Goal: Task Accomplishment & Management: Use online tool/utility

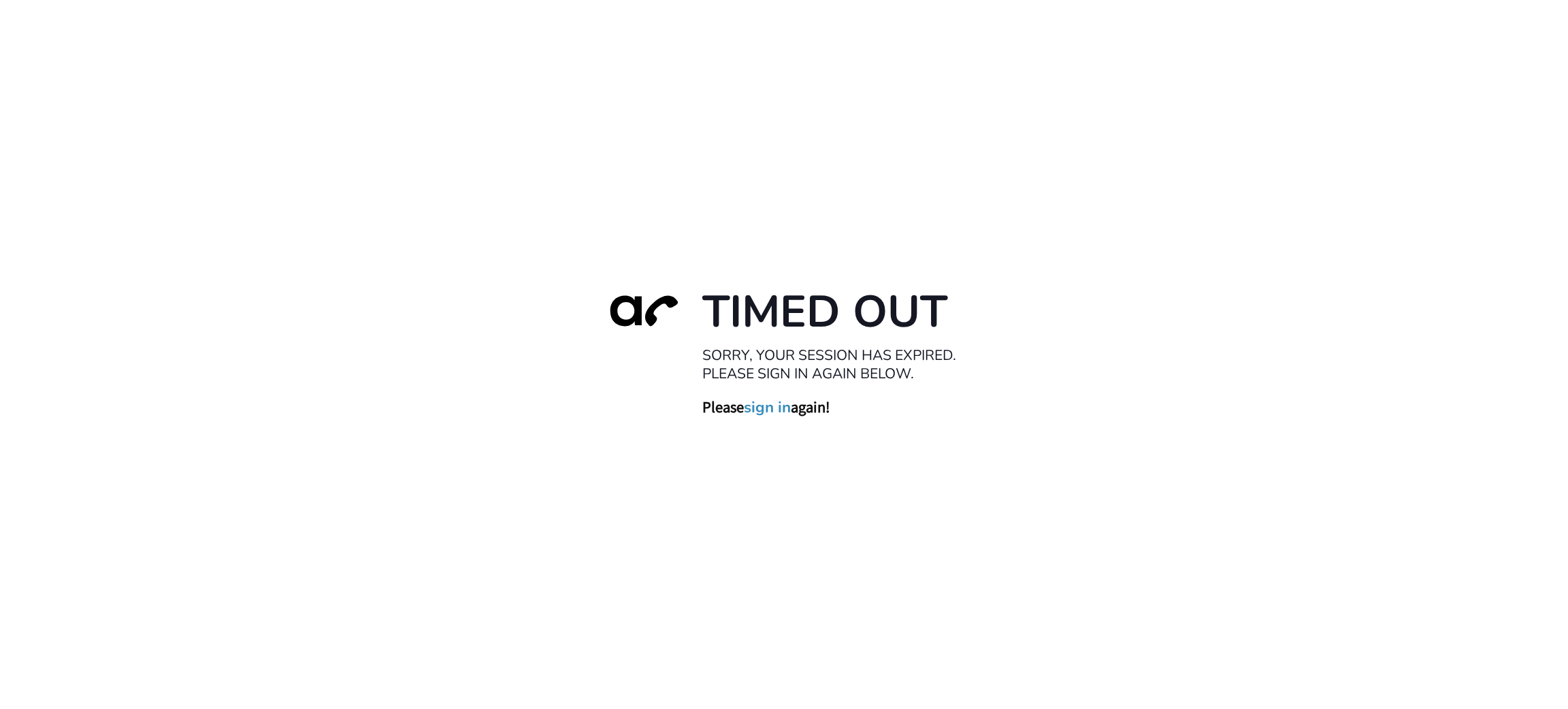
click at [818, 294] on h1 "Timed Out" at bounding box center [838, 313] width 272 height 55
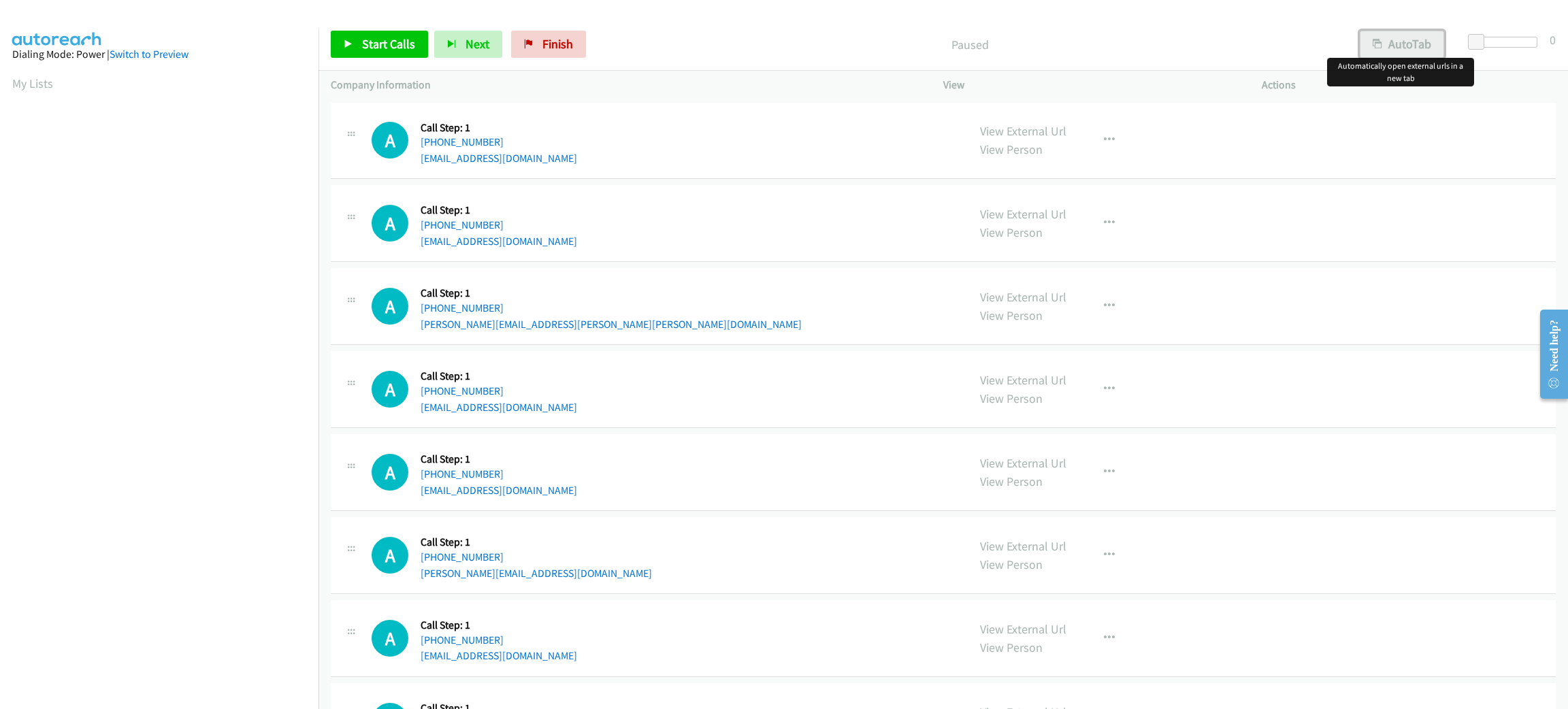
click at [1426, 49] on button "AutoTab" at bounding box center [1402, 44] width 85 height 27
click at [1477, 43] on span at bounding box center [1480, 42] width 16 height 16
click at [1474, 43] on span at bounding box center [1478, 42] width 16 height 16
click at [1451, 103] on div "A Callback Scheduled Call Step: 1 America/Los_Angeles +1 909-549-7879 freeyours…" at bounding box center [943, 141] width 1225 height 77
click at [1440, 130] on div "A Callback Scheduled Call Step: 1 America/Los_Angeles +1 909-549-7879 freeyours…" at bounding box center [943, 141] width 1225 height 77
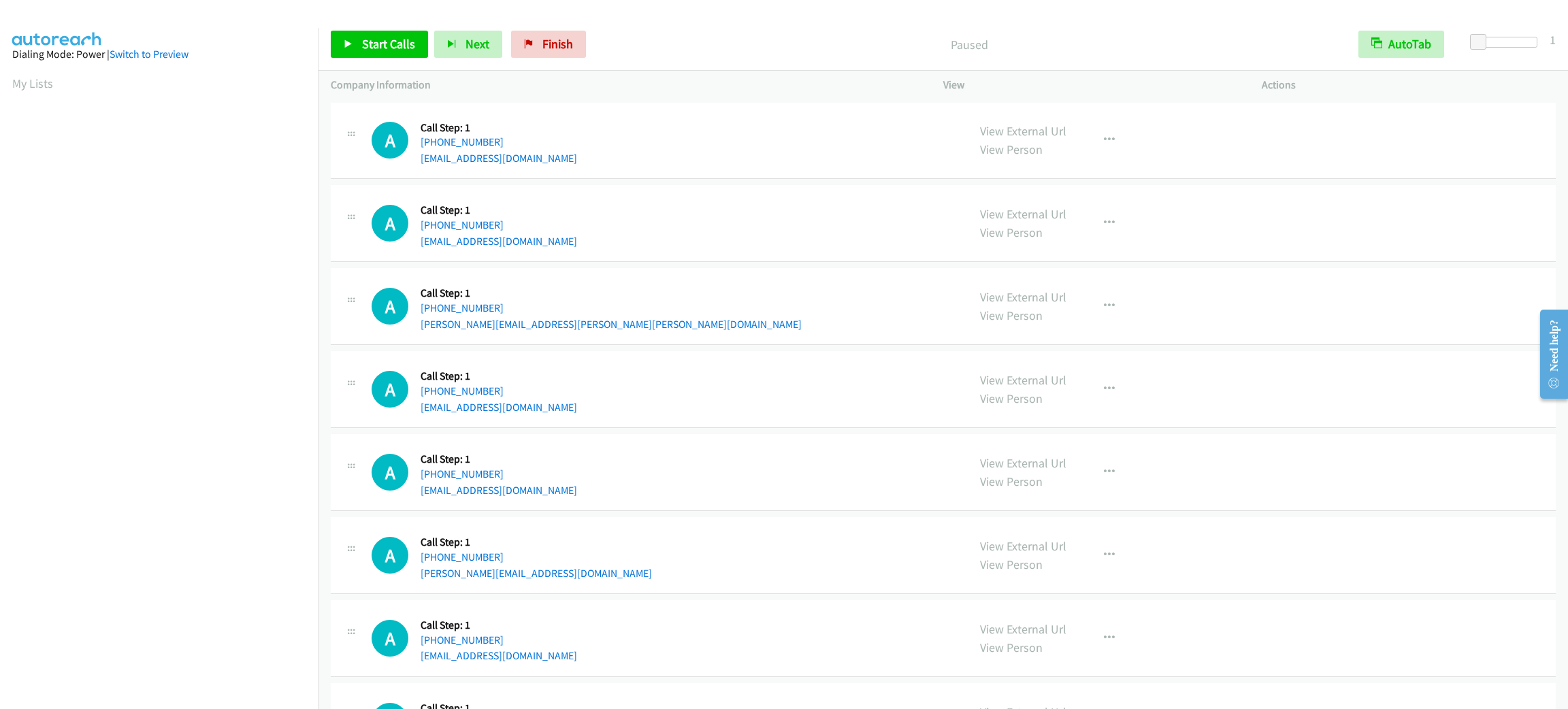
click at [1369, 133] on div "A Callback Scheduled Call Step: 1 America/Los_Angeles +1 909-549-7879 freeyours…" at bounding box center [943, 141] width 1225 height 77
click at [396, 47] on span "Start Calls" at bounding box center [388, 43] width 53 height 16
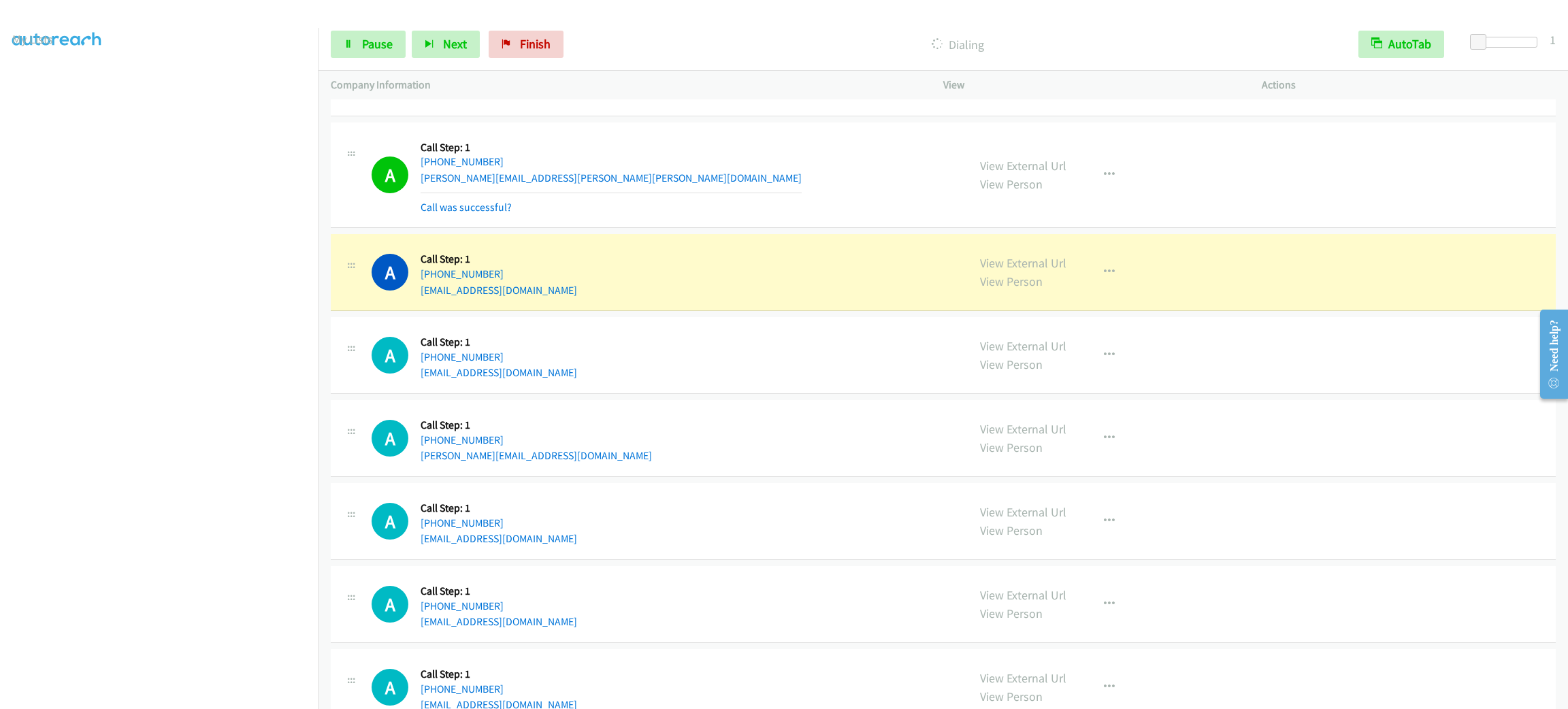
scroll to position [306, 0]
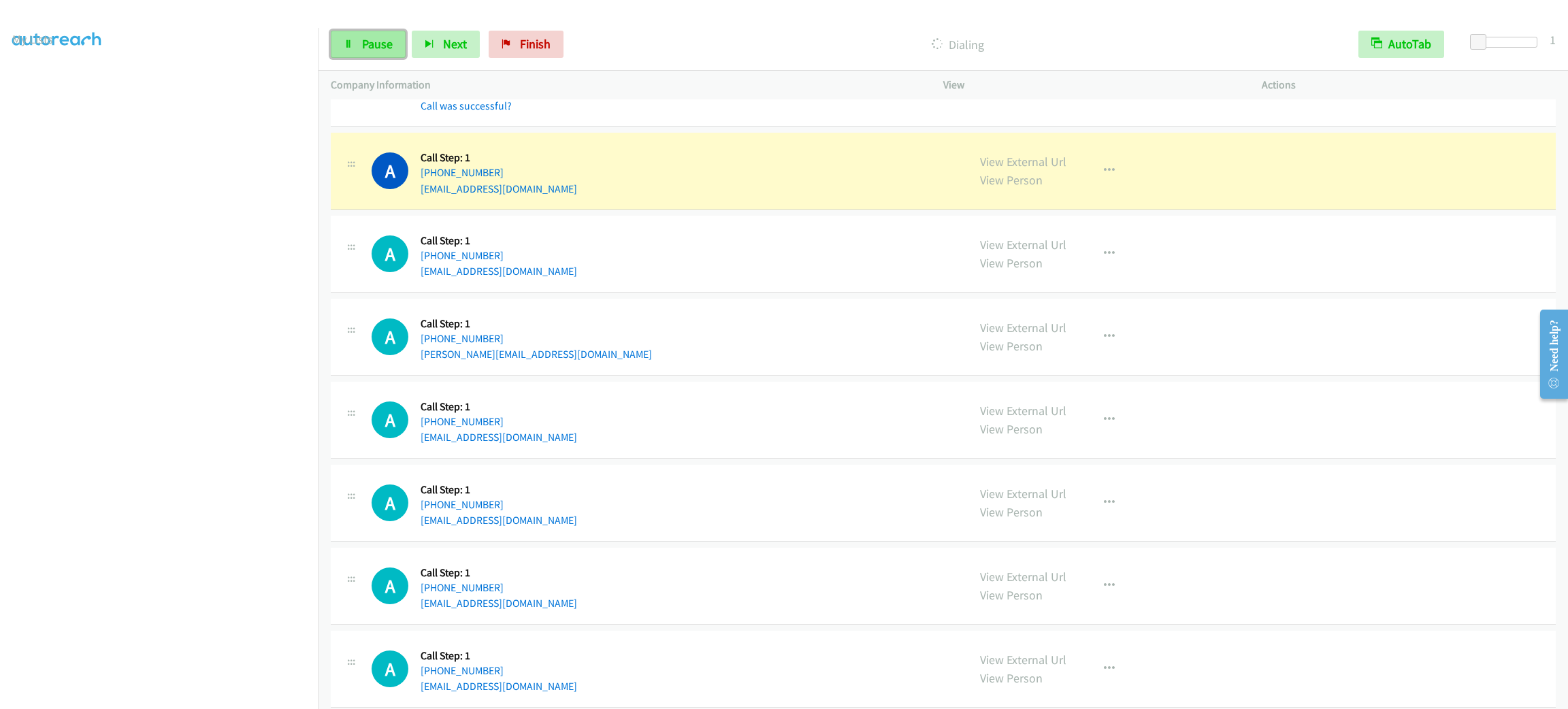
click at [352, 47] on icon at bounding box center [349, 45] width 10 height 10
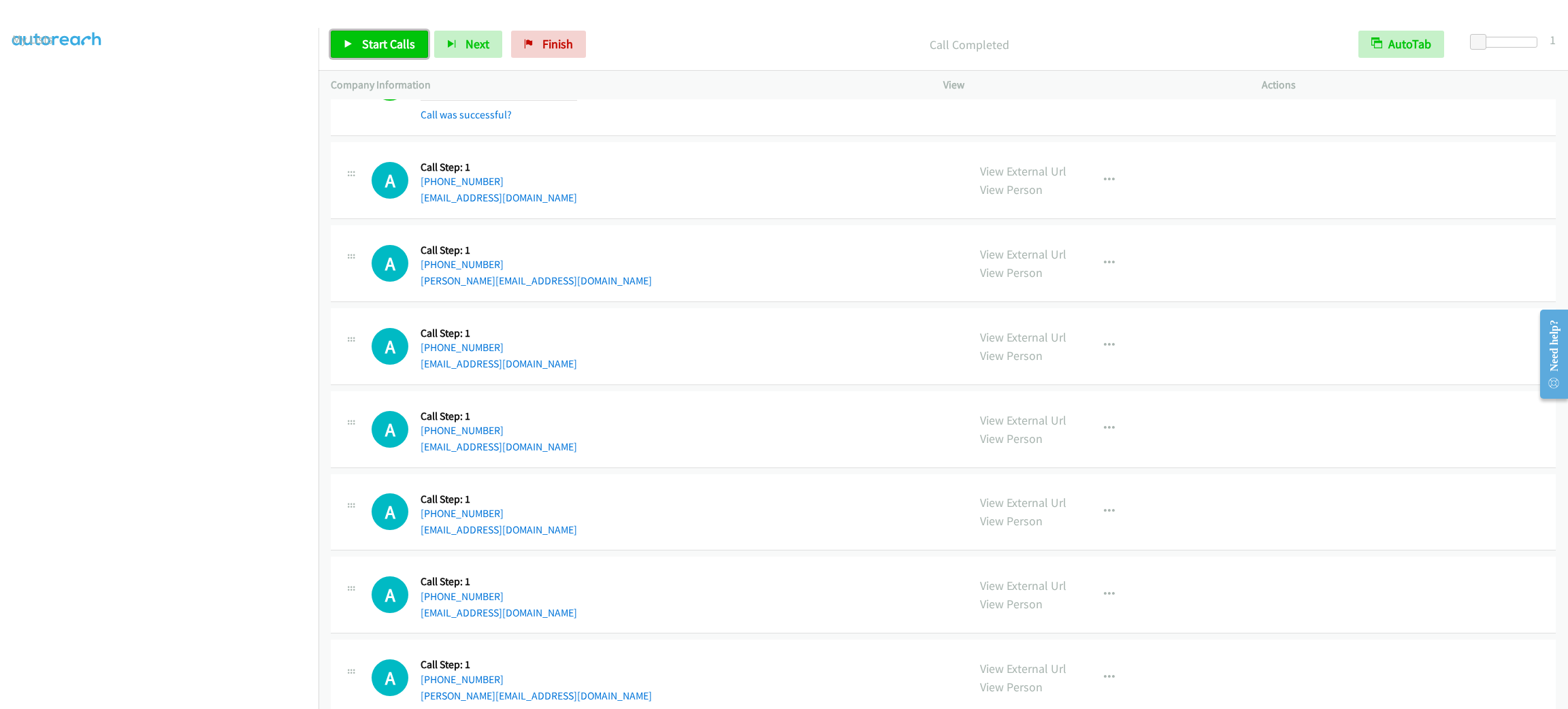
click at [358, 37] on link "Start Calls" at bounding box center [379, 44] width 97 height 27
click at [378, 25] on div "Start Calls Pause Next Finish Started AutoTab AutoTab 1" at bounding box center [943, 45] width 1249 height 52
click at [378, 32] on link "Pause" at bounding box center [368, 44] width 75 height 27
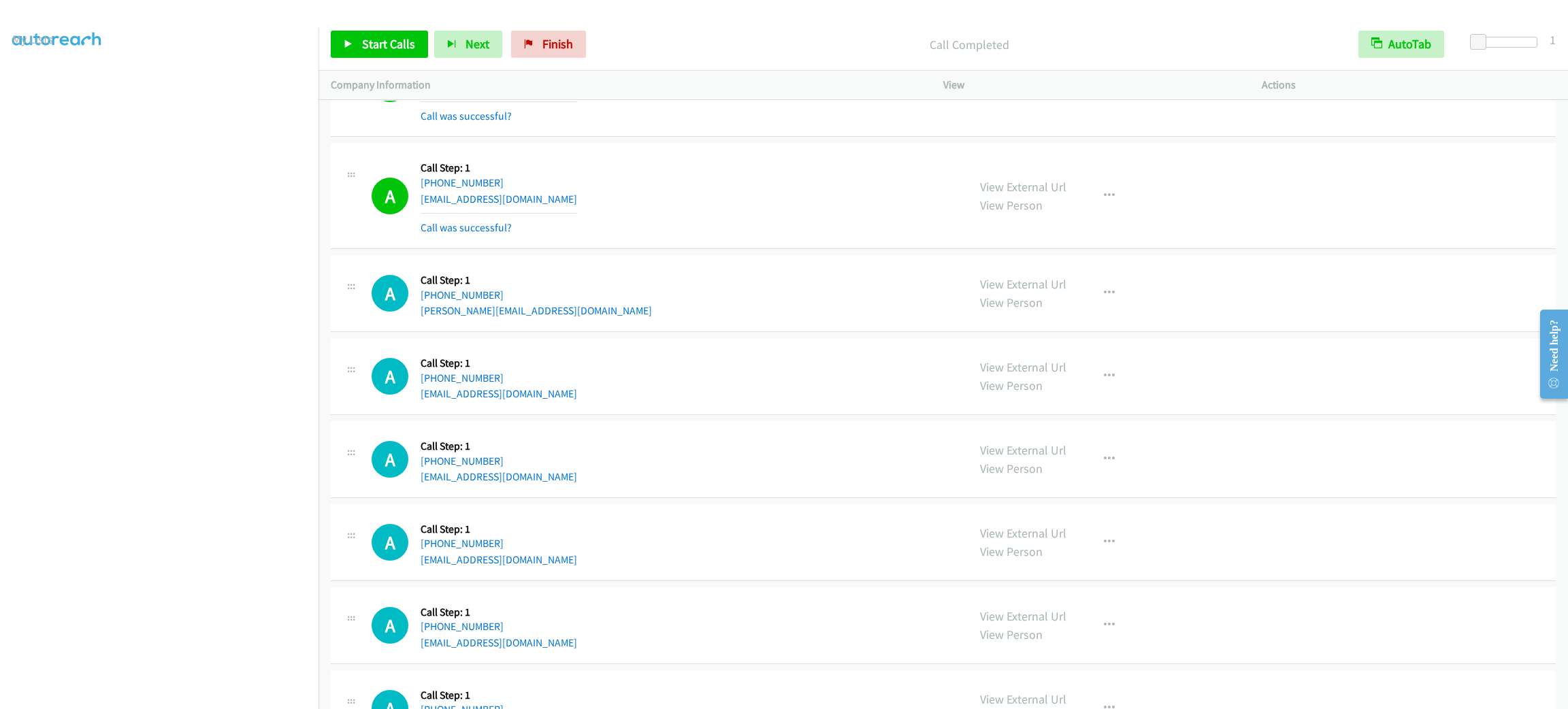
drag, startPoint x: 642, startPoint y: 267, endPoint x: 679, endPoint y: 305, distance: 53.0
click at [642, 267] on div "A Callback Scheduled Call Step: 1 America/Los_Angeles +1 510-295-7830 ladonna@j…" at bounding box center [943, 294] width 1225 height 77
click at [373, 49] on span "Start Calls" at bounding box center [388, 43] width 53 height 16
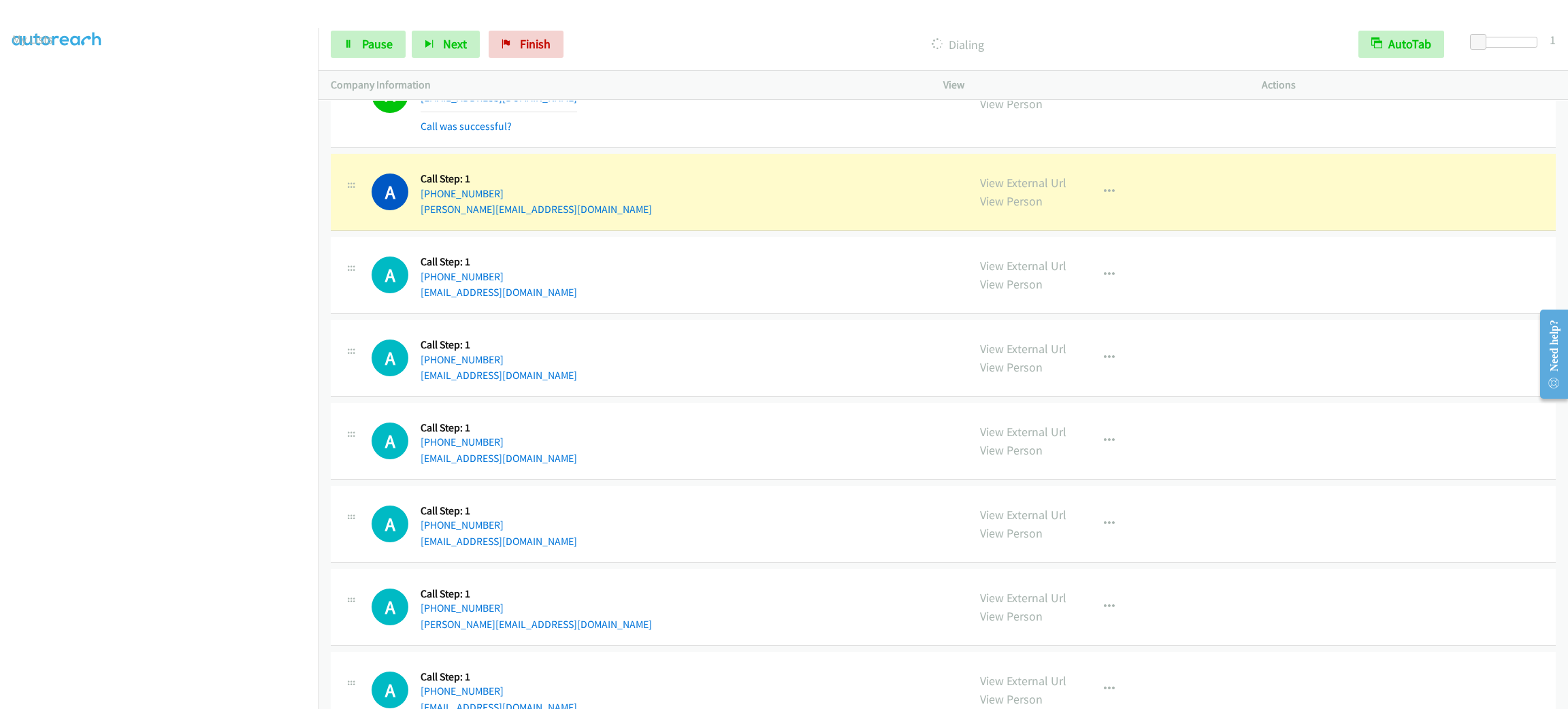
scroll to position [612, 0]
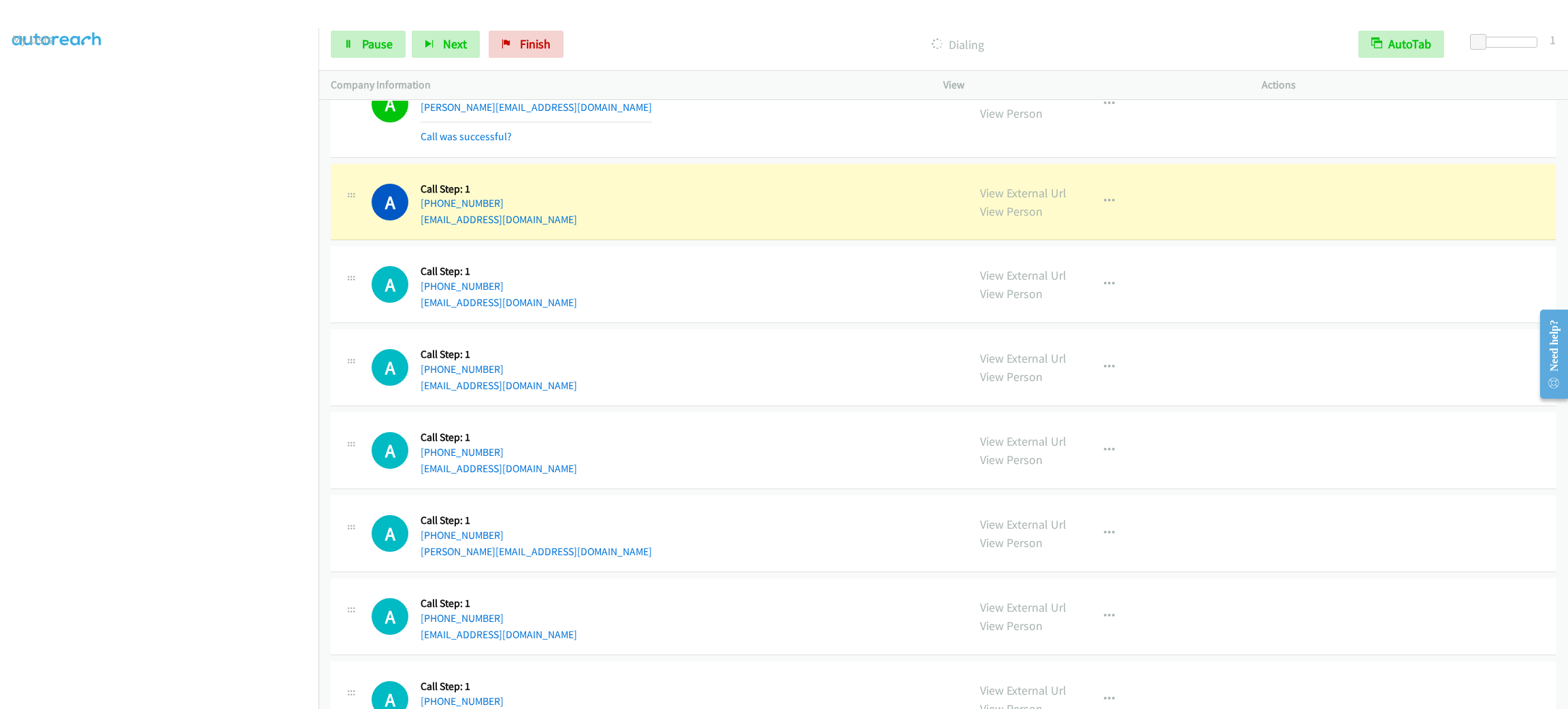
click at [758, 256] on div "A Callback Scheduled Call Step: 1 America/Los_Angeles +1 971-377-8572 greoangel…" at bounding box center [943, 285] width 1225 height 77
click at [745, 248] on div "A Callback Scheduled Call Step: 1 America/Los_Angeles +1 971-377-8572 greoangel…" at bounding box center [943, 285] width 1225 height 77
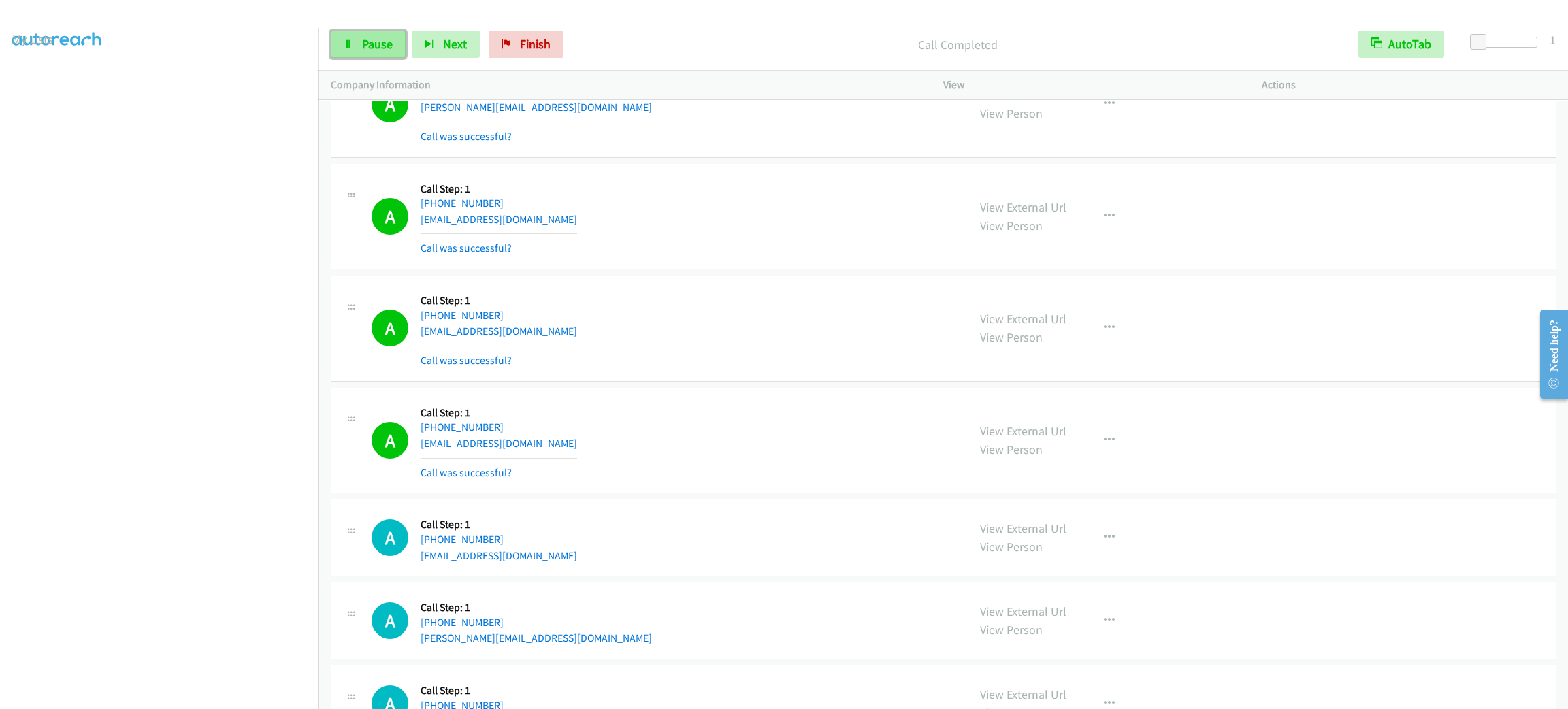
click at [344, 34] on link "Pause" at bounding box center [368, 44] width 75 height 27
click at [344, 35] on link "Start Calls" at bounding box center [379, 44] width 97 height 27
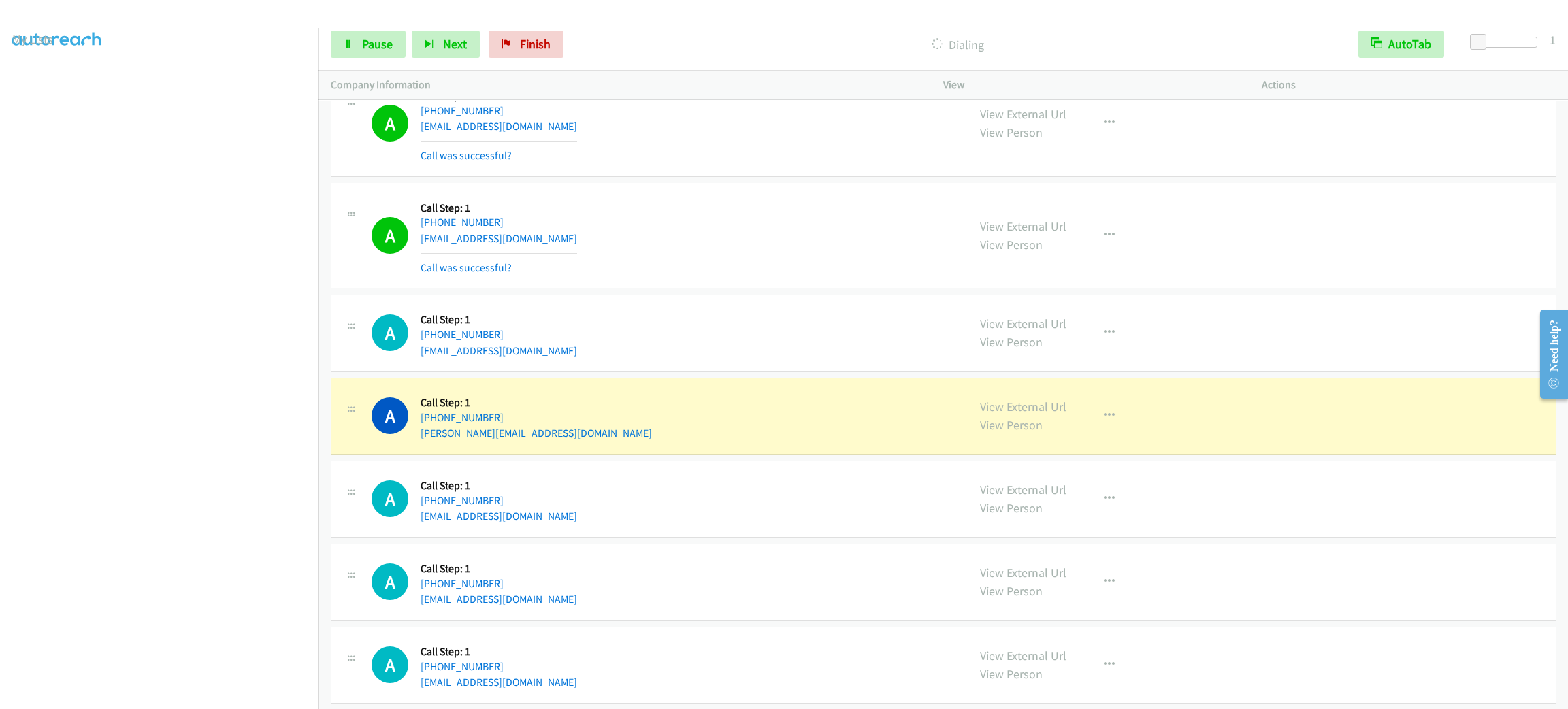
scroll to position [918, 0]
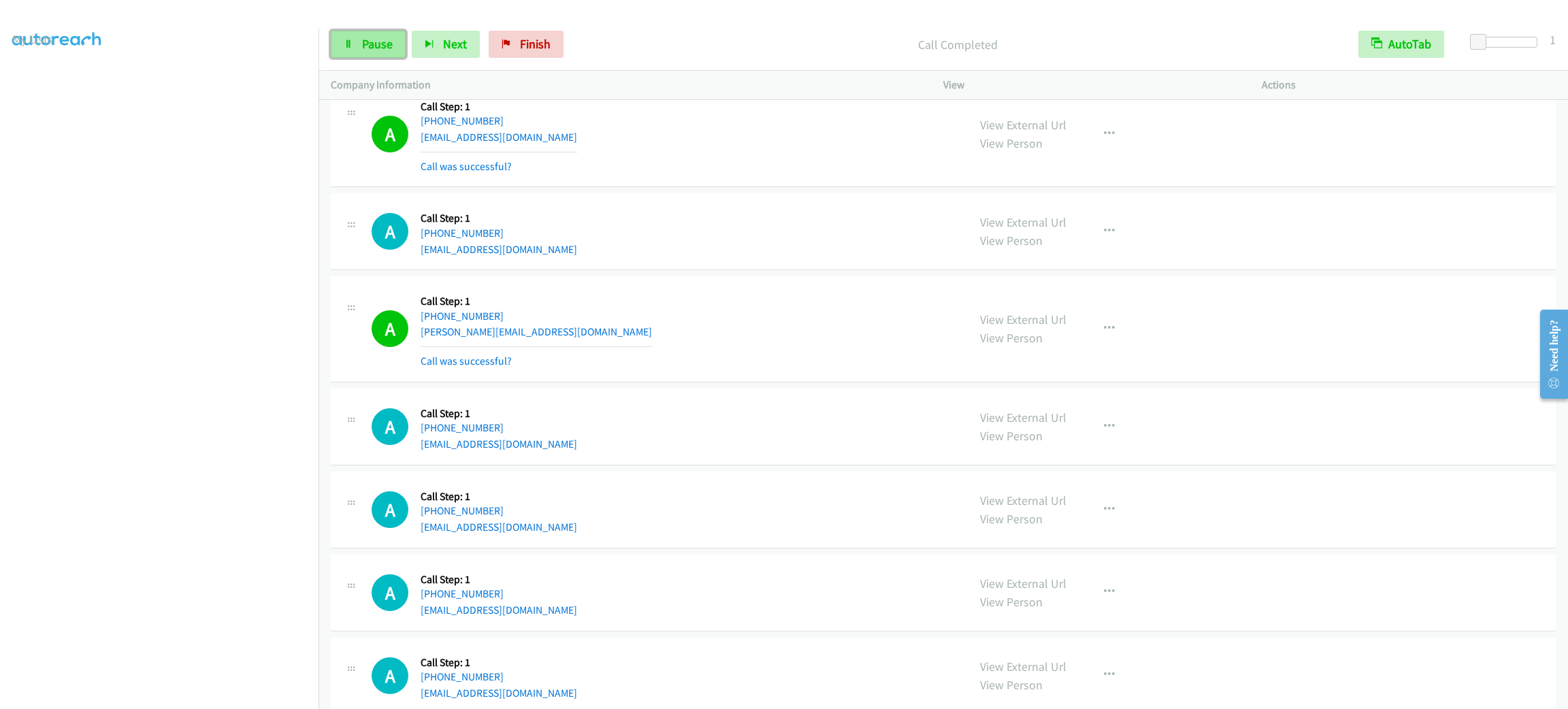
click at [373, 43] on span "Pause" at bounding box center [377, 43] width 31 height 16
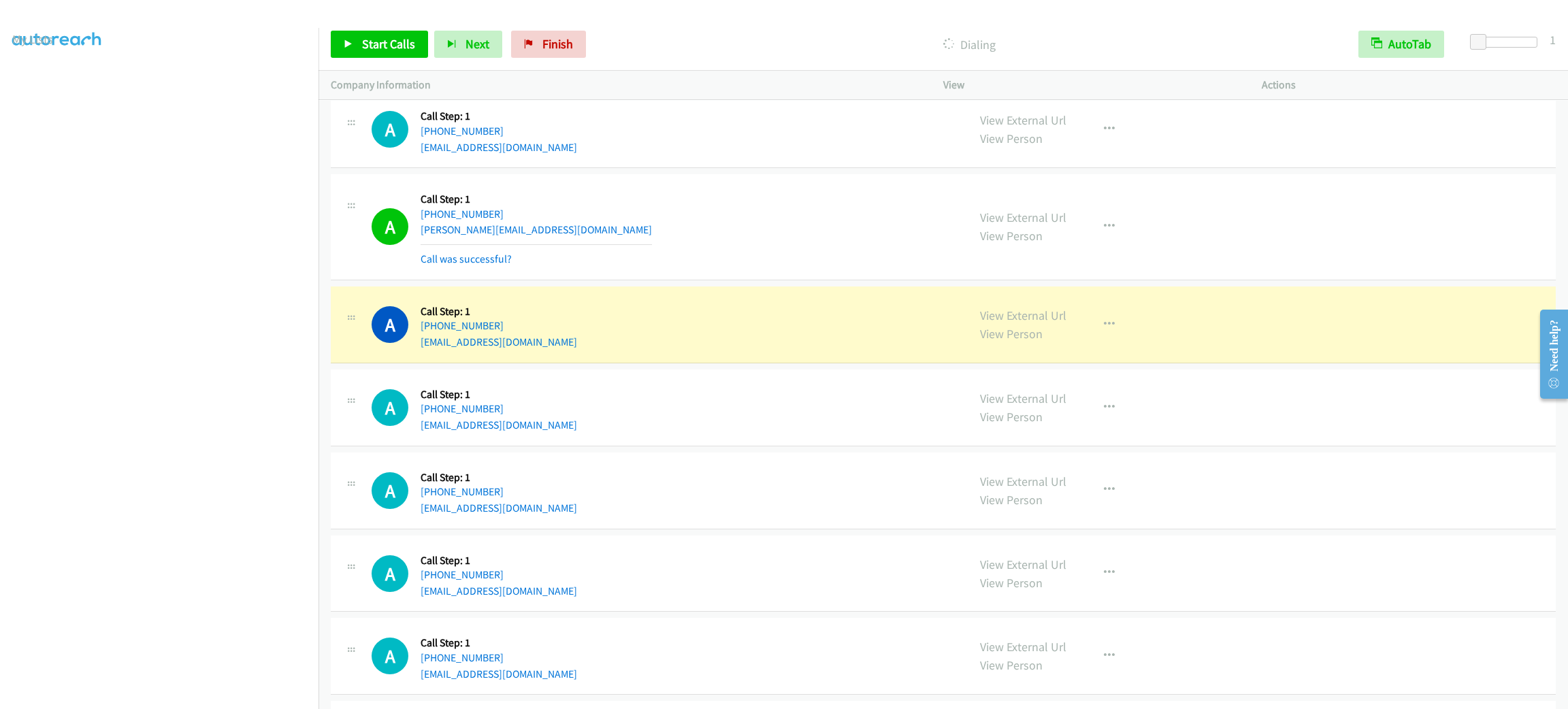
scroll to position [1122, 0]
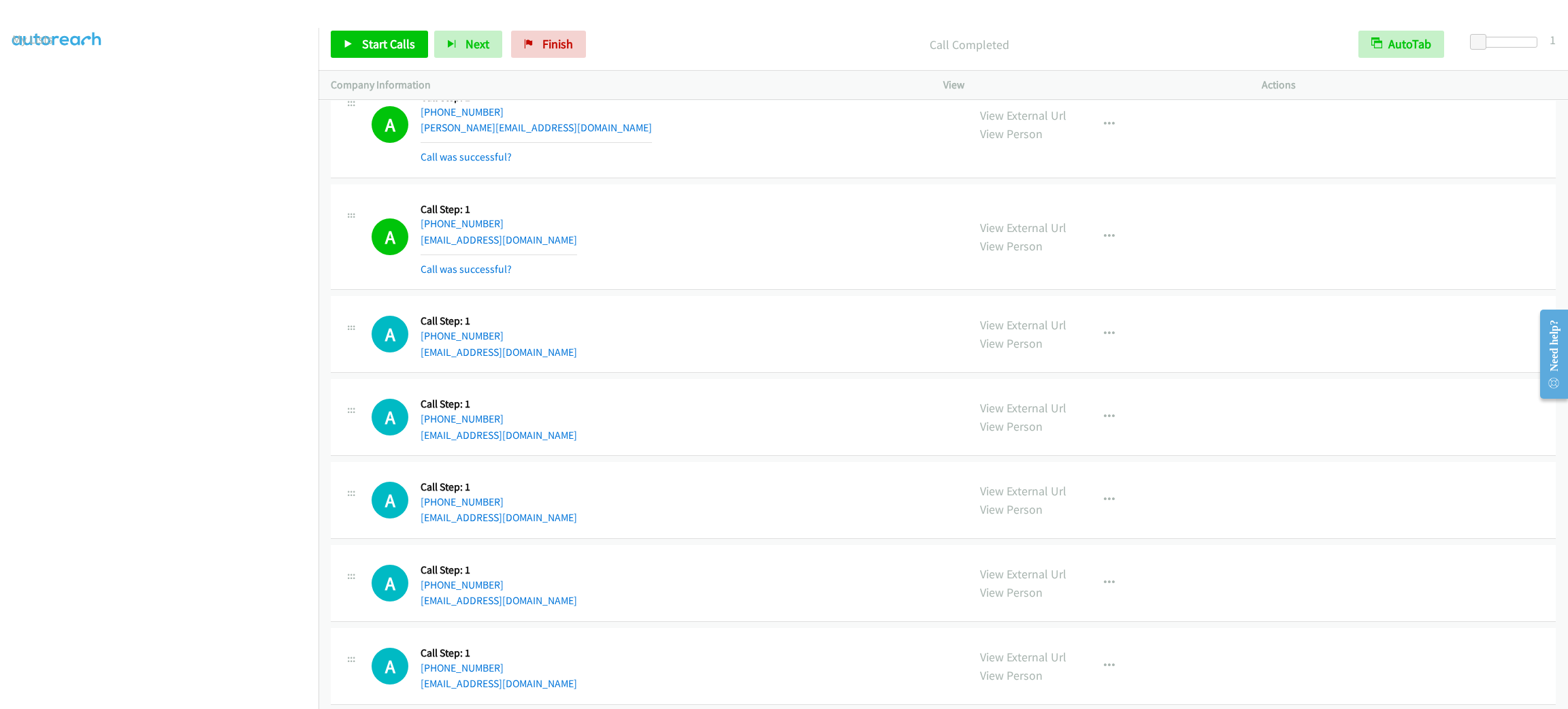
click at [626, 354] on div "A Callback Scheduled Call Step: 1 America/Los_Angeles +1 707-514-6515 alannahta…" at bounding box center [663, 334] width 584 height 52
click at [387, 38] on span "Start Calls" at bounding box center [388, 43] width 53 height 16
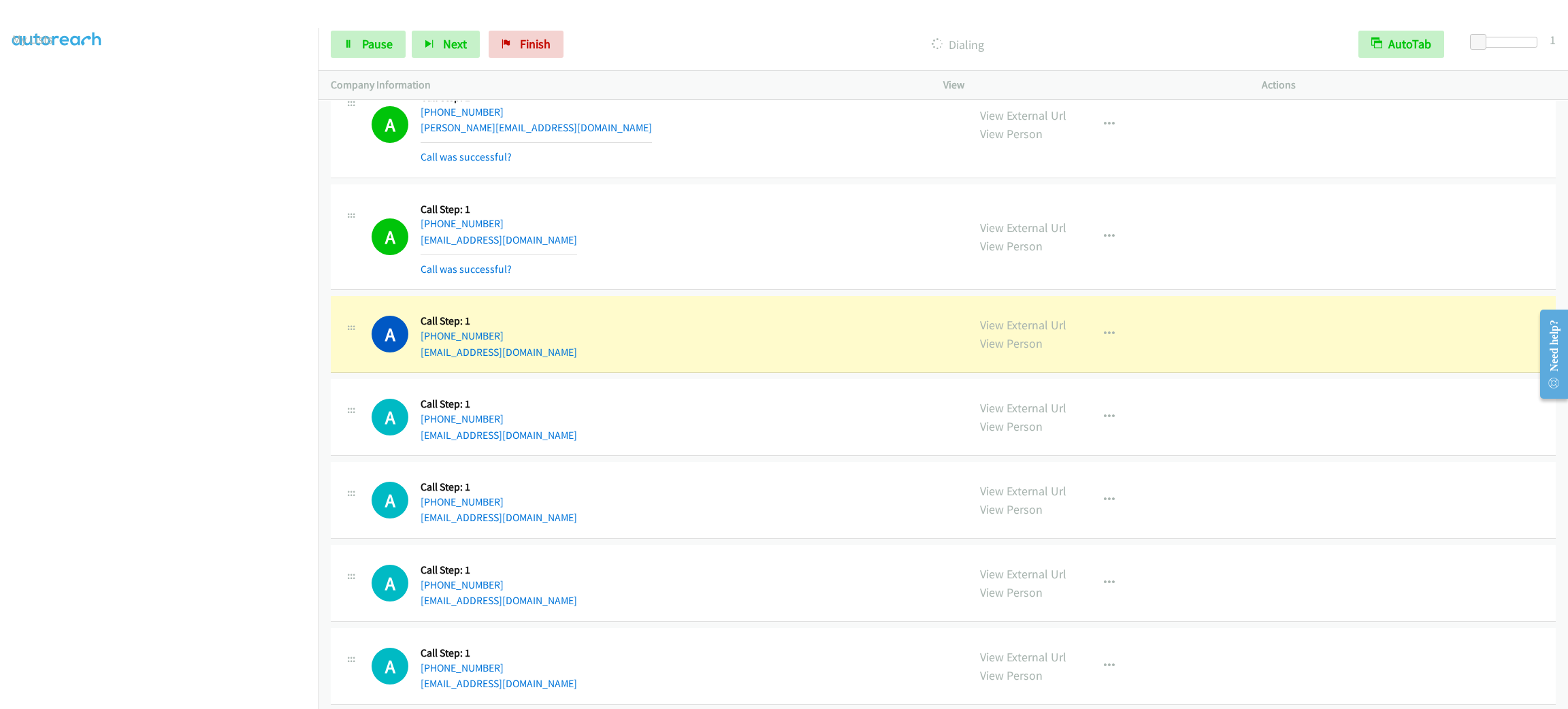
scroll to position [1225, 0]
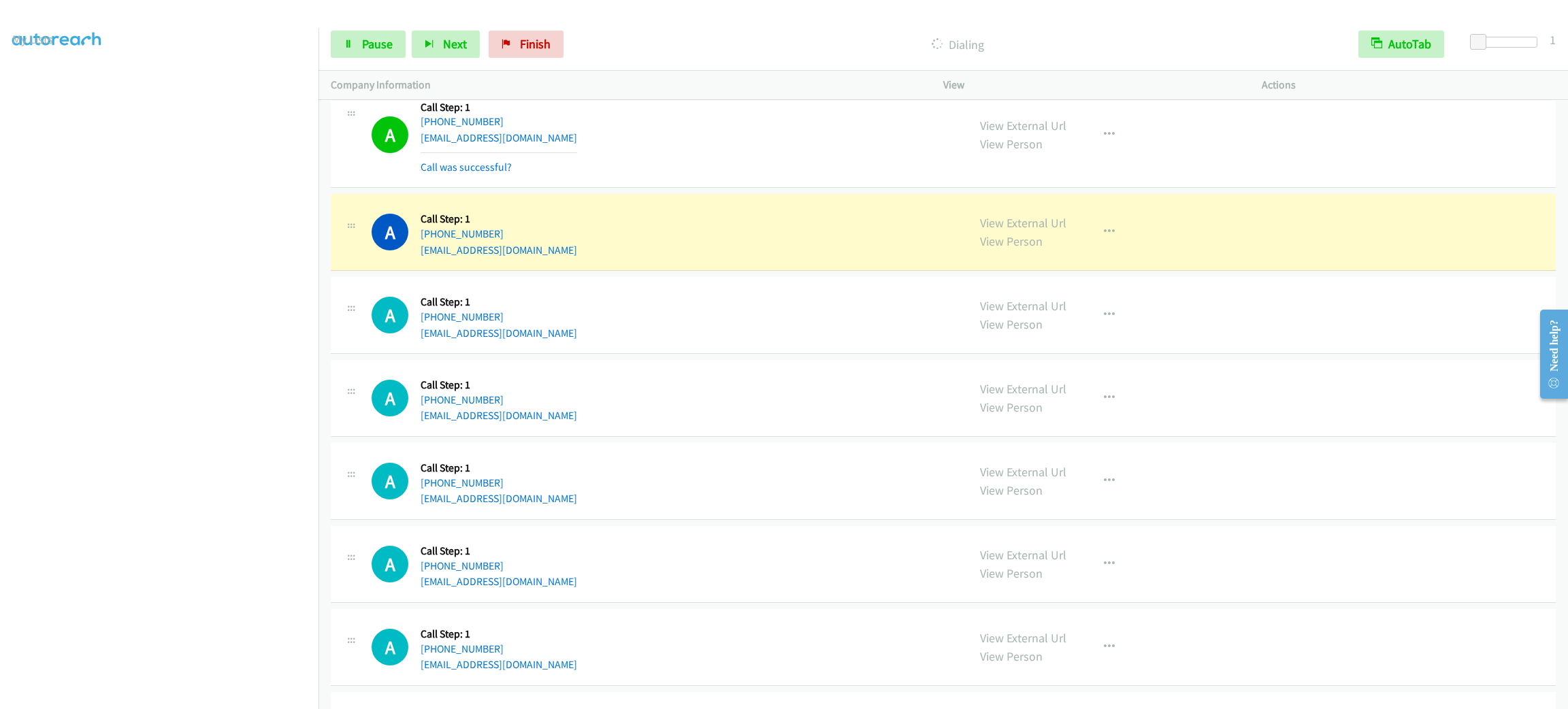
click at [683, 292] on div "A Callback Scheduled Call Step: 1 America/New_York +1 267-213-3676 aihsonavais@…" at bounding box center [663, 315] width 584 height 52
click at [615, 274] on td "A Callback Scheduled Call Step: 1 America/Los_Angeles +1 707-514-6515 alannahta…" at bounding box center [943, 232] width 1249 height 83
click at [611, 271] on div "A Callback Scheduled Call Step: 1 America/Los_Angeles +1 707-514-6515 alannahta…" at bounding box center [943, 232] width 1225 height 77
click at [601, 268] on div "A Callback Scheduled Call Step: 1 America/Los_Angeles +1 707-514-6515 alannahta…" at bounding box center [943, 232] width 1225 height 77
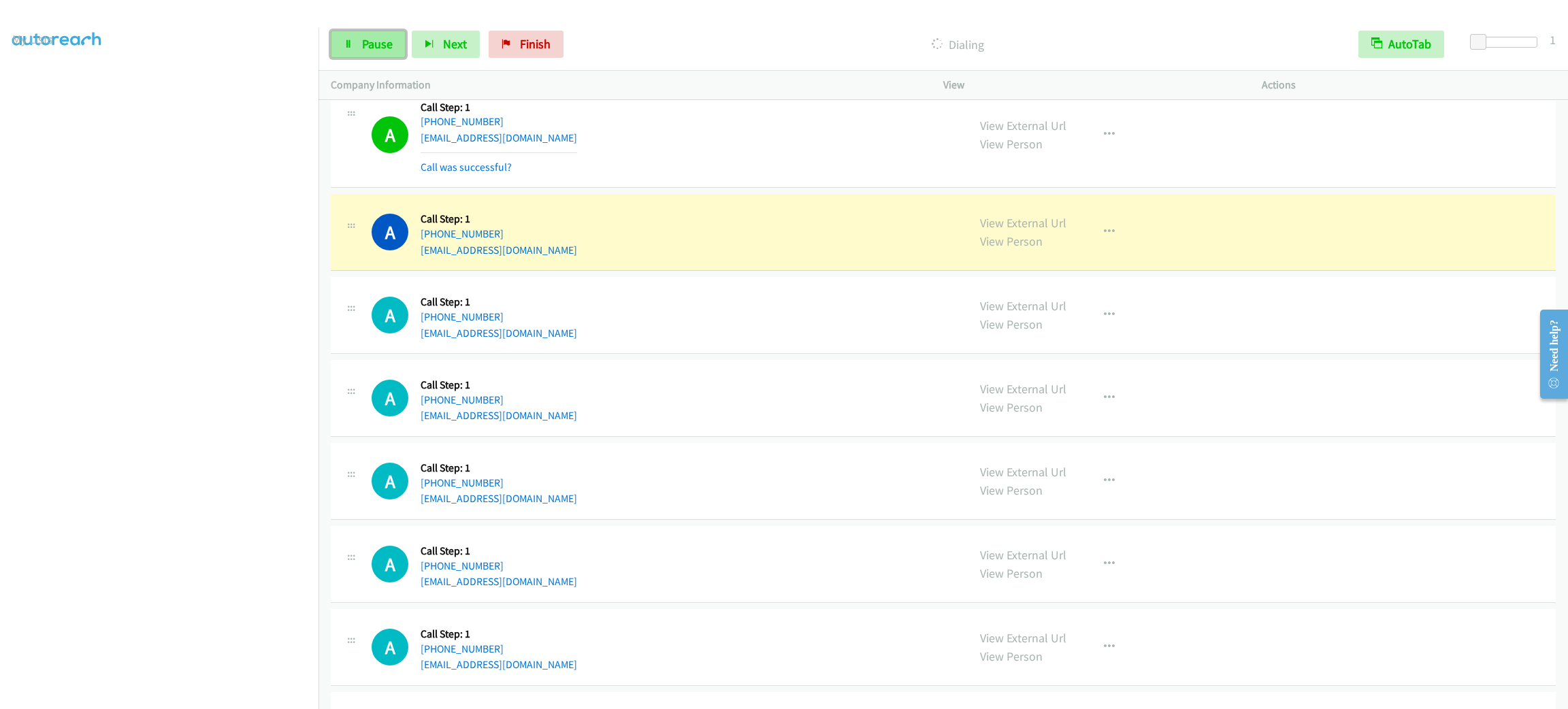
click at [365, 40] on span "Pause" at bounding box center [377, 43] width 31 height 16
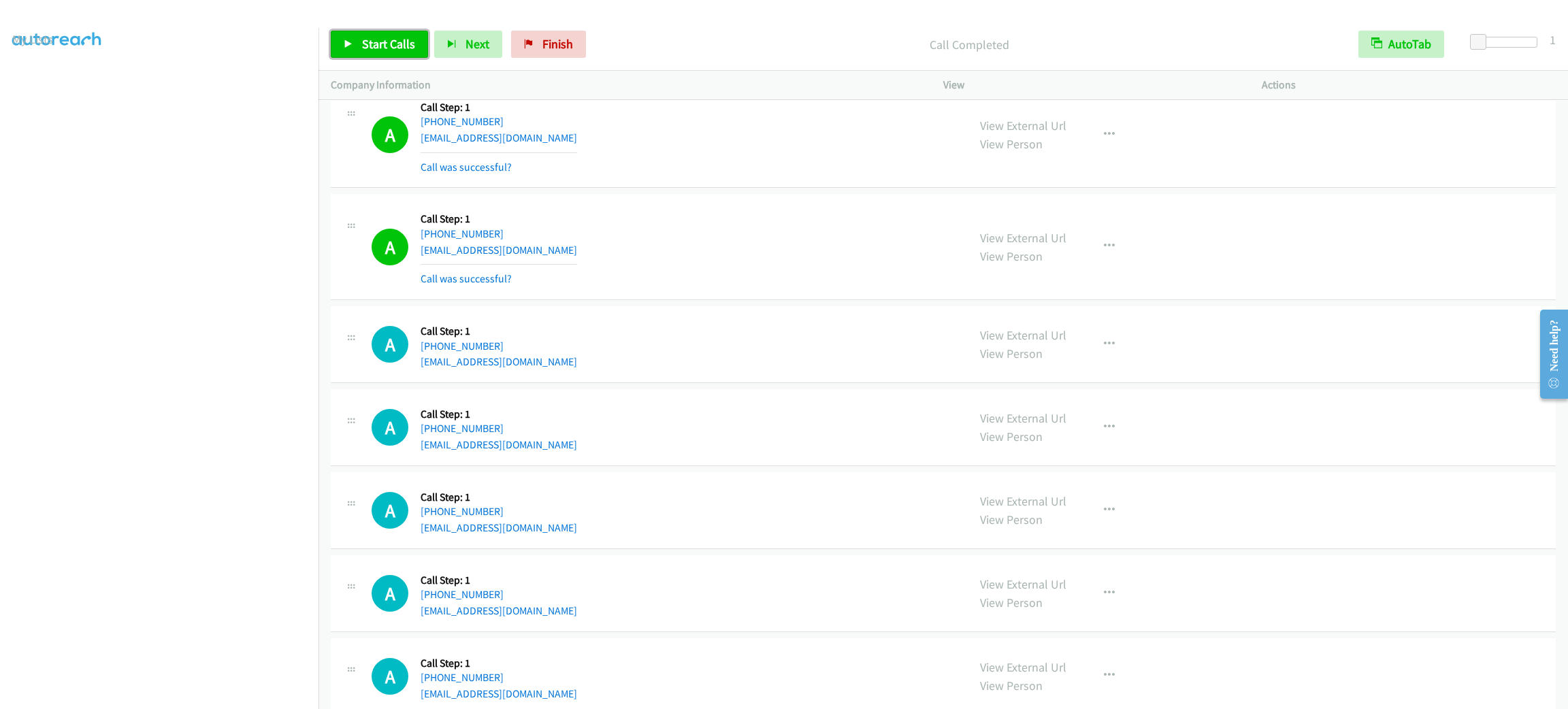
click at [389, 46] on span "Start Calls" at bounding box center [388, 43] width 53 height 16
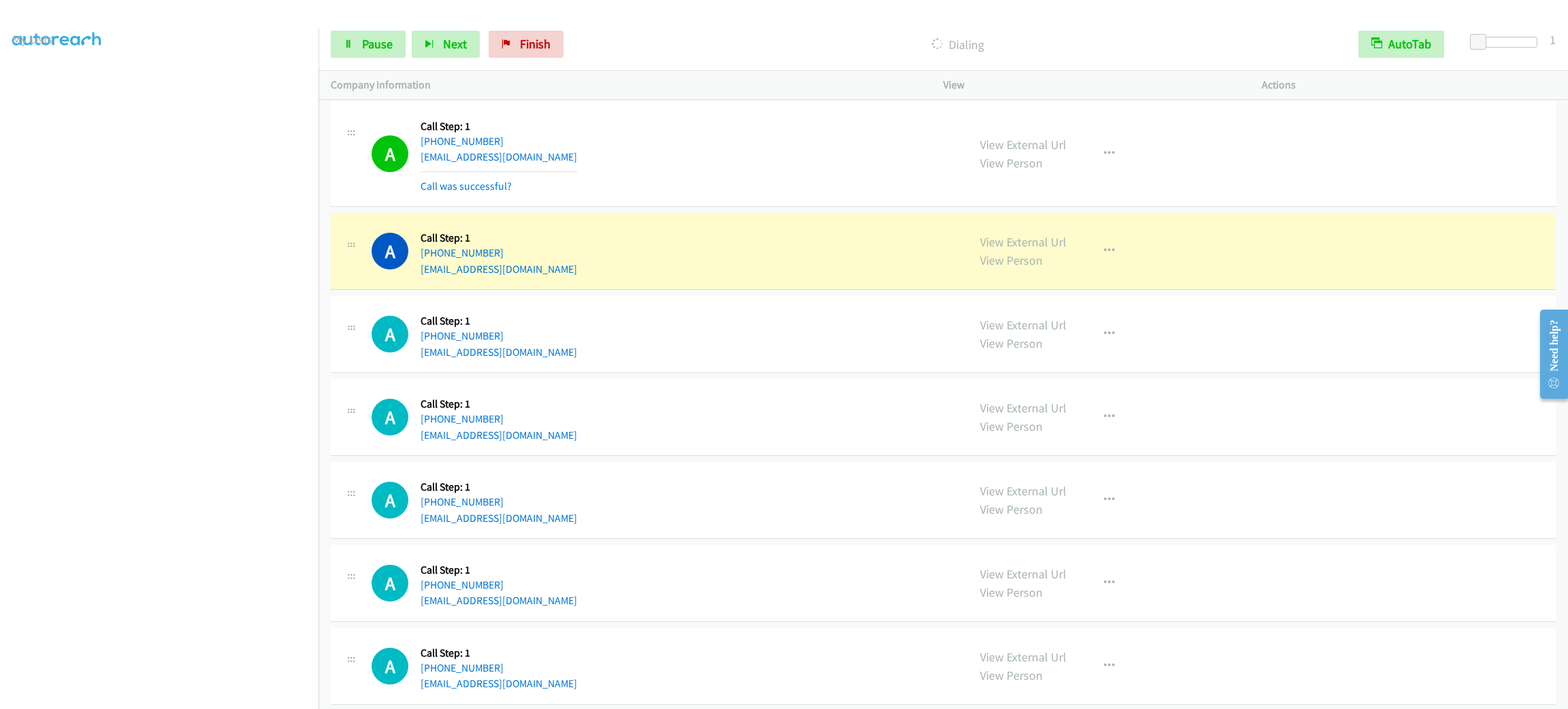
scroll to position [1531, 0]
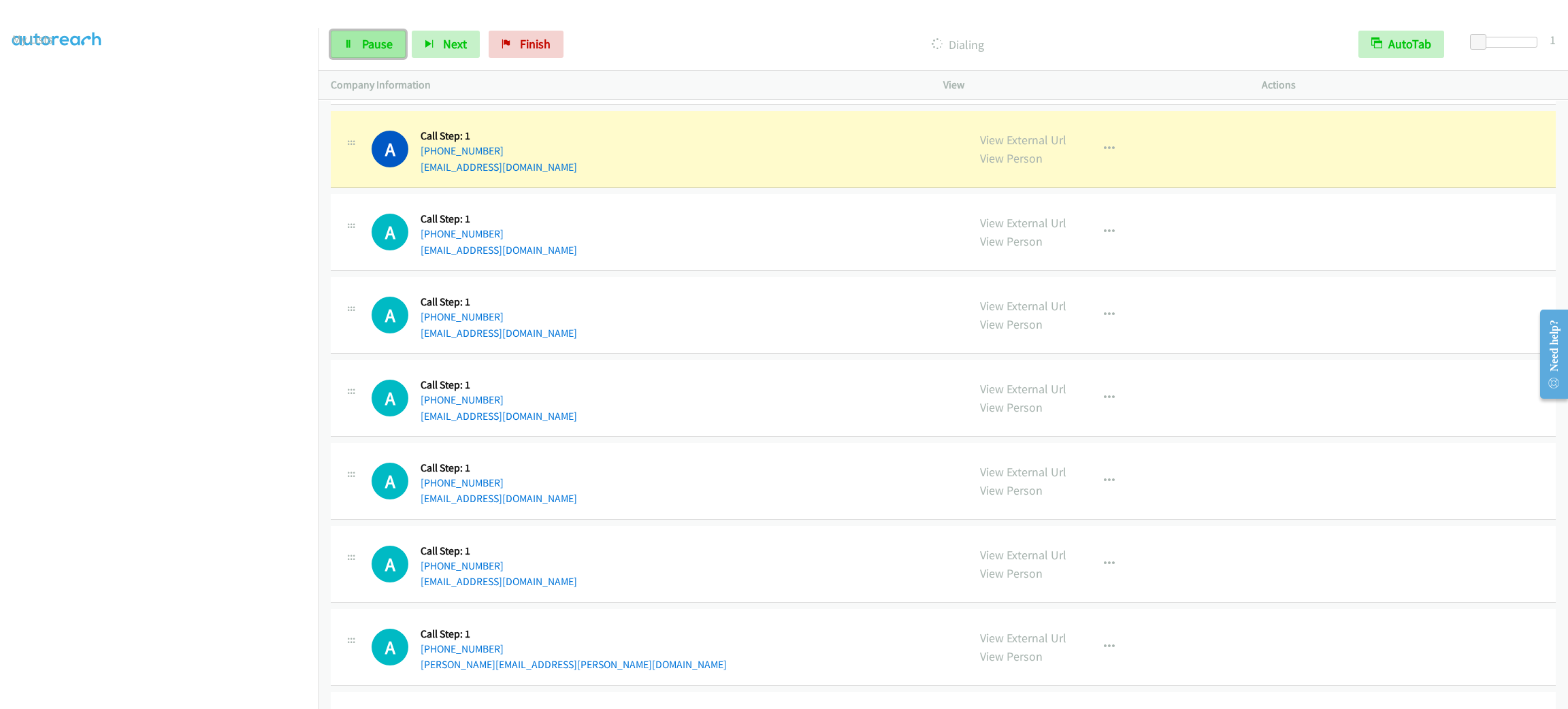
click at [379, 47] on span "Pause" at bounding box center [377, 43] width 31 height 16
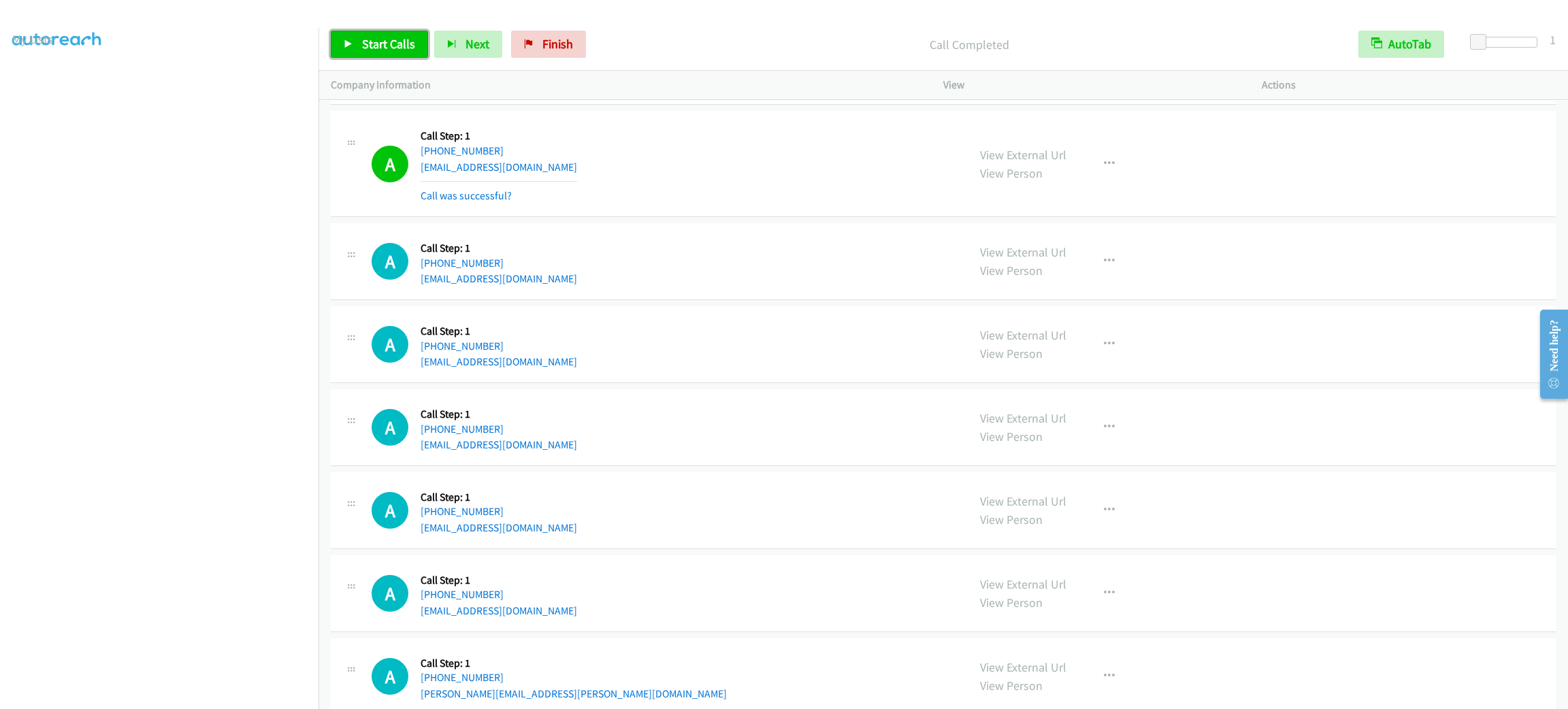
click at [383, 48] on span "Start Calls" at bounding box center [388, 43] width 53 height 16
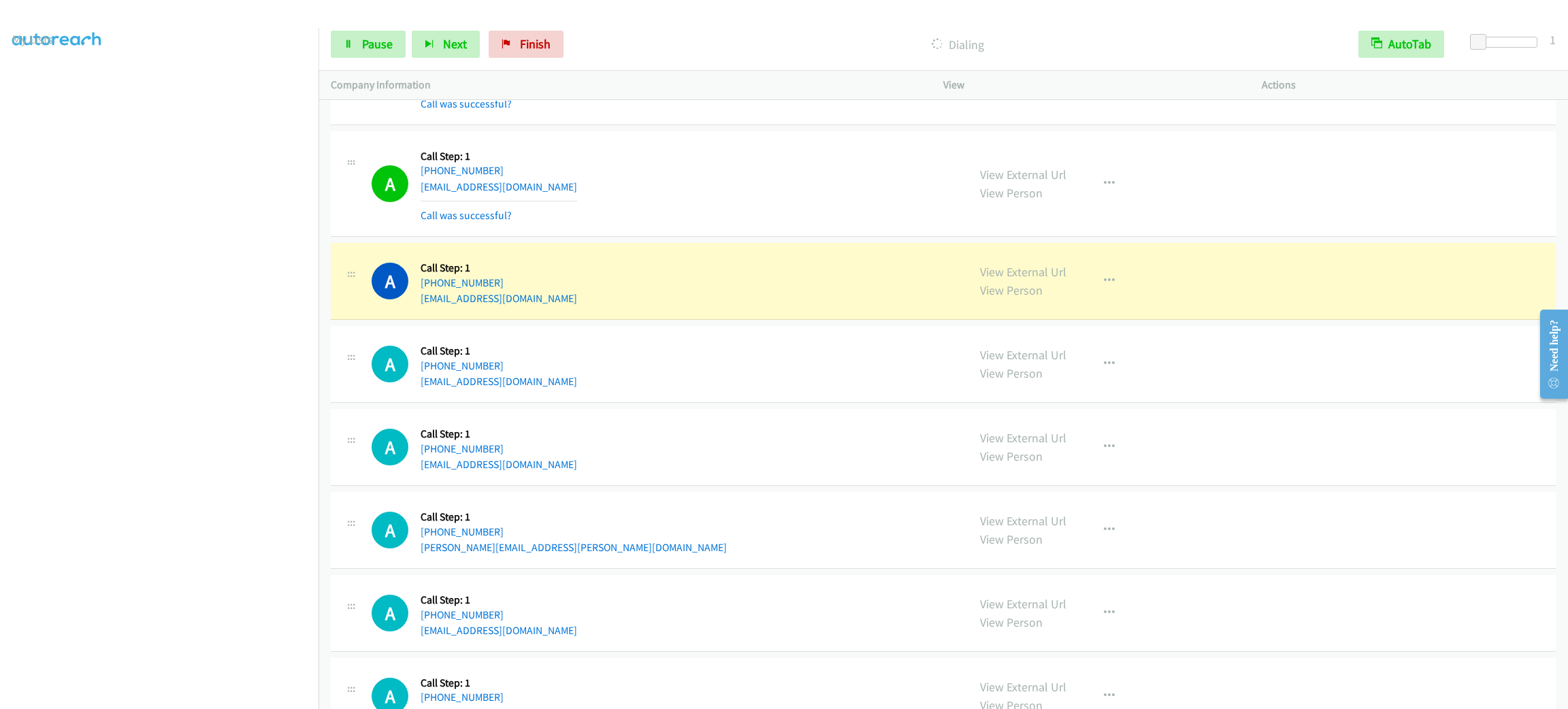
scroll to position [1837, 0]
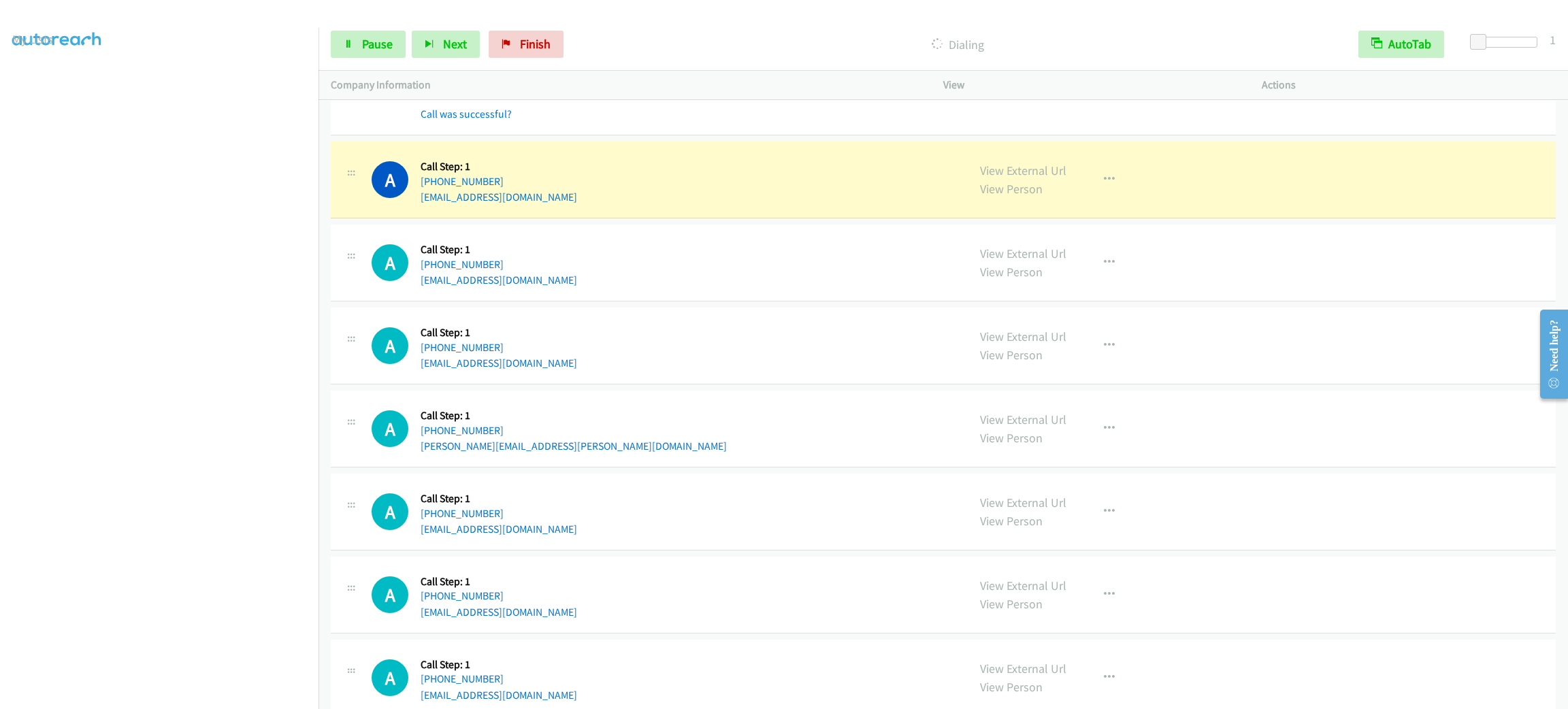
click at [615, 255] on div "A Callback Scheduled Call Step: 1 America/New_York +1 419-392-1468 creichow1958…" at bounding box center [663, 262] width 584 height 52
click at [699, 178] on div "A Callback Scheduled Call Step: 1 America/New_York +1 540-808-5574 greydogknits…" at bounding box center [663, 179] width 584 height 52
click at [606, 197] on div "A Callback Scheduled Call Step: 1 America/New_York +1 540-808-5574 greydogknits…" at bounding box center [663, 179] width 584 height 52
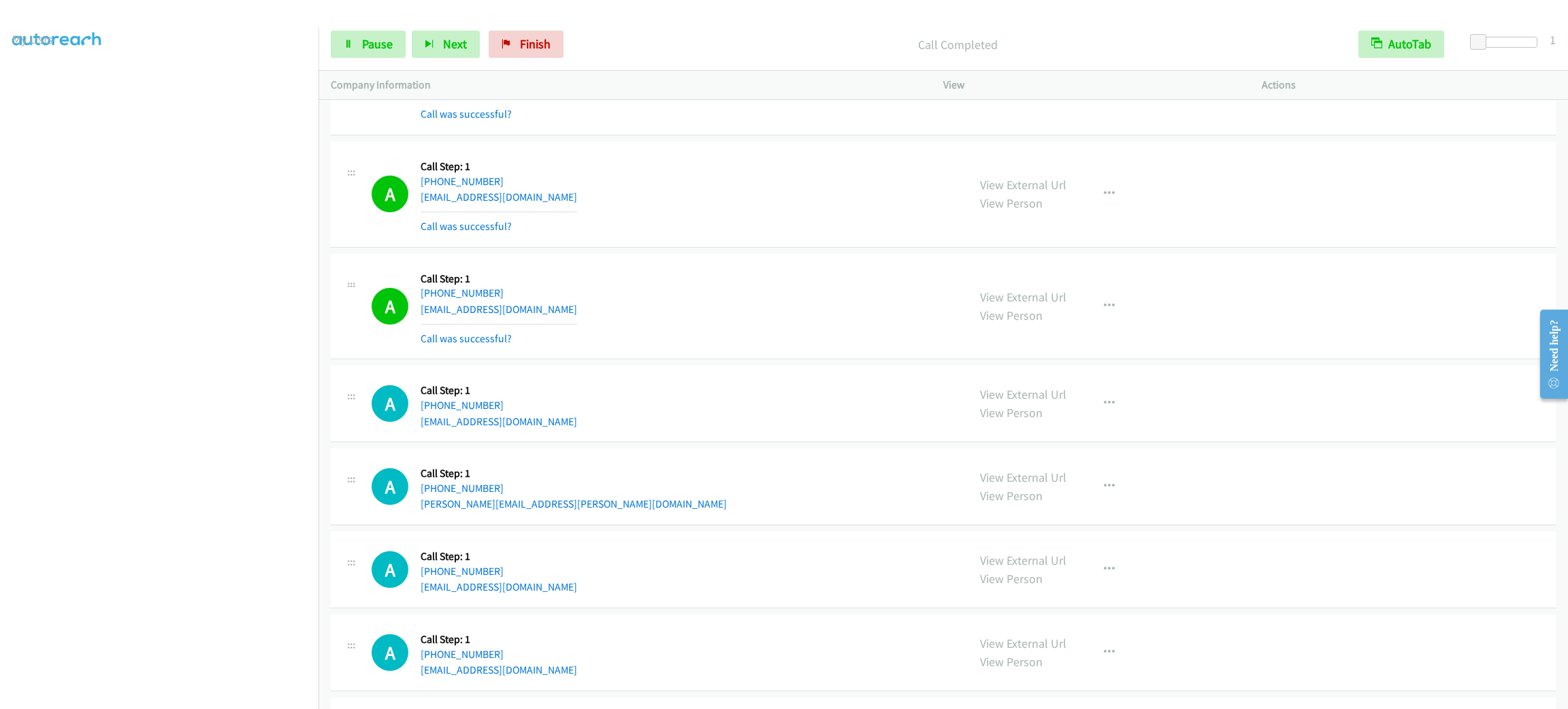
scroll to position [2041, 0]
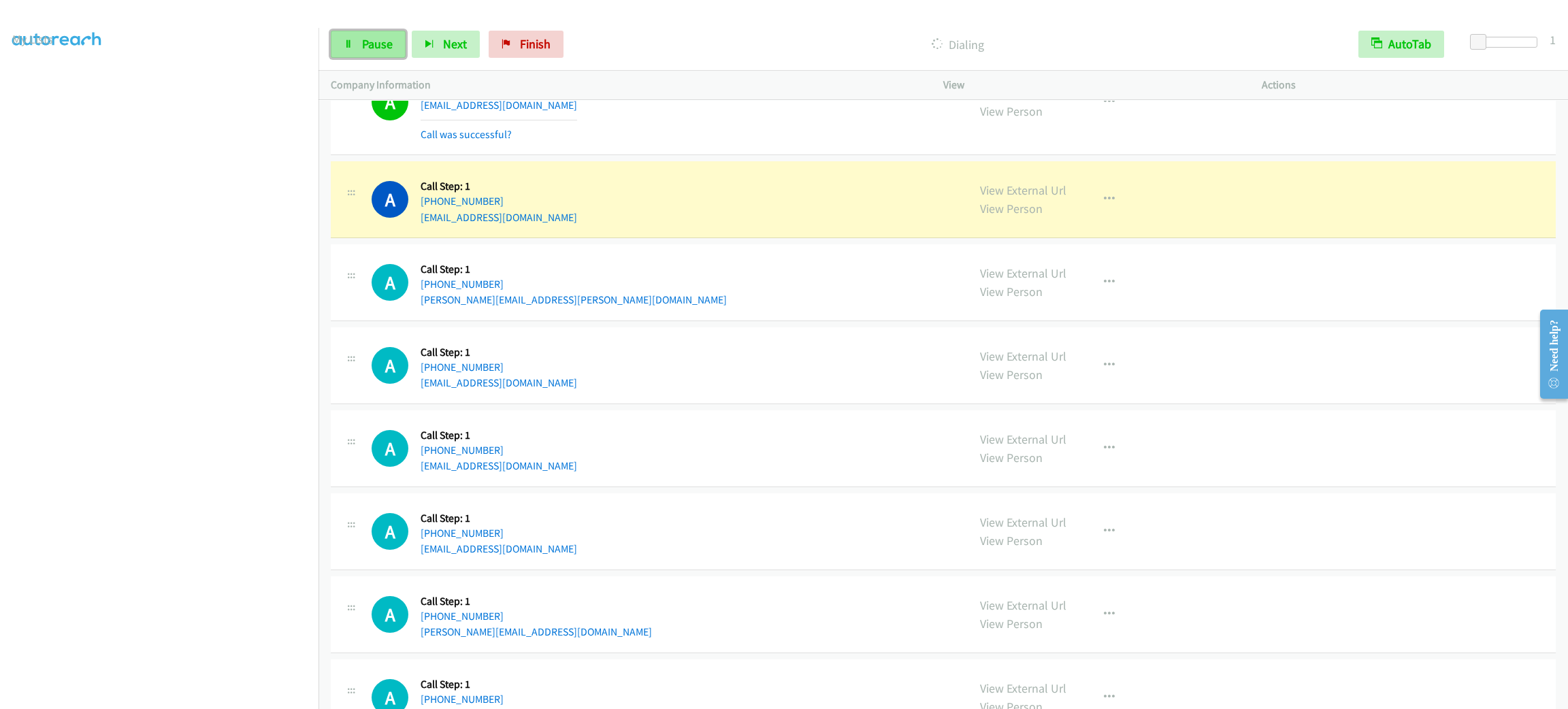
click at [382, 36] on span "Pause" at bounding box center [377, 43] width 31 height 16
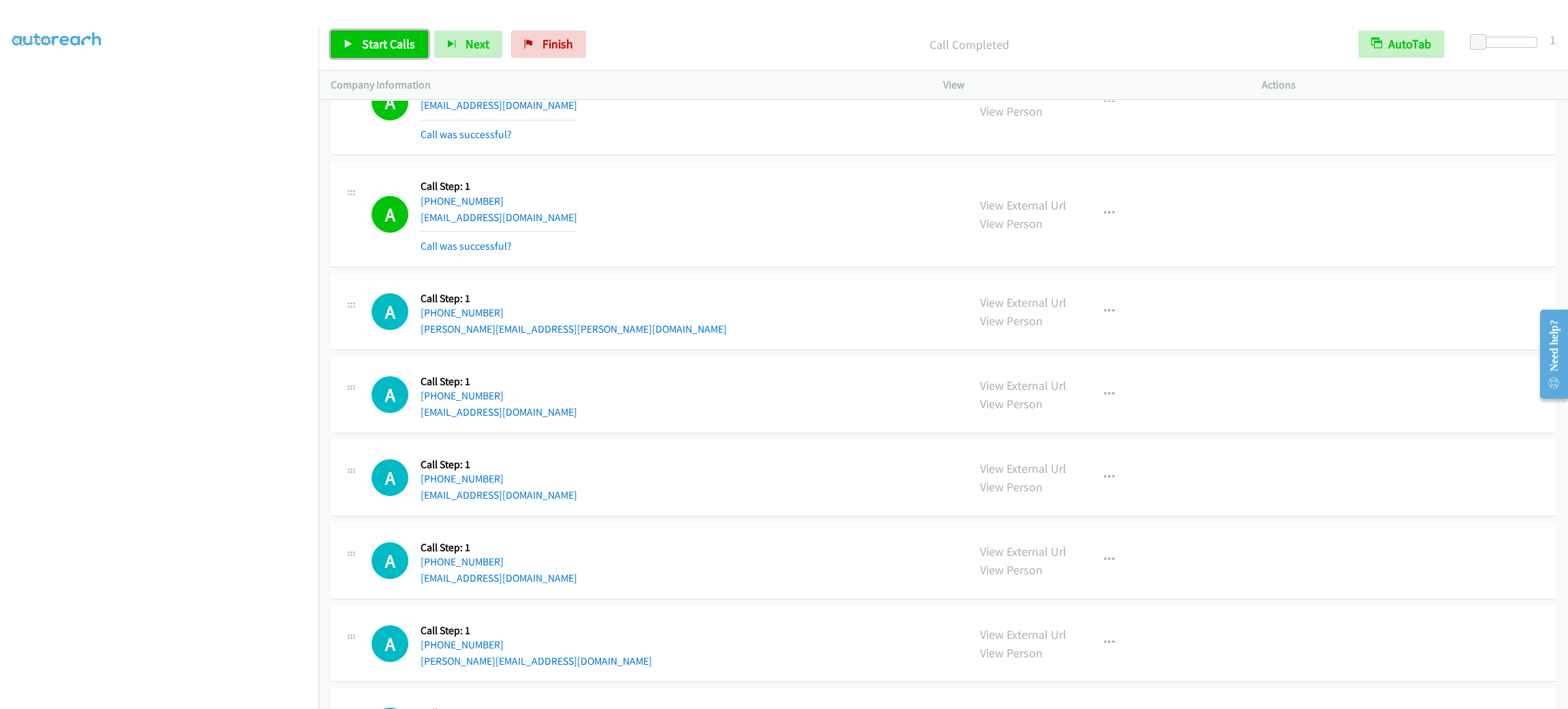
click at [375, 31] on link "Start Calls" at bounding box center [379, 44] width 97 height 27
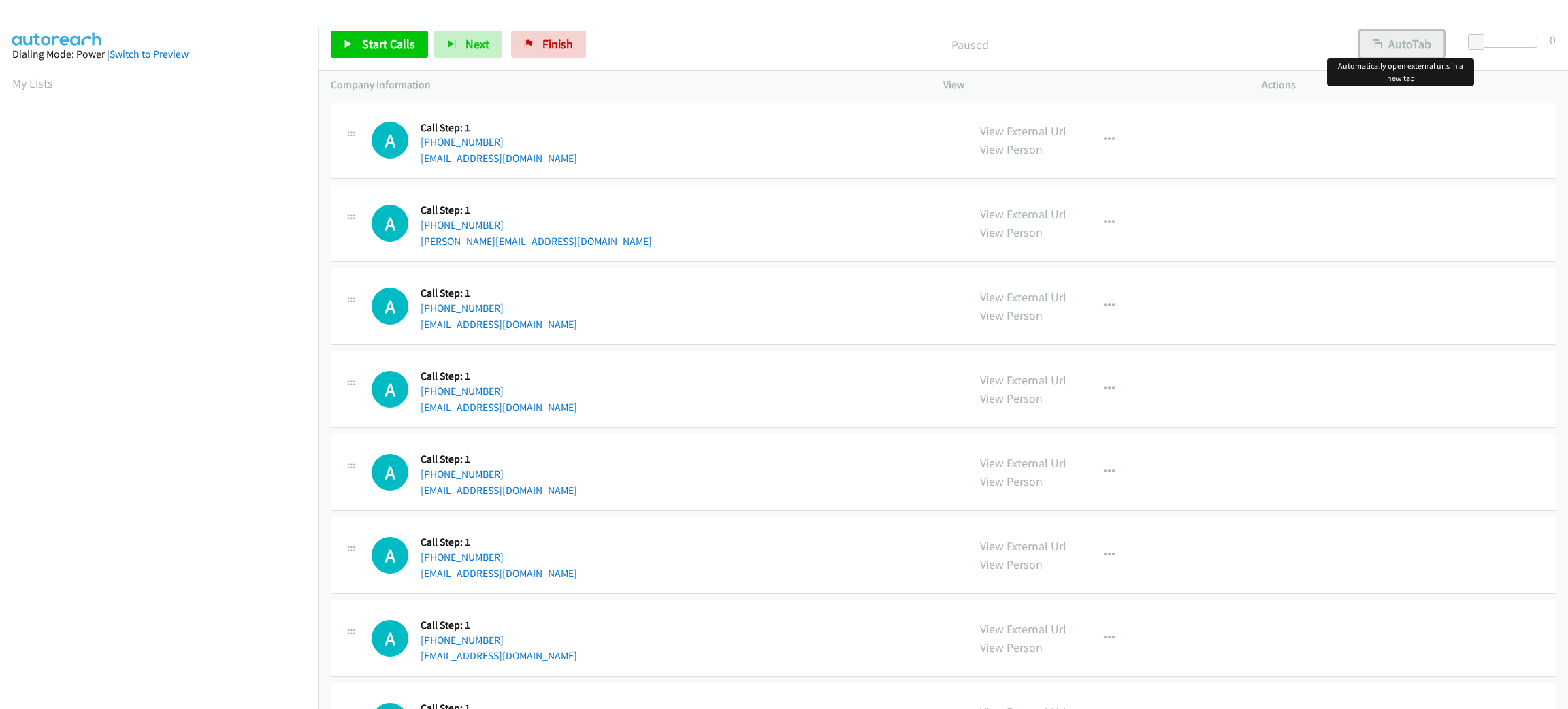
click at [1395, 42] on button "AutoTab" at bounding box center [1402, 44] width 85 height 27
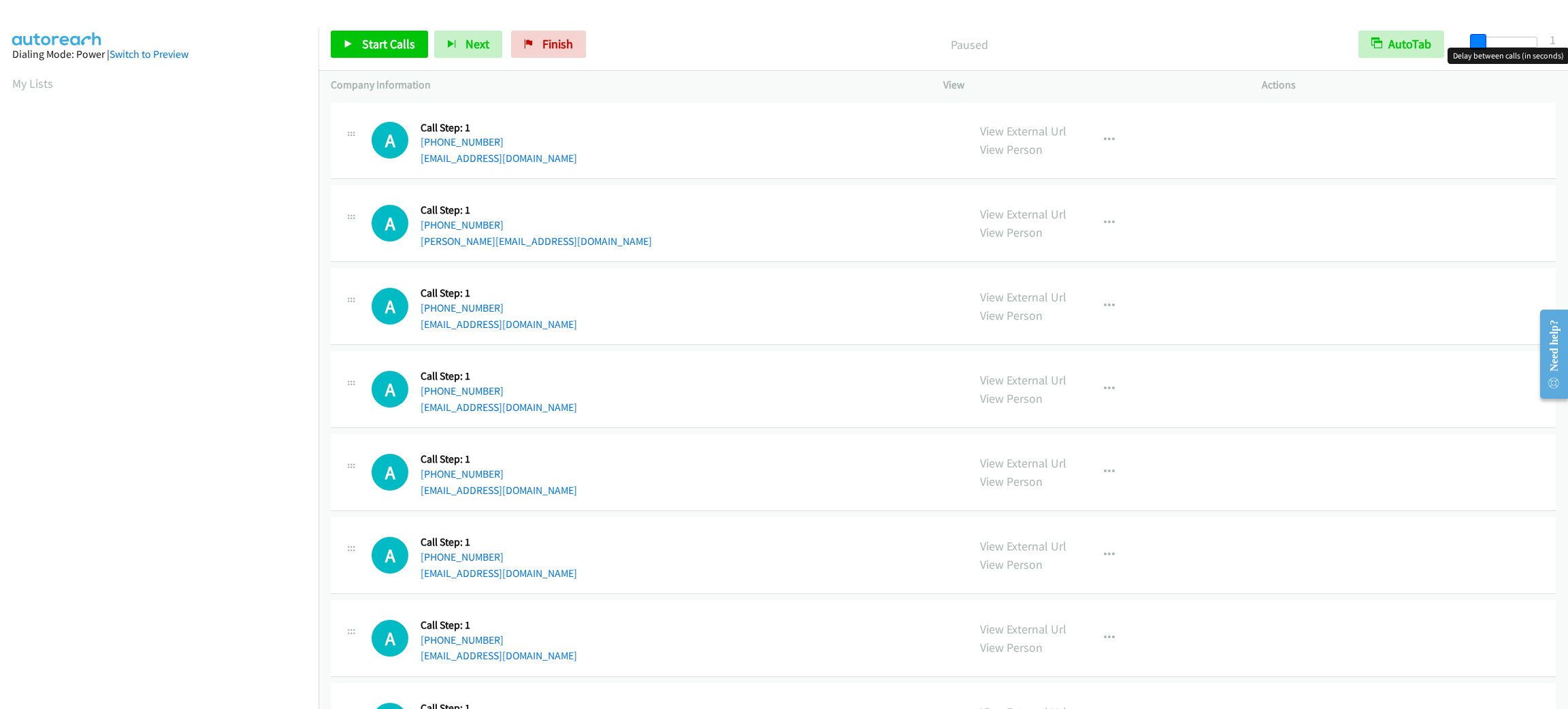
click at [1479, 35] on span at bounding box center [1478, 42] width 16 height 16
click at [1481, 46] on span at bounding box center [1478, 42] width 16 height 16
click at [405, 51] on span "Start Calls" at bounding box center [388, 43] width 53 height 16
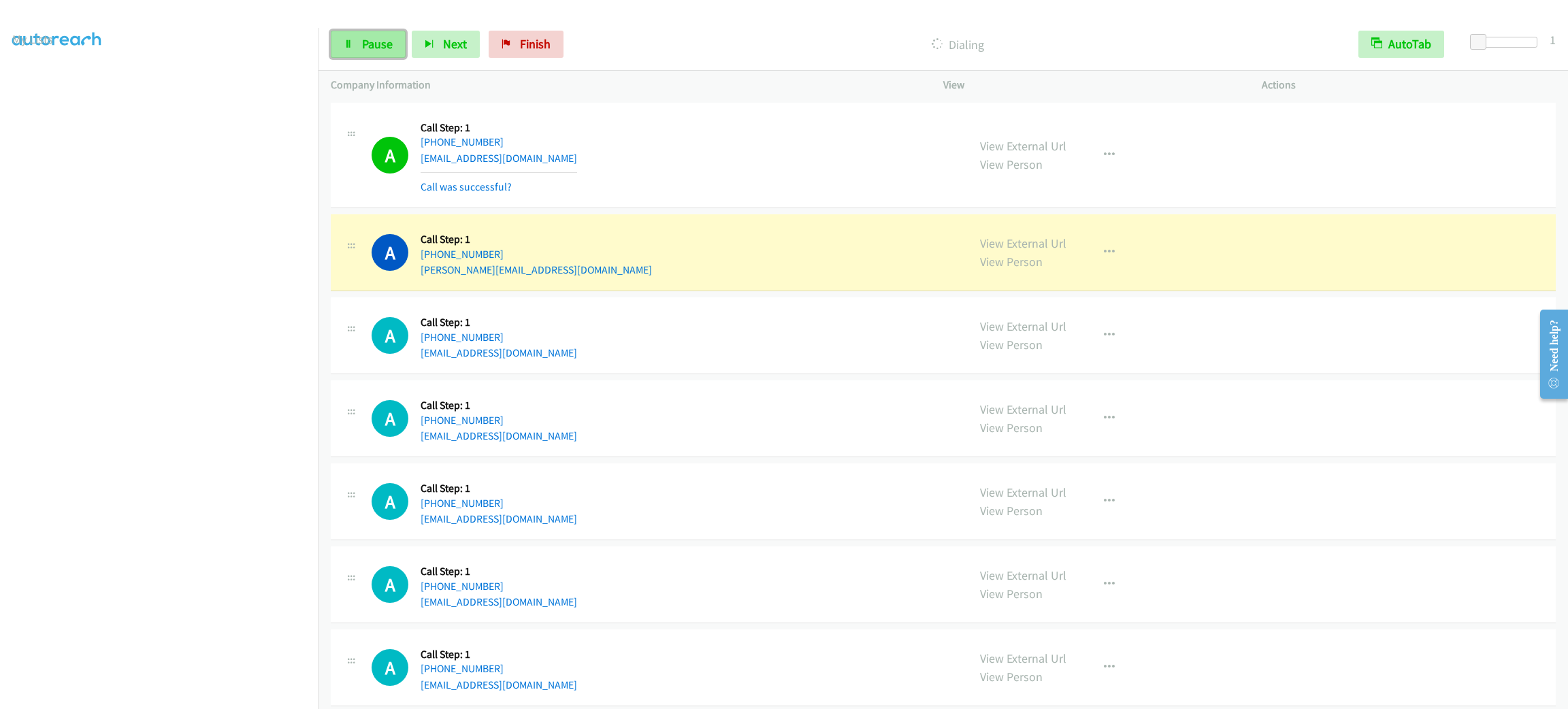
click at [394, 43] on link "Pause" at bounding box center [368, 44] width 75 height 27
click at [1097, 241] on button "button" at bounding box center [1109, 253] width 37 height 27
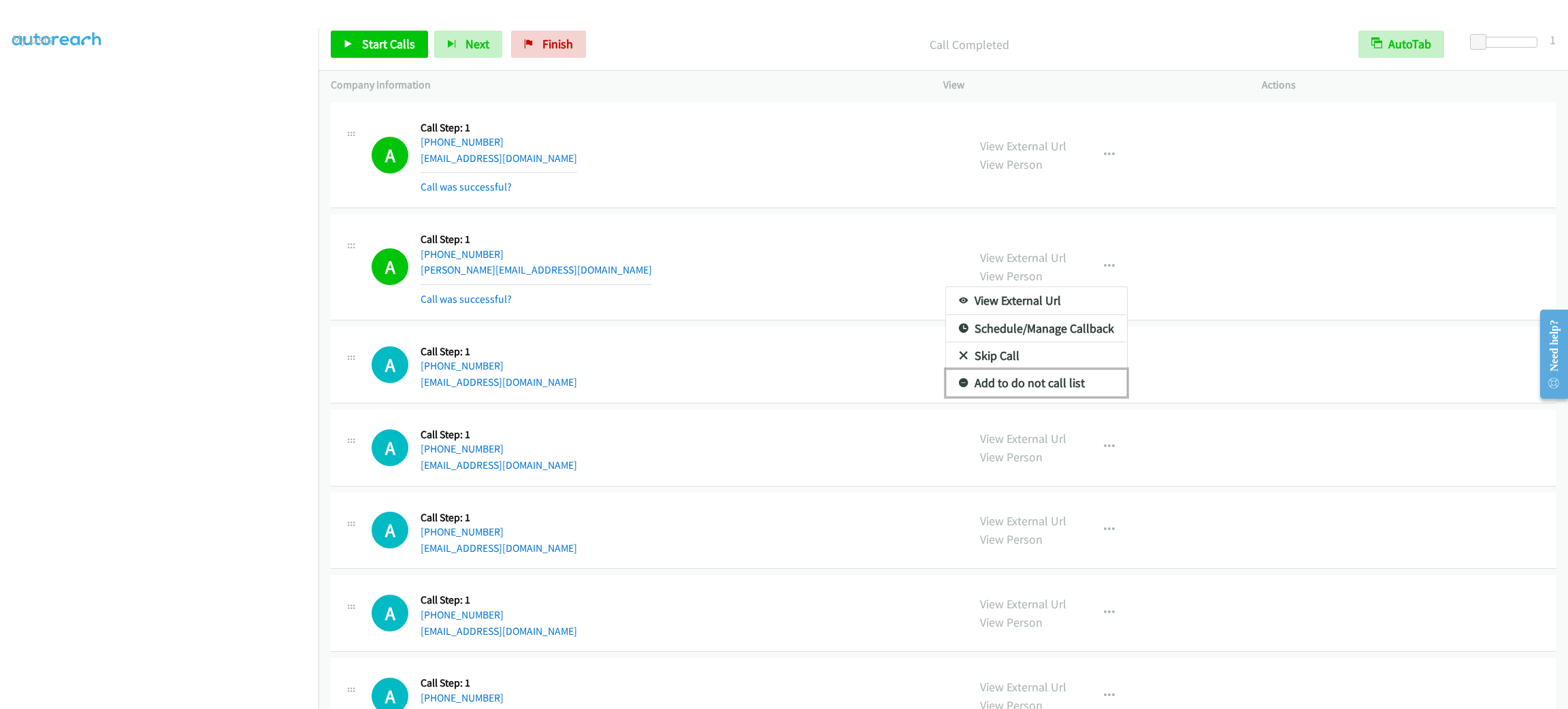
click at [1055, 389] on link "Add to do not call list" at bounding box center [1037, 383] width 181 height 27
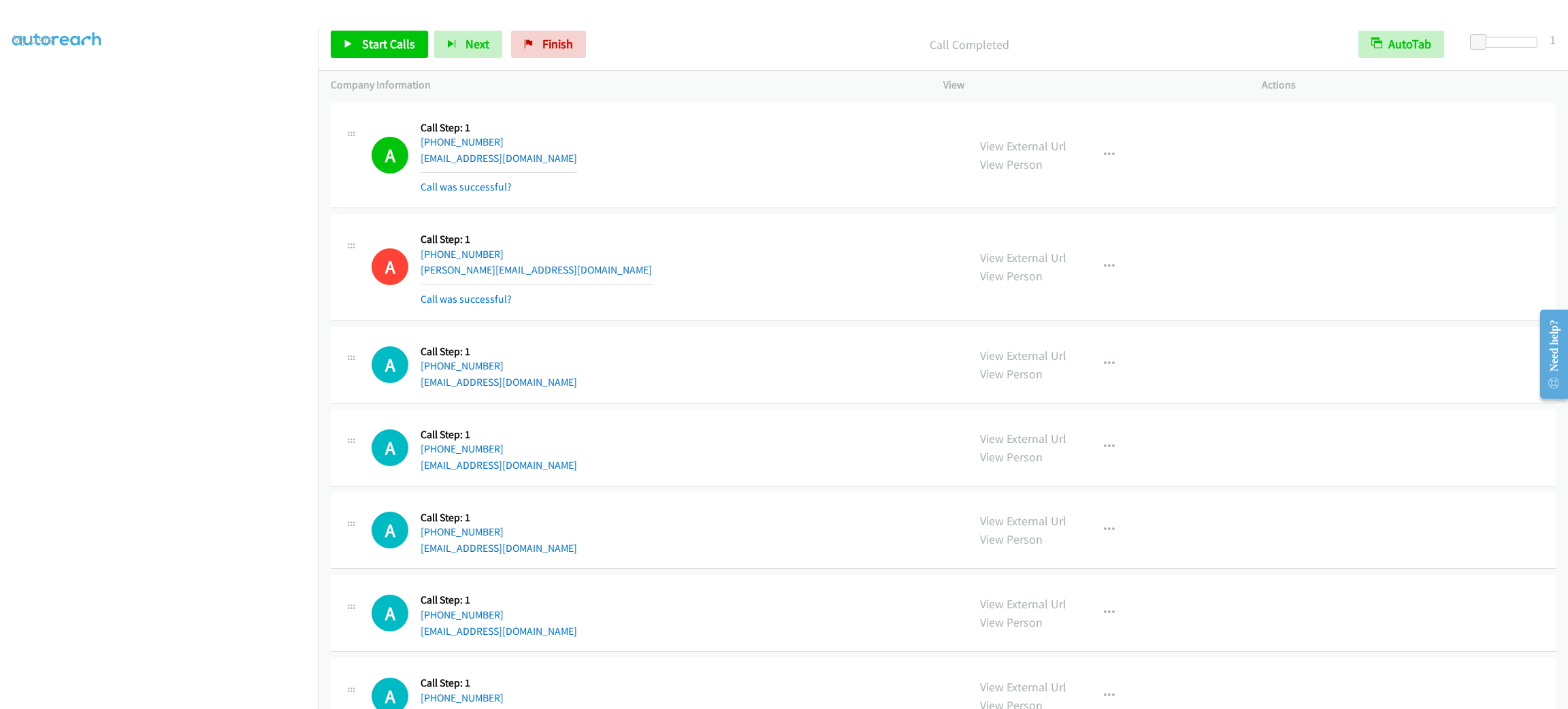
click at [648, 196] on div "A Callback Scheduled Call Step: 1 America/New_York [PHONE_NUMBER] [EMAIL_ADDRES…" at bounding box center [943, 156] width 1225 height 106
click at [1112, 157] on button "button" at bounding box center [1109, 155] width 37 height 27
click at [1100, 265] on link "Add to do not call list" at bounding box center [1037, 271] width 181 height 27
click at [601, 157] on div "A Callback Scheduled Call Step: 1 America/New_York [PHONE_NUMBER] [EMAIL_ADDRES…" at bounding box center [663, 155] width 584 height 81
click at [722, 252] on div "A Callback Scheduled Call Step: 1 America/New_York [PHONE_NUMBER] [PERSON_NAME]…" at bounding box center [663, 267] width 584 height 81
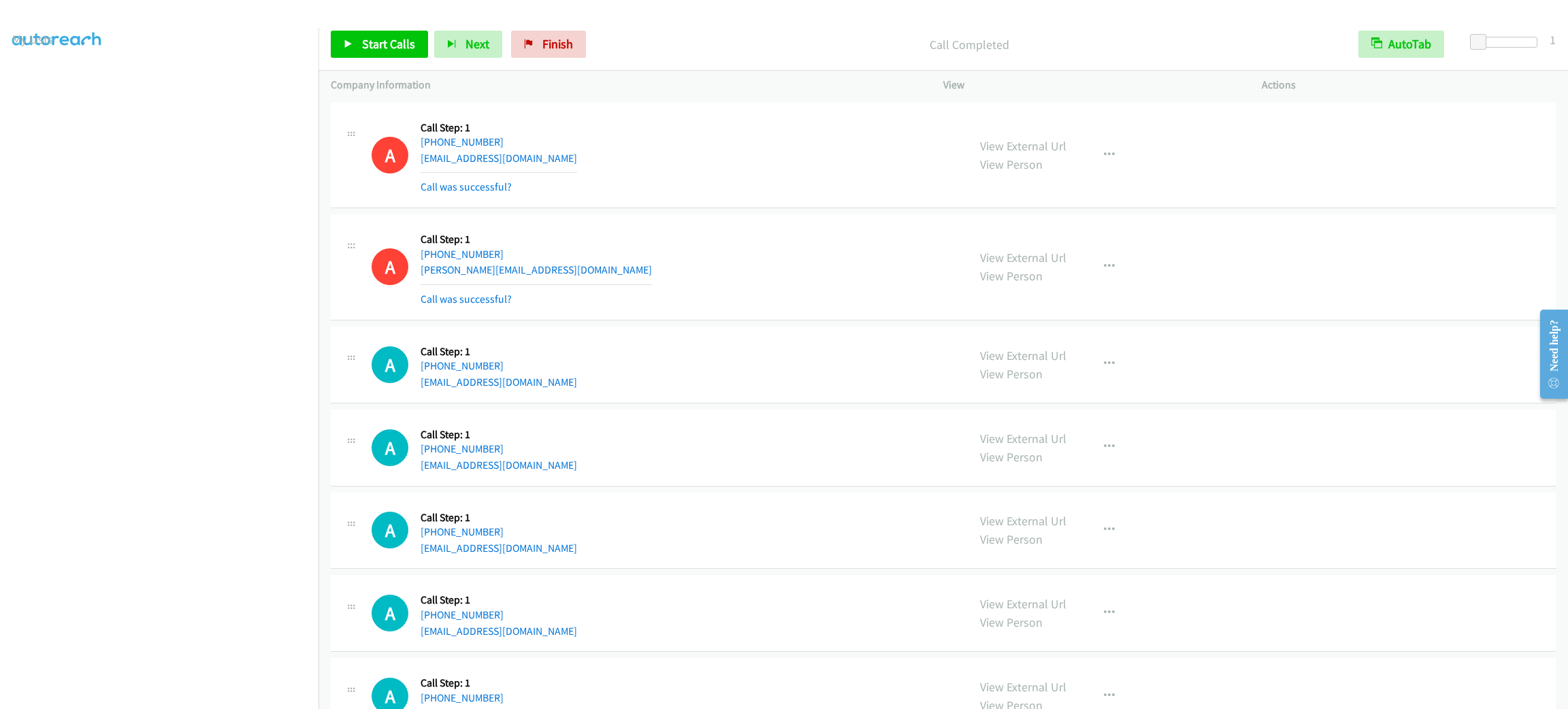
click at [722, 251] on div "A Callback Scheduled Call Step: 1 America/New_York [PHONE_NUMBER] [PERSON_NAME]…" at bounding box center [663, 267] width 584 height 81
click at [718, 235] on div "A Callback Scheduled Call Step: 1 America/New_York [PHONE_NUMBER] [PERSON_NAME]…" at bounding box center [663, 267] width 584 height 81
click at [652, 146] on div "A Callback Scheduled Call Step: 1 America/New_York [PHONE_NUMBER] [EMAIL_ADDRES…" at bounding box center [663, 155] width 584 height 81
drag, startPoint x: 370, startPoint y: 35, endPoint x: 414, endPoint y: 31, distance: 44.2
click at [370, 36] on span "Start Calls" at bounding box center [388, 43] width 53 height 16
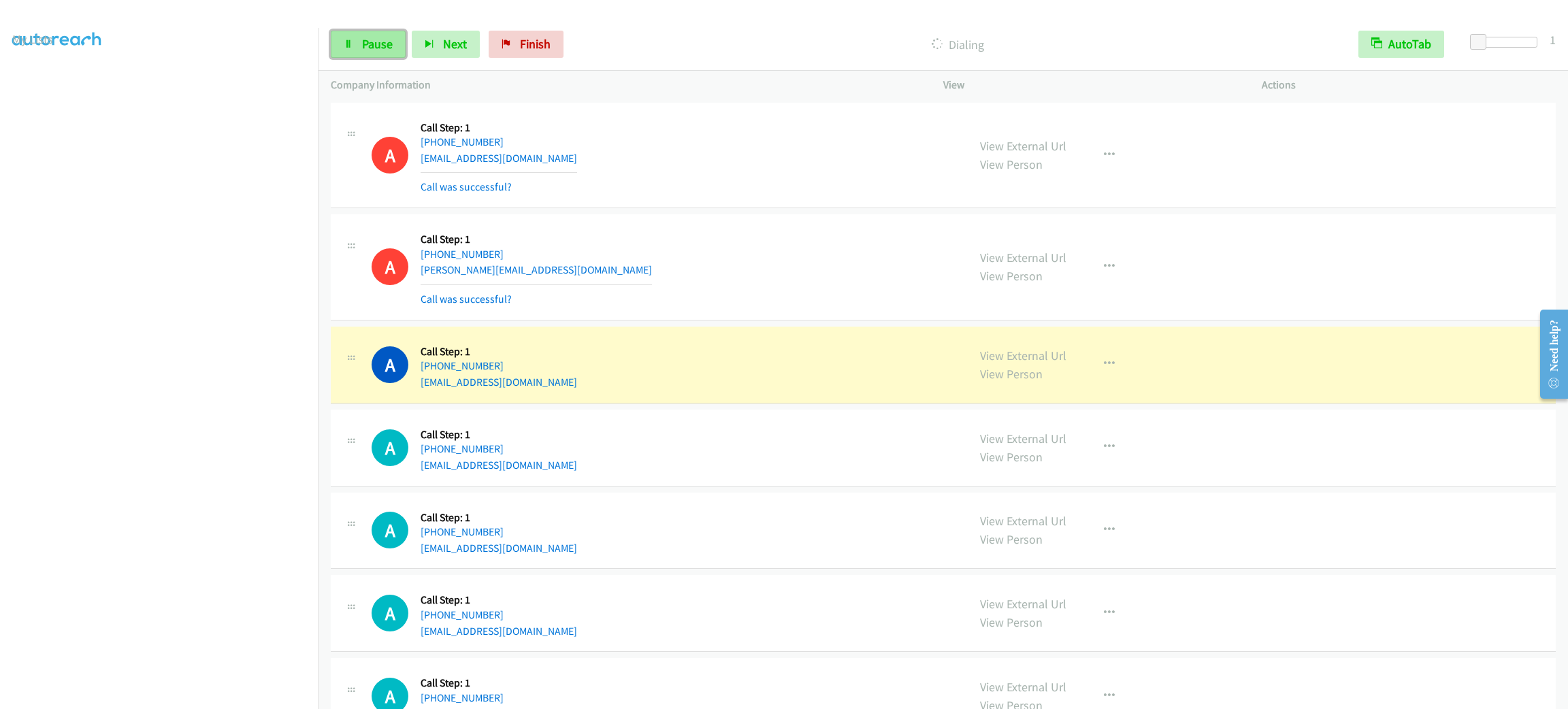
click at [390, 46] on span "Pause" at bounding box center [377, 43] width 31 height 16
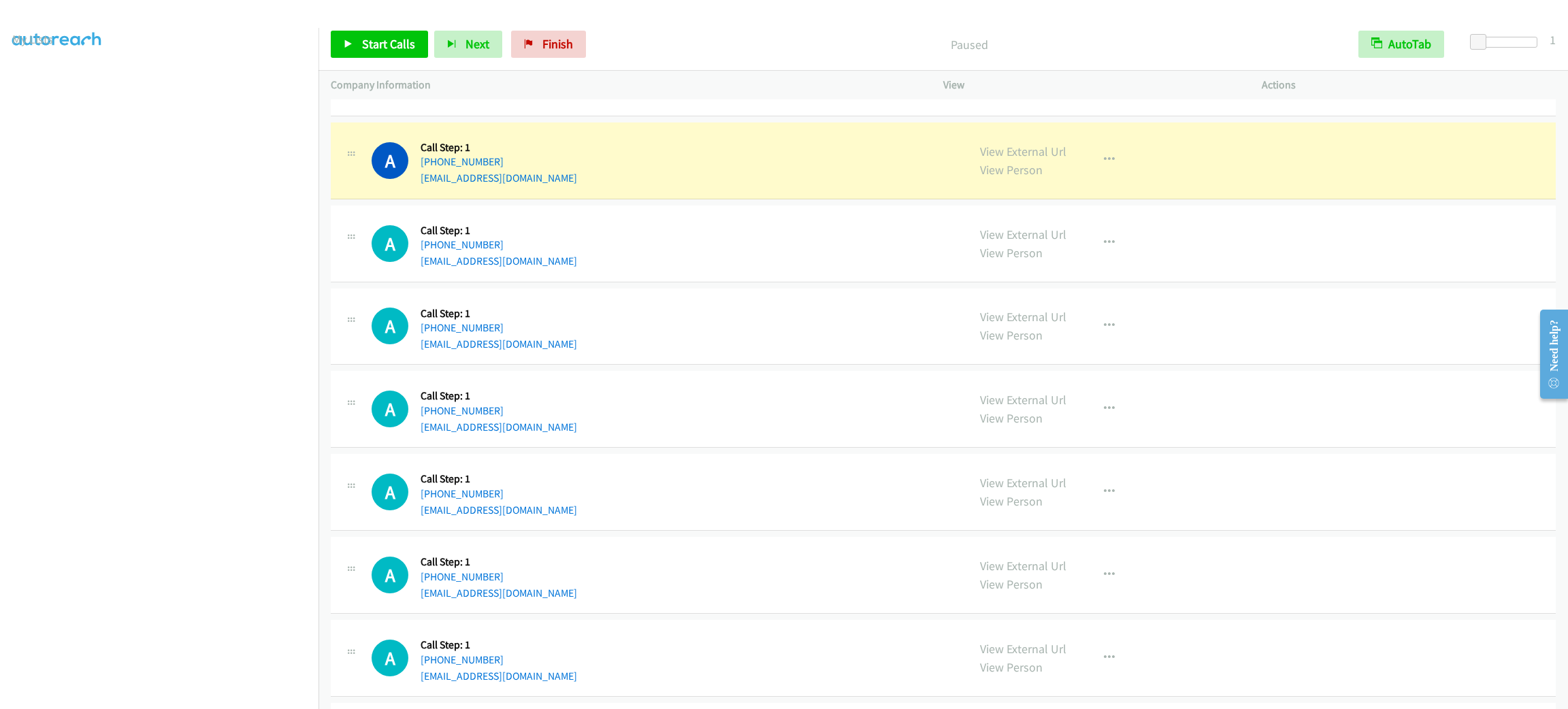
click at [773, 277] on div "A Callback Scheduled Call Step: 1 America/Los_Angeles [PHONE_NUMBER] [EMAIL_ADD…" at bounding box center [943, 244] width 1225 height 77
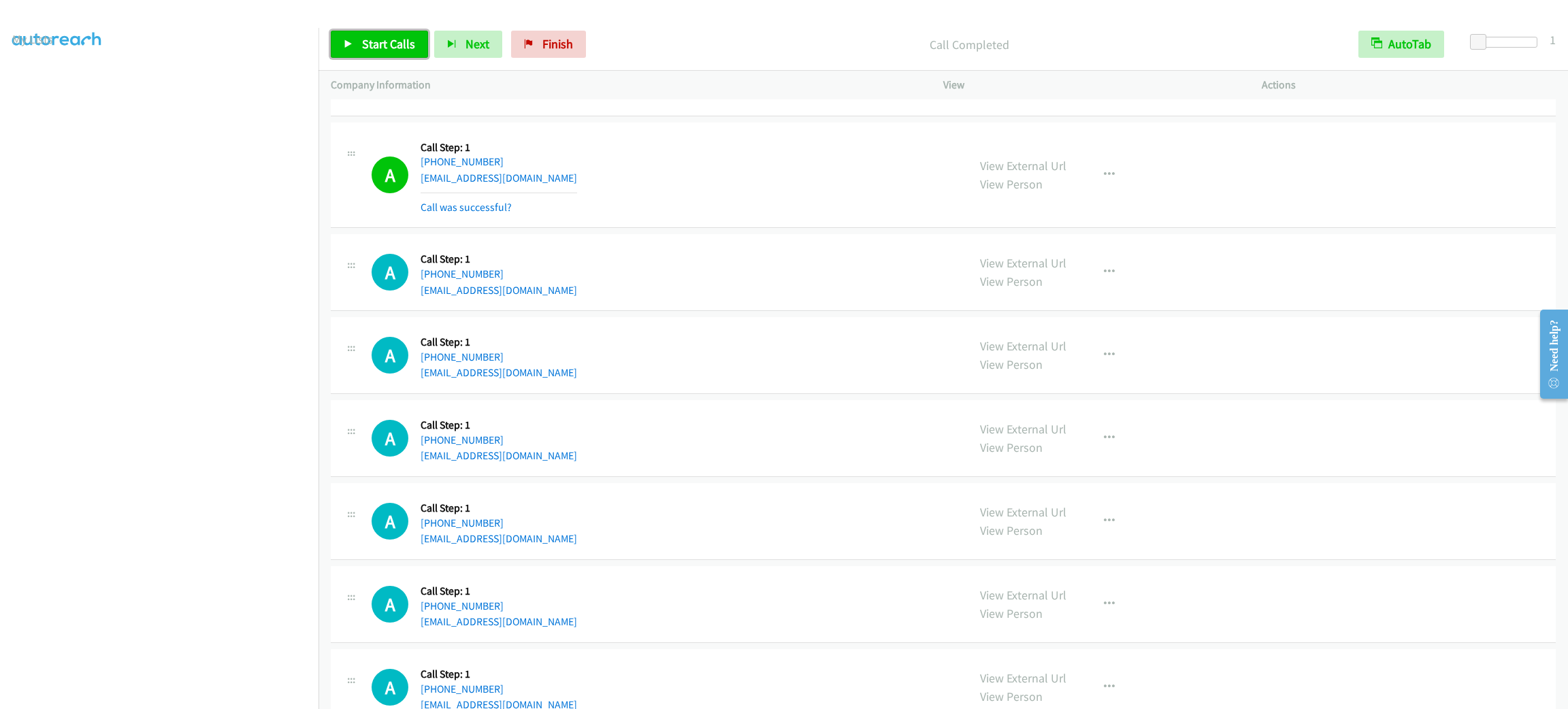
click at [382, 37] on span "Start Calls" at bounding box center [388, 43] width 53 height 16
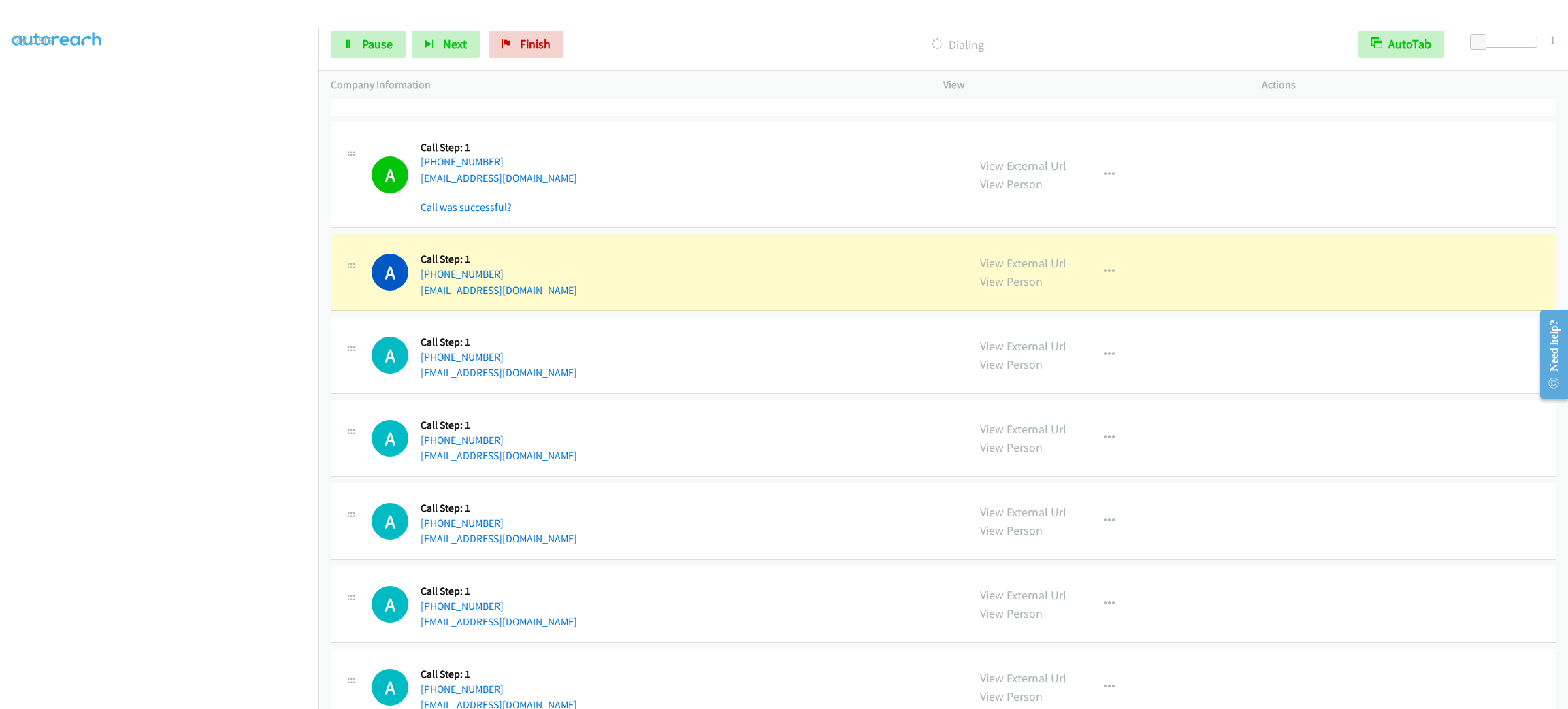
click at [798, 285] on div "A Callback Scheduled Call Step: 1 America/Los_Angeles [PHONE_NUMBER] [EMAIL_ADD…" at bounding box center [663, 272] width 584 height 52
click at [798, 281] on div "A Callback Scheduled Call Step: 1 America/Los_Angeles [PHONE_NUMBER] [EMAIL_ADD…" at bounding box center [663, 272] width 584 height 52
click at [659, 166] on div "A Callback Scheduled Call Step: 1 America/New_York [PHONE_NUMBER] [EMAIL_ADDRES…" at bounding box center [663, 175] width 584 height 81
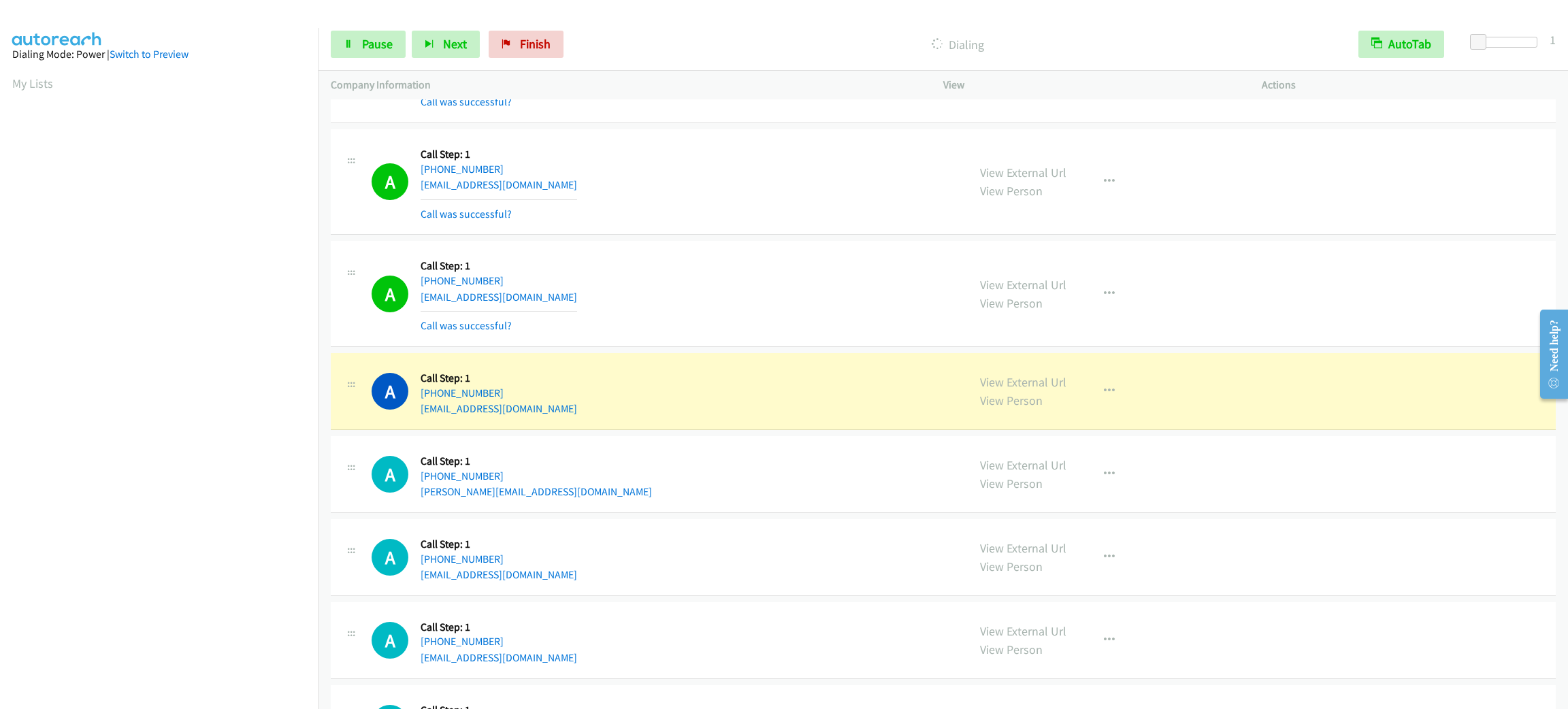
scroll to position [59, 0]
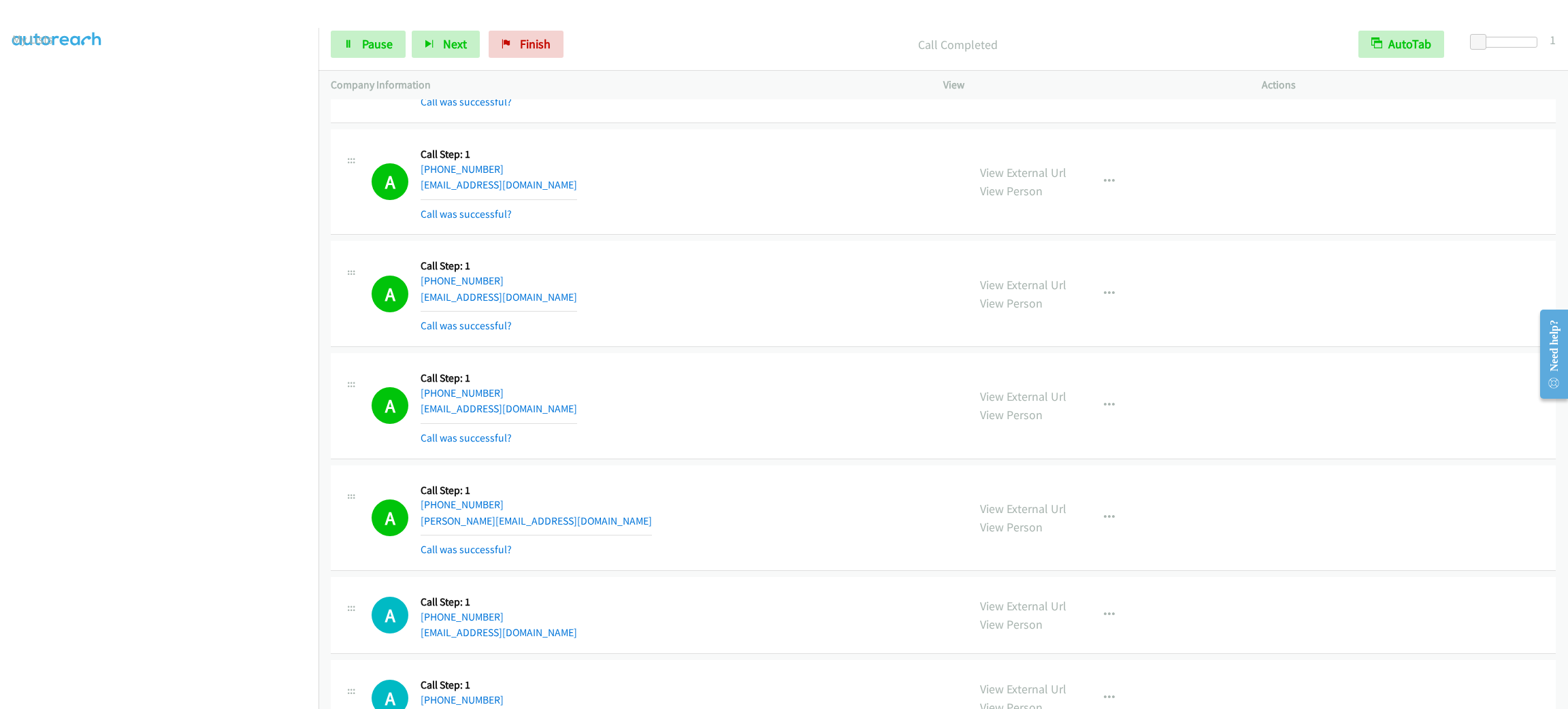
click at [376, 60] on div "Start Calls Pause Next Finish Call Completed AutoTab AutoTab 1" at bounding box center [943, 45] width 1249 height 52
click at [375, 48] on span "Pause" at bounding box center [377, 43] width 31 height 16
click at [375, 48] on span "Start Calls" at bounding box center [388, 43] width 53 height 16
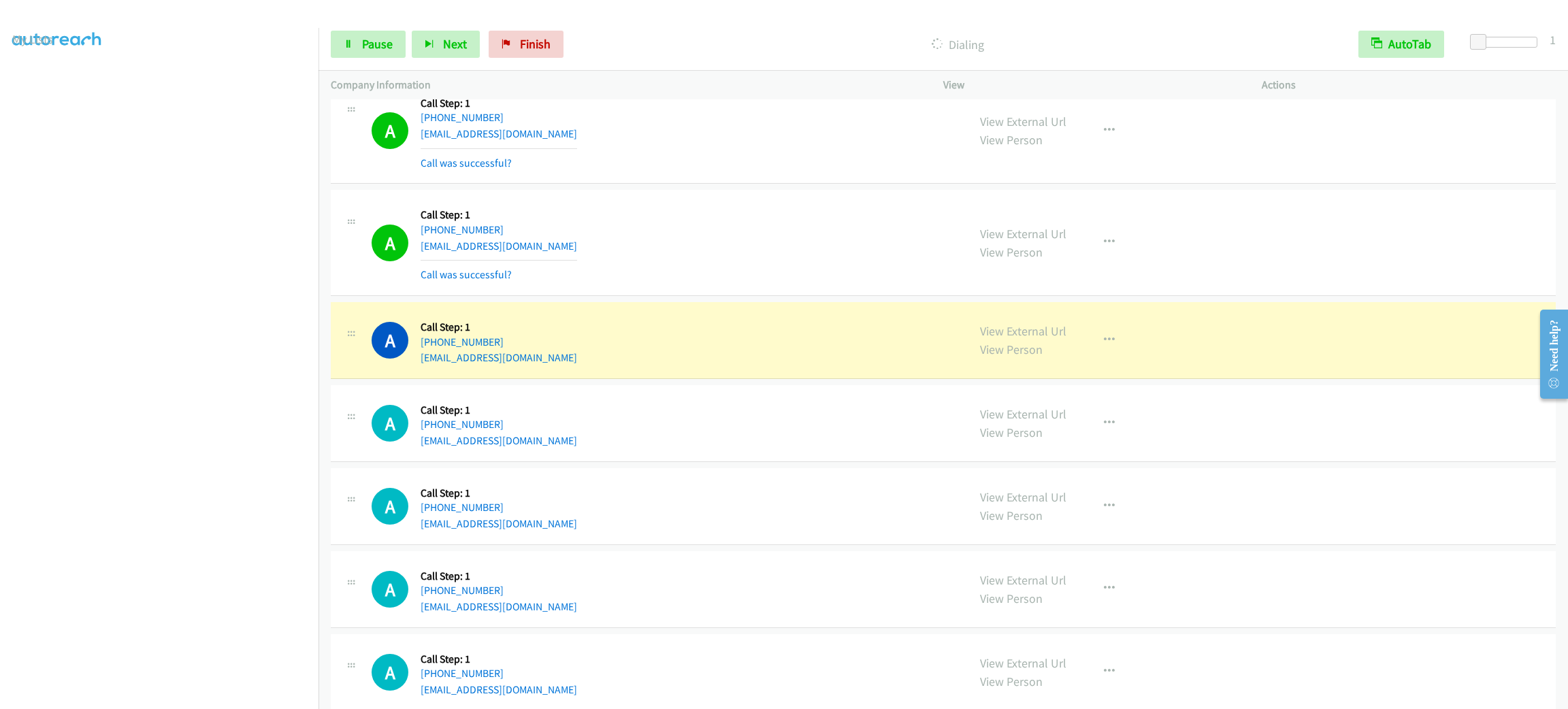
scroll to position [2449, 0]
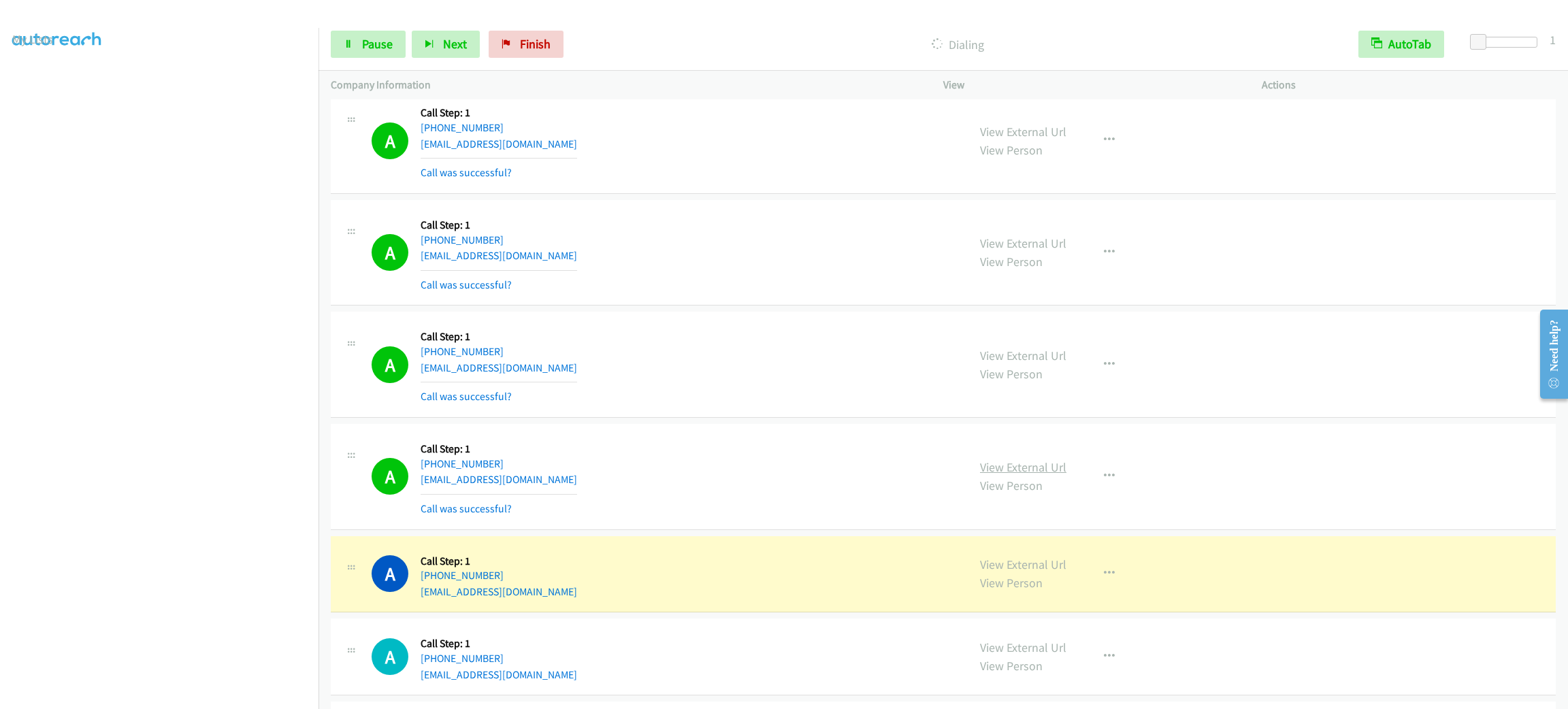
click at [1030, 475] on link "View External Url" at bounding box center [1023, 467] width 86 height 16
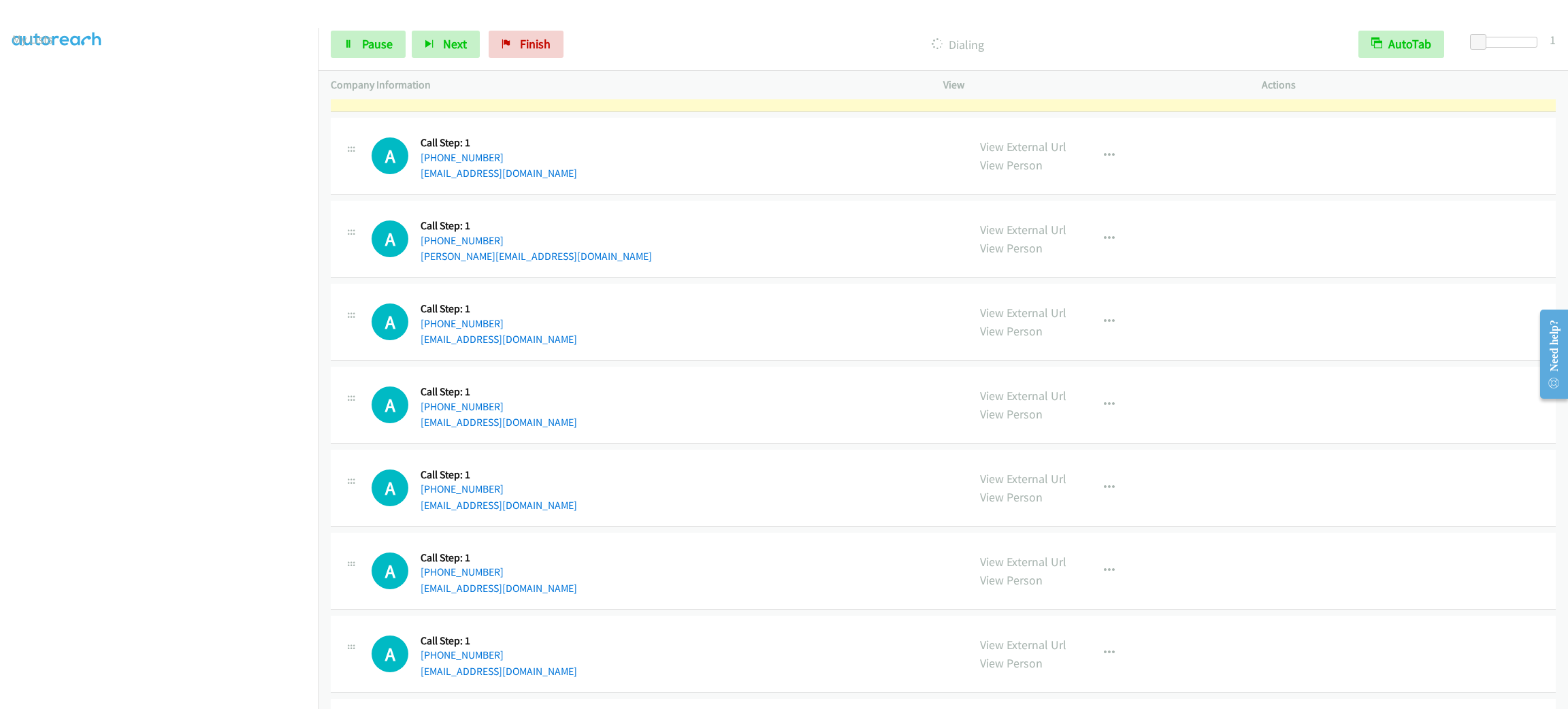
scroll to position [2960, 0]
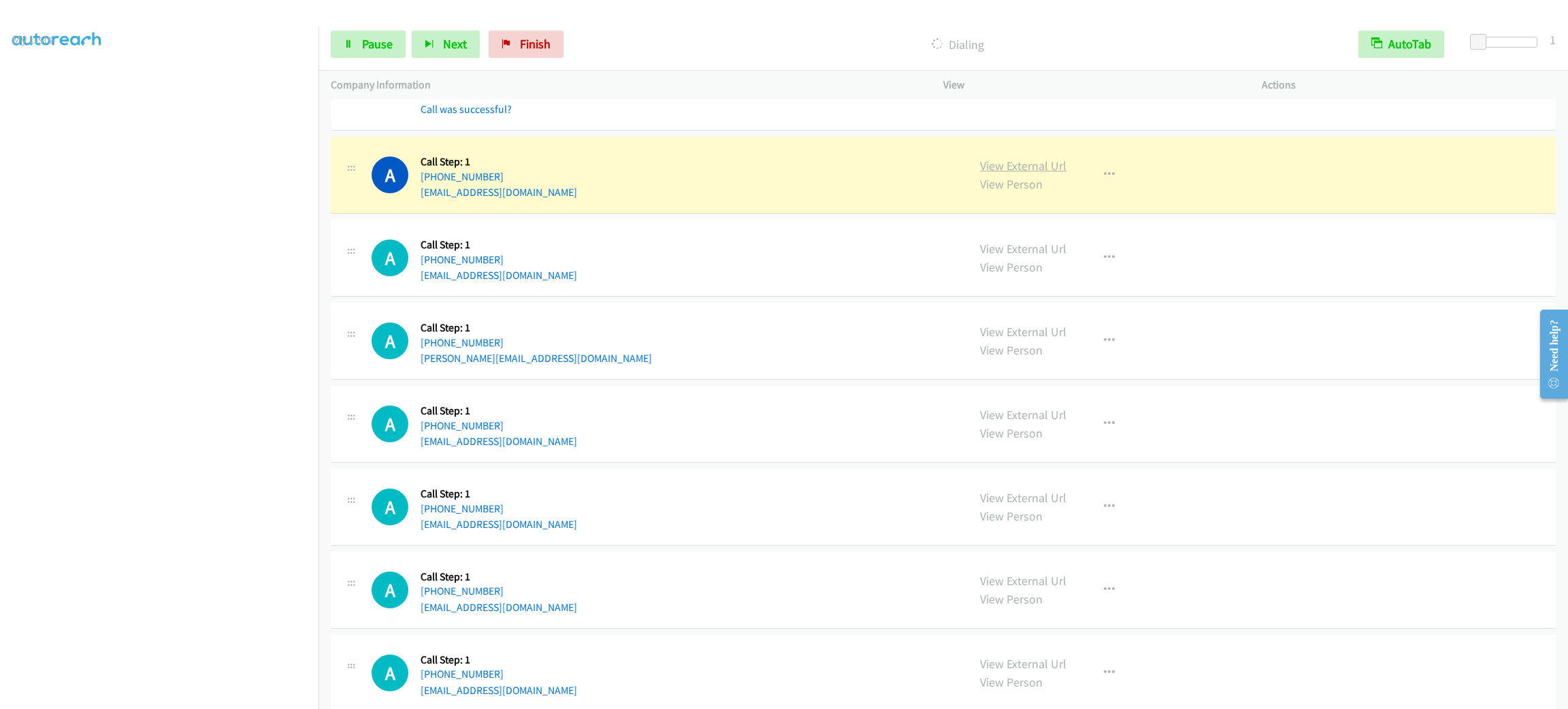
click at [1023, 174] on link "View External Url" at bounding box center [1023, 166] width 86 height 16
click at [369, 50] on span "Pause" at bounding box center [377, 43] width 31 height 16
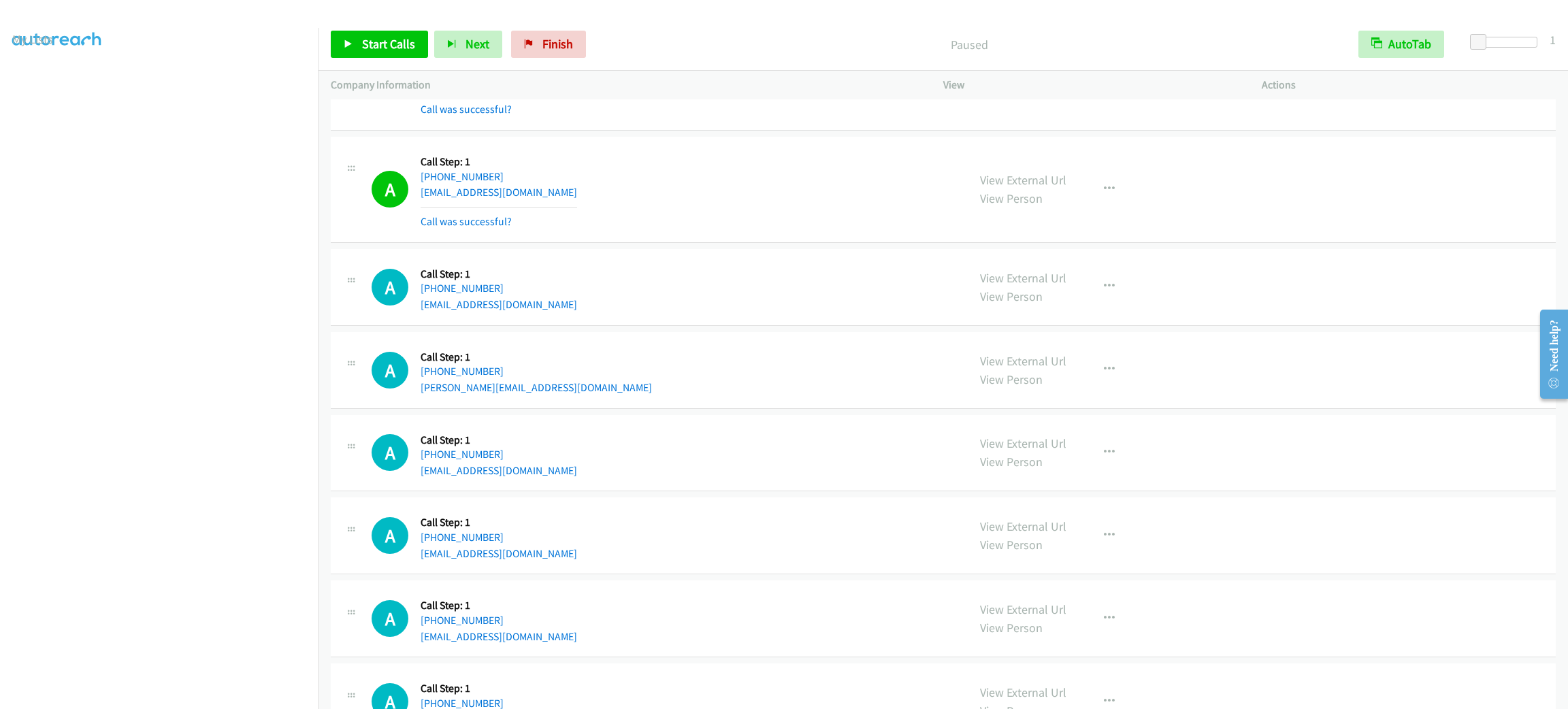
click at [805, 103] on div "A Callback Scheduled Call Step: 1 America/New_York [PHONE_NUMBER] [EMAIL_ADDRES…" at bounding box center [663, 78] width 584 height 81
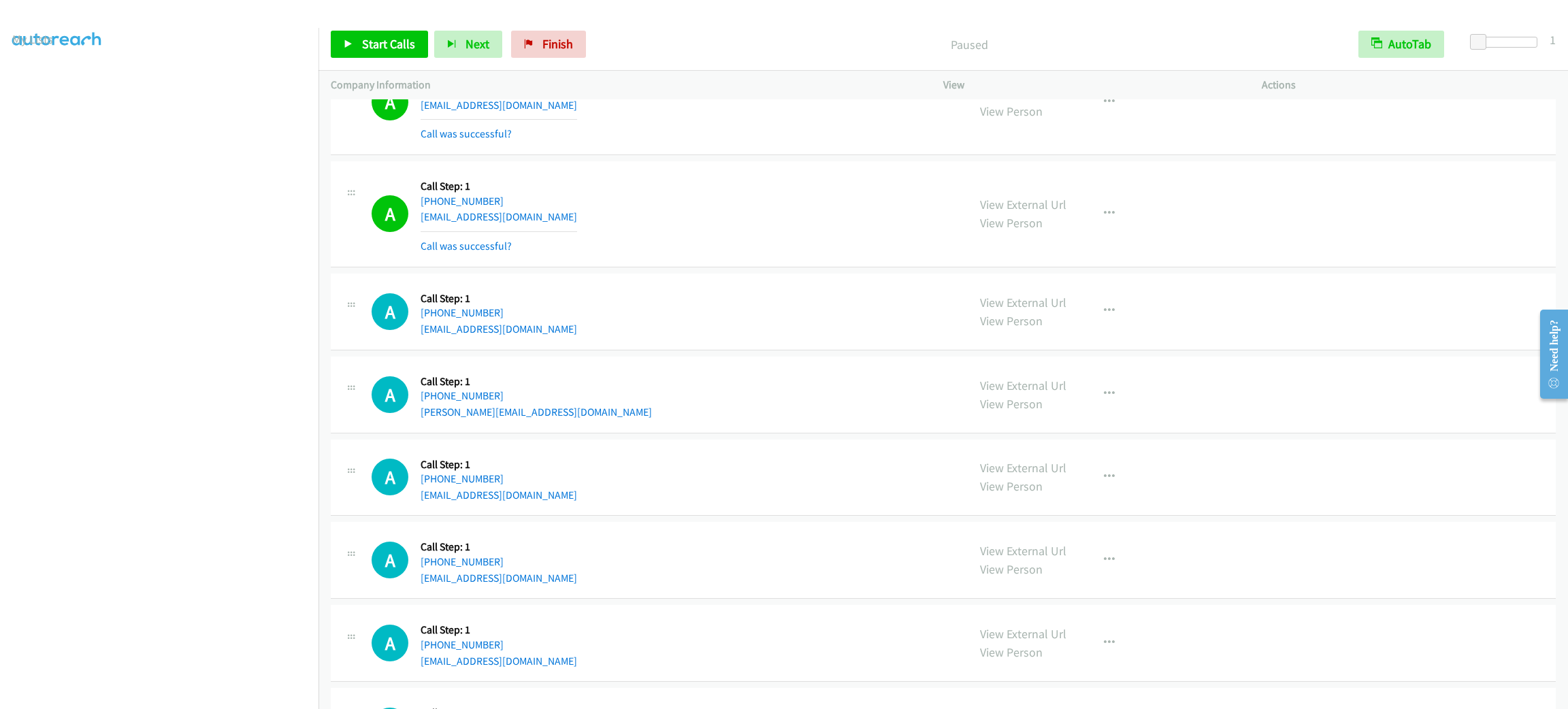
click at [908, 257] on div "A Callback Scheduled Call Step: 1 America/New_York [PHONE_NUMBER] [EMAIL_ADDRES…" at bounding box center [943, 214] width 1225 height 106
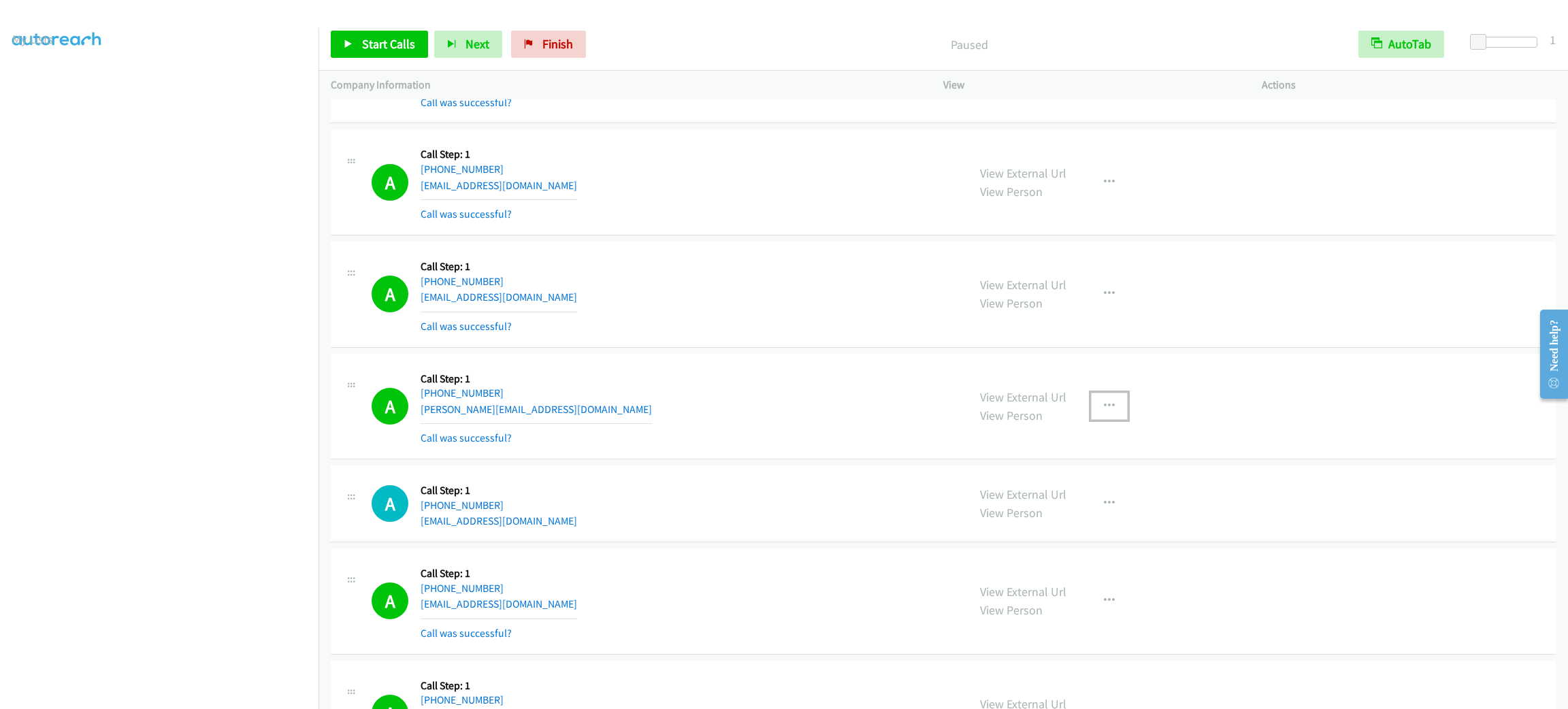
click at [1105, 403] on button "button" at bounding box center [1109, 406] width 37 height 27
click at [1095, 522] on link "Add to do not call list" at bounding box center [1037, 522] width 181 height 27
click at [391, 40] on span "Start Calls" at bounding box center [388, 43] width 53 height 16
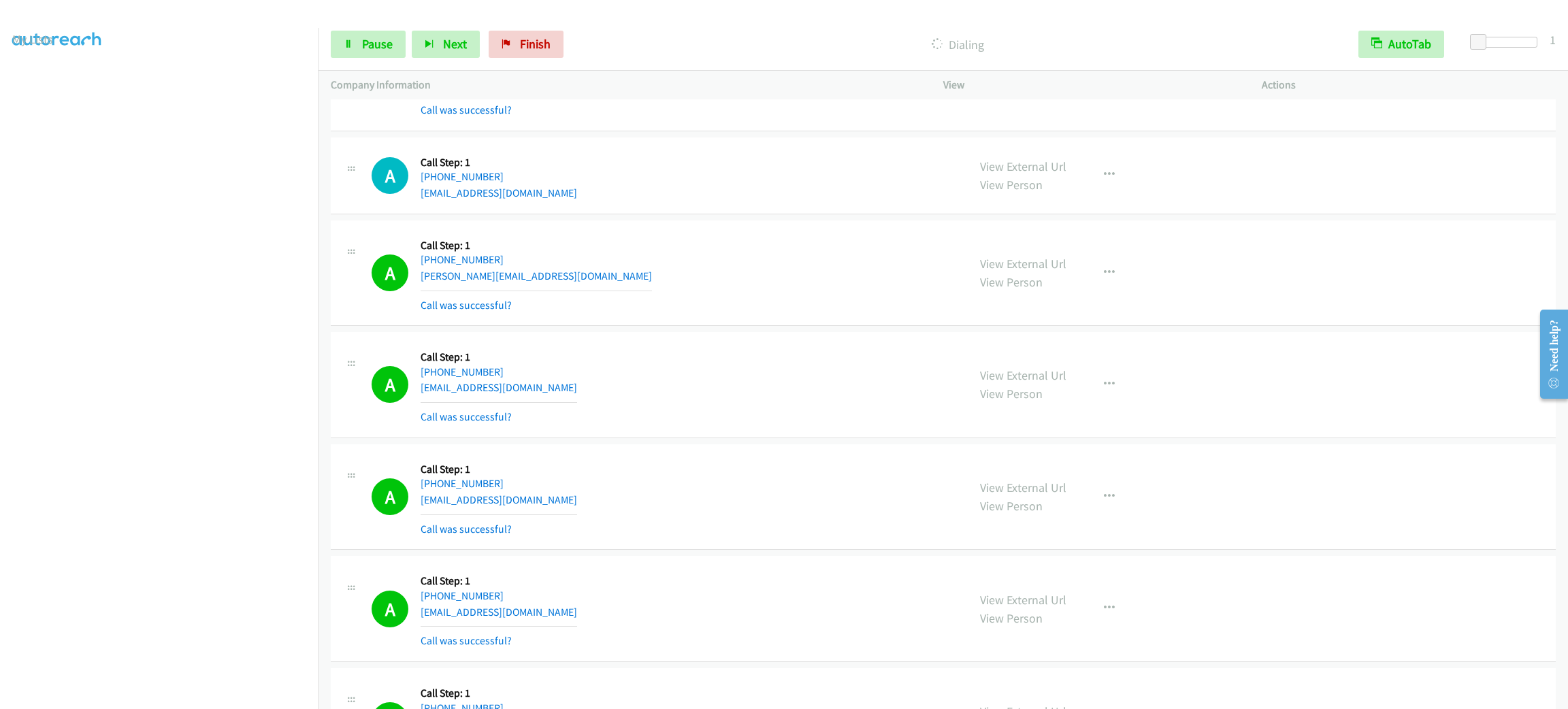
scroll to position [3582, 0]
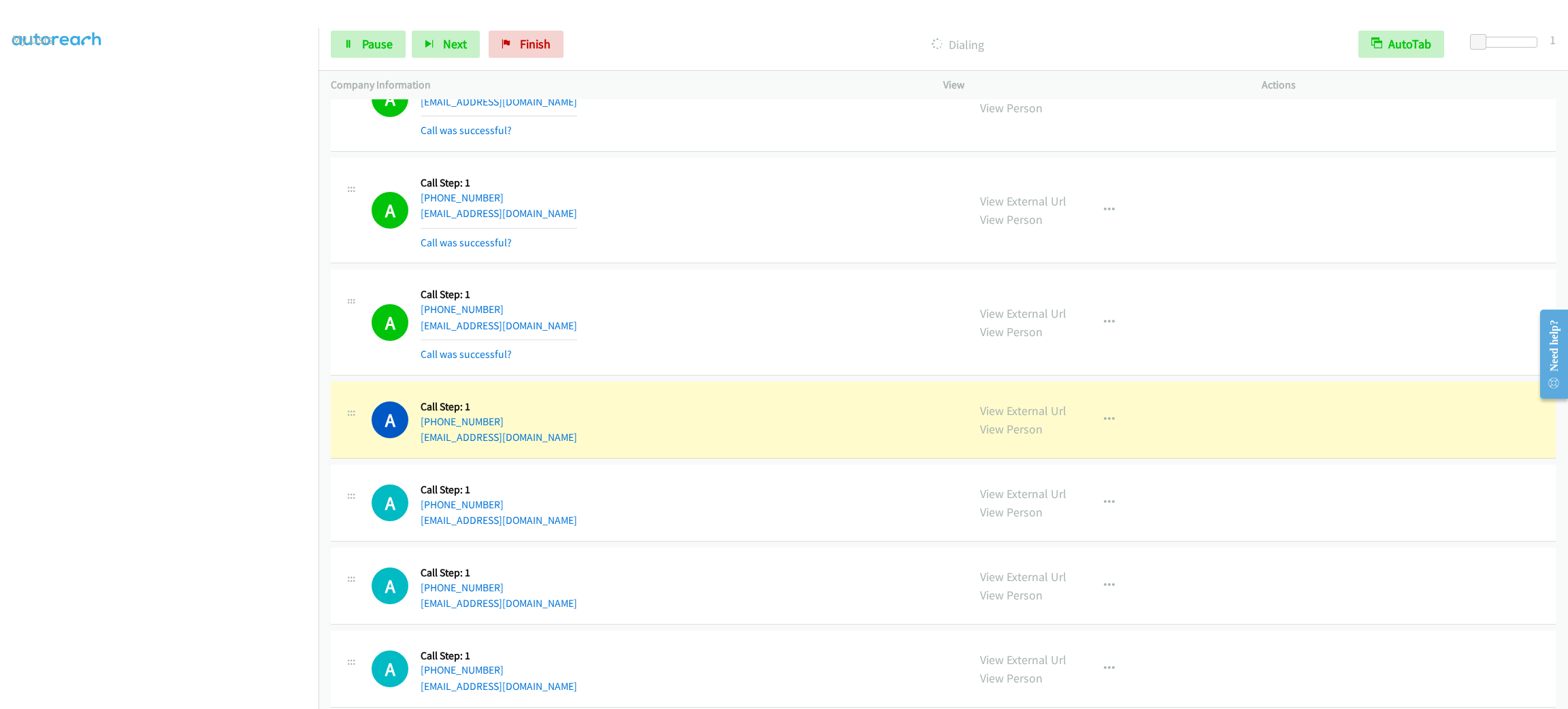
click at [896, 416] on div "A Callback Scheduled Call Step: 1 America/New_York [PHONE_NUMBER] [EMAIL_ADDRES…" at bounding box center [663, 420] width 584 height 52
click at [1094, 425] on button "button" at bounding box center [1109, 420] width 37 height 27
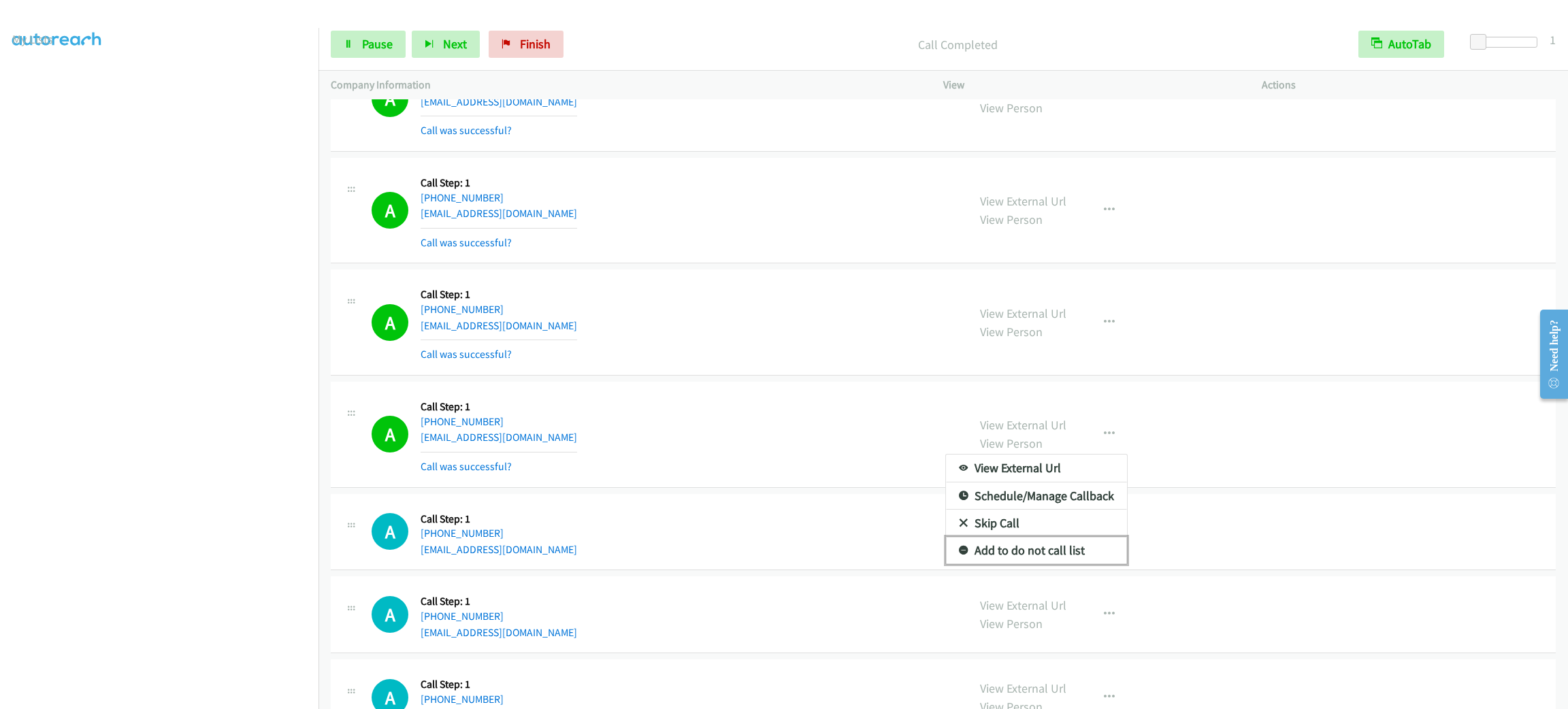
click at [1064, 546] on link "Add to do not call list" at bounding box center [1037, 550] width 181 height 27
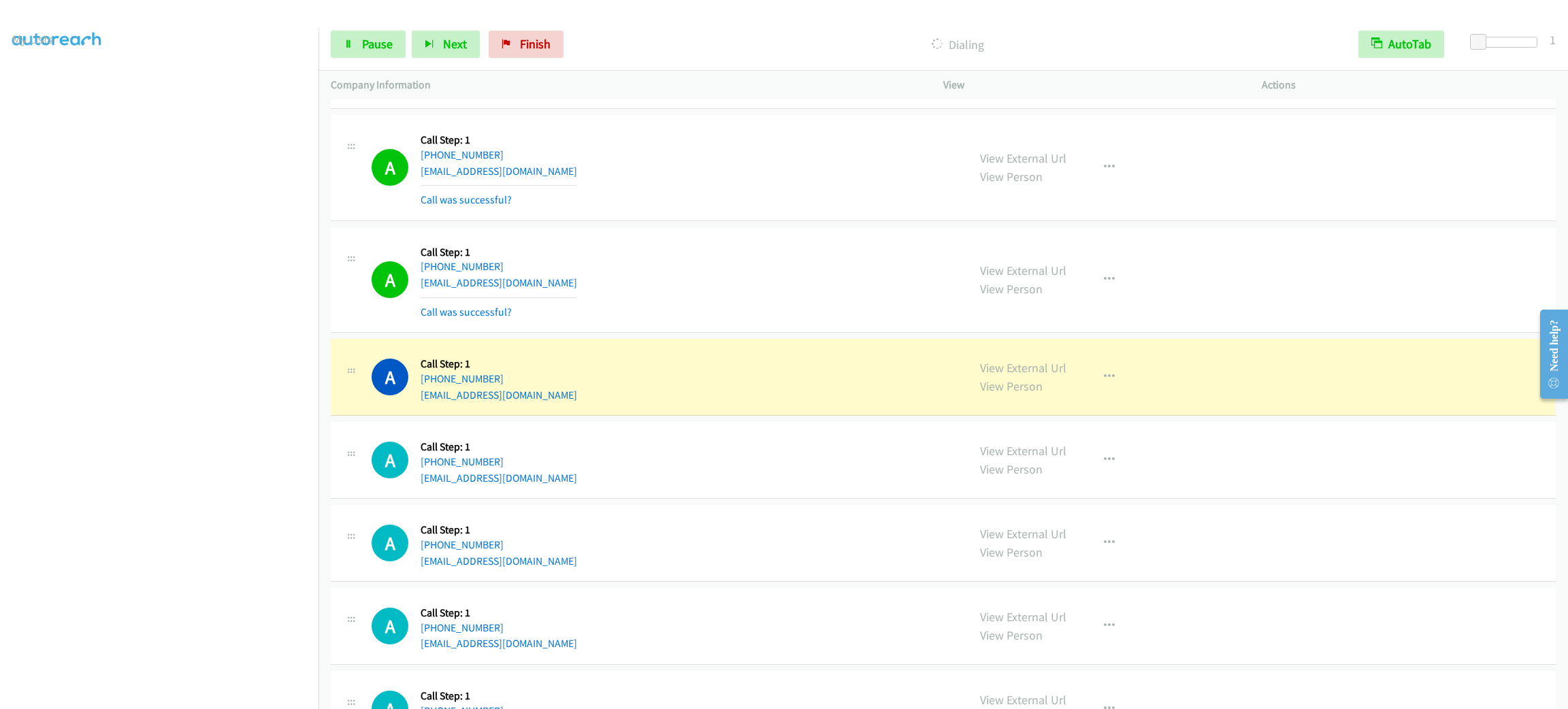
scroll to position [4399, 0]
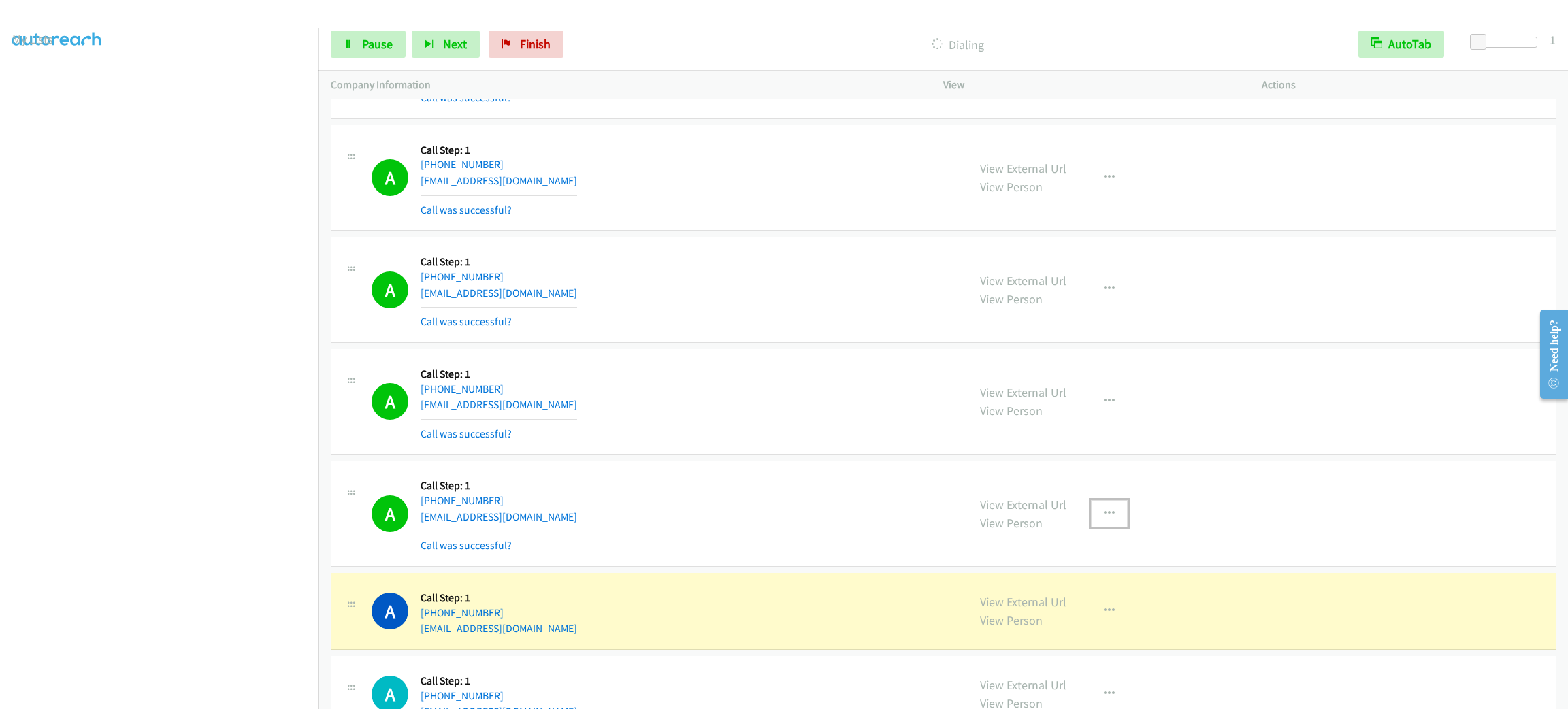
click at [1115, 520] on button "button" at bounding box center [1109, 513] width 37 height 27
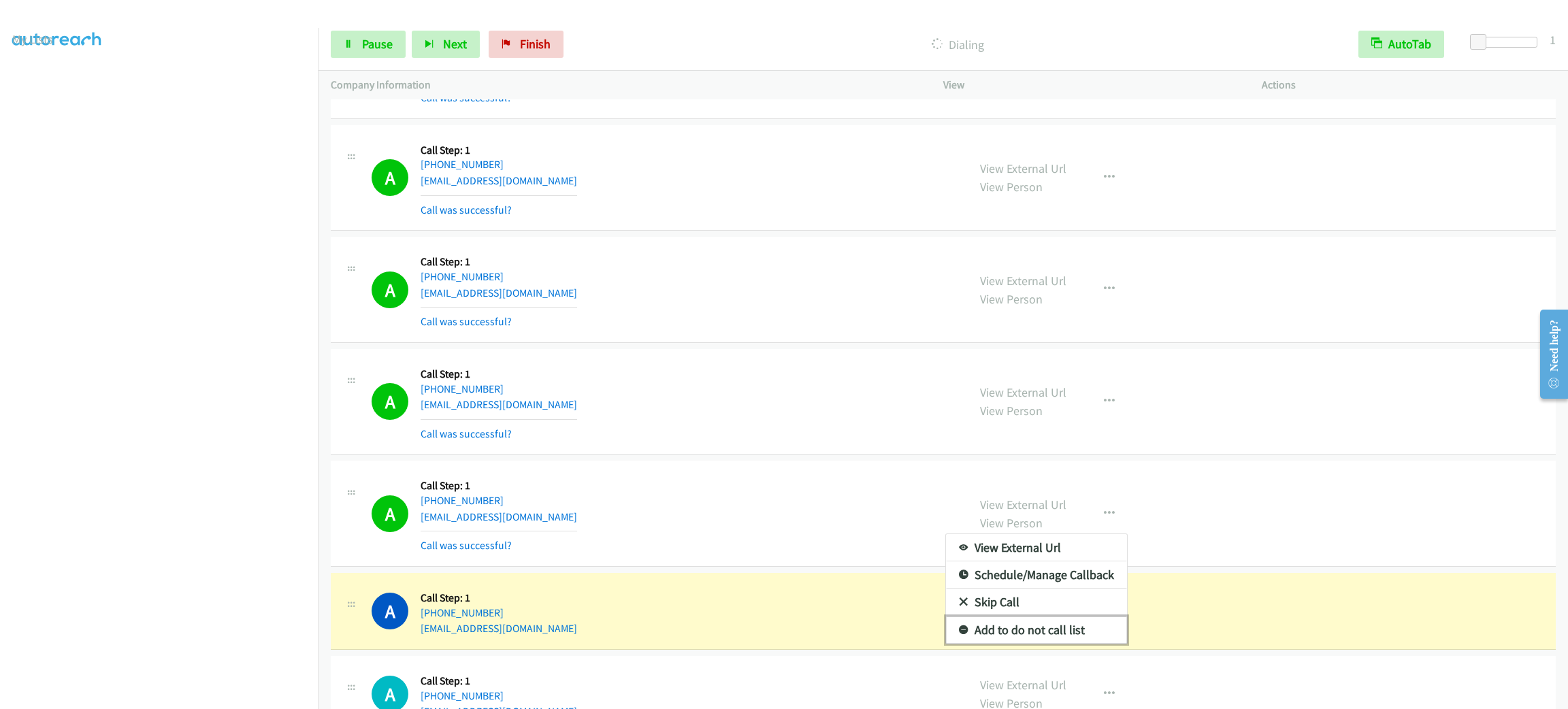
click at [1087, 641] on link "Add to do not call list" at bounding box center [1037, 630] width 181 height 27
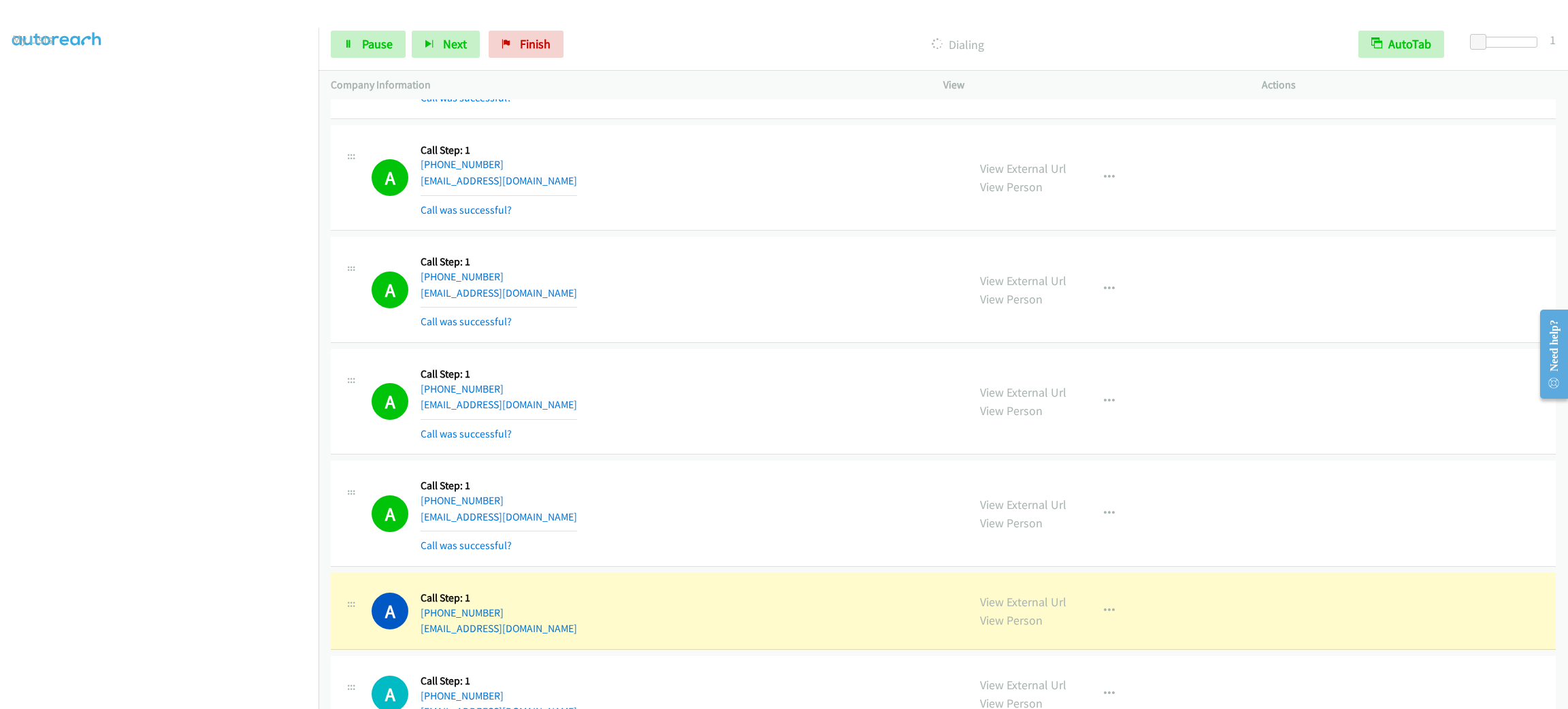
scroll to position [4705, 0]
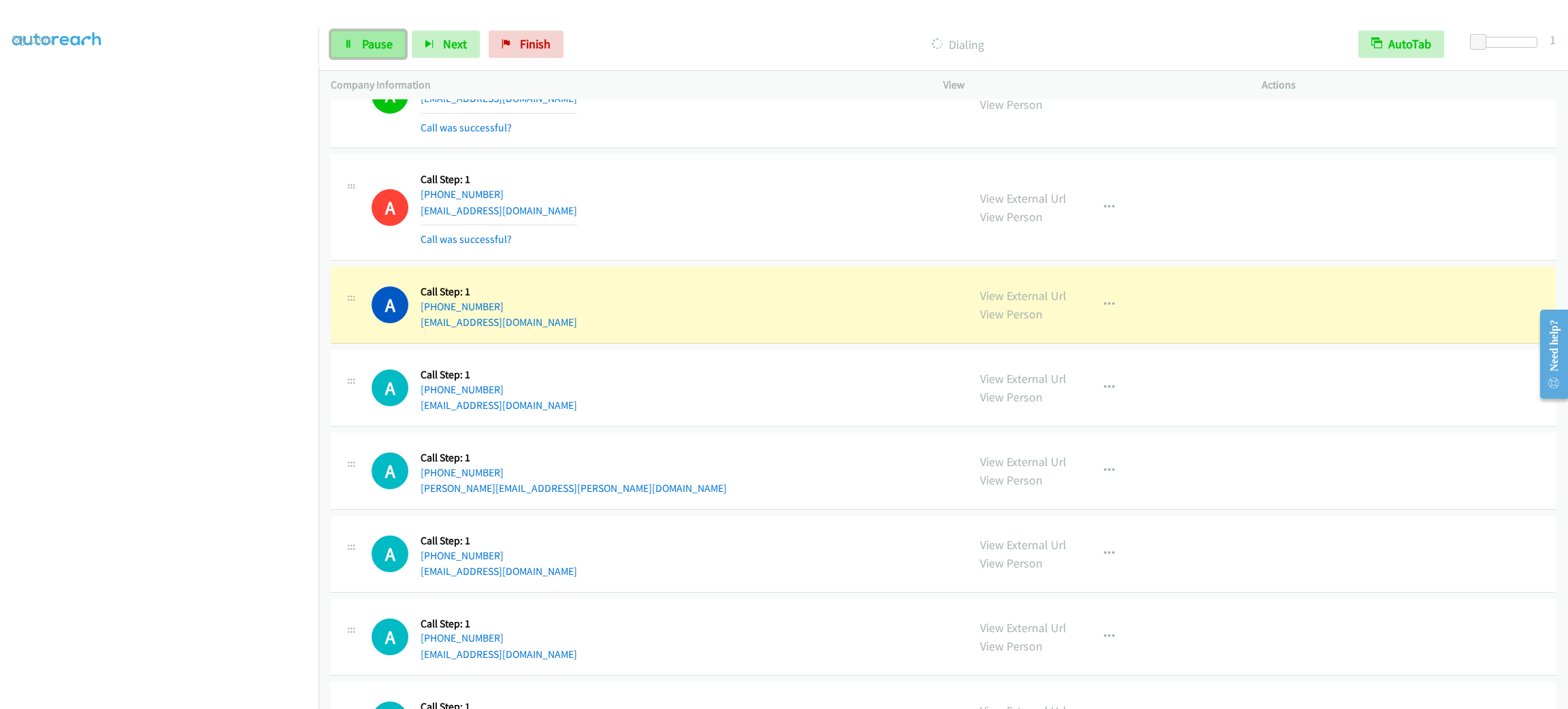
click at [382, 38] on span "Pause" at bounding box center [377, 43] width 31 height 16
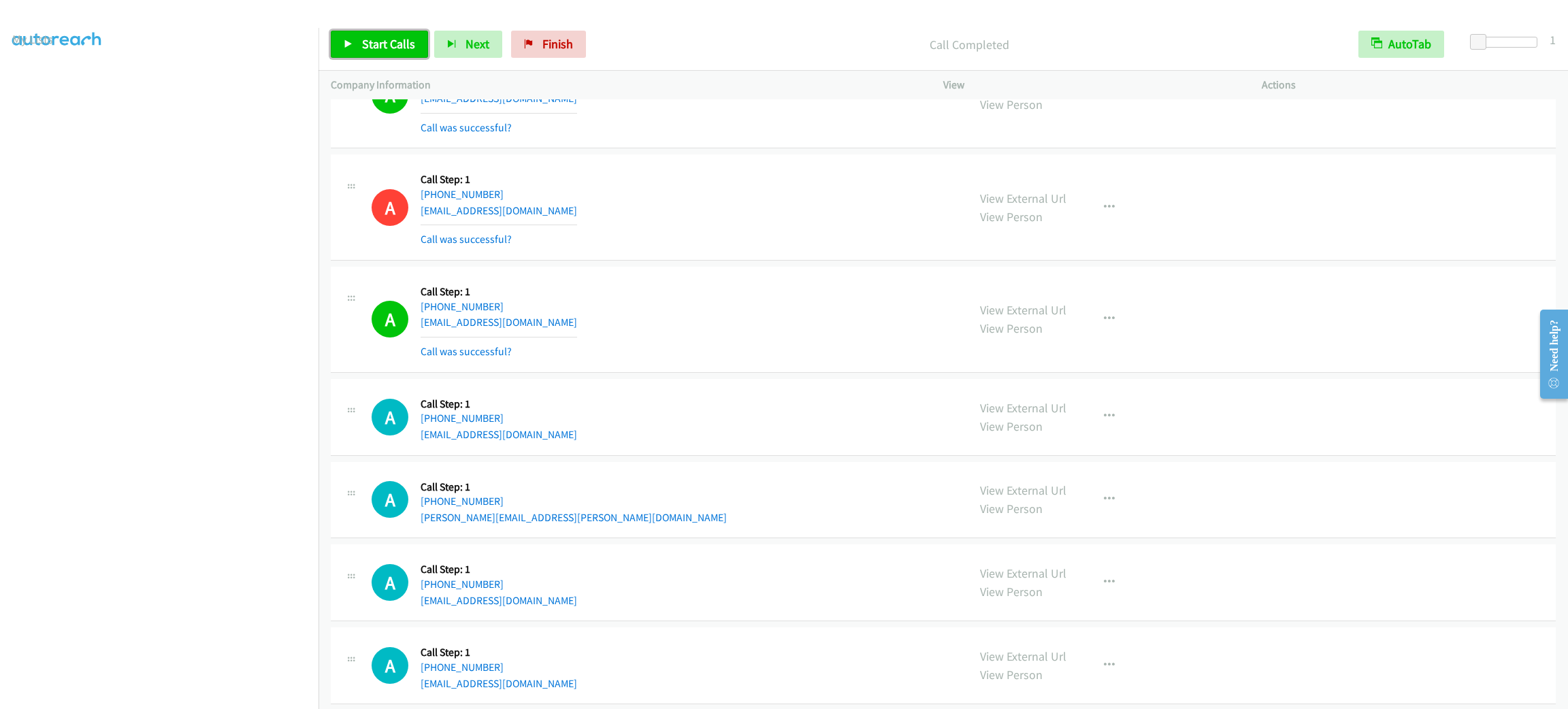
click at [379, 48] on span "Start Calls" at bounding box center [388, 43] width 53 height 16
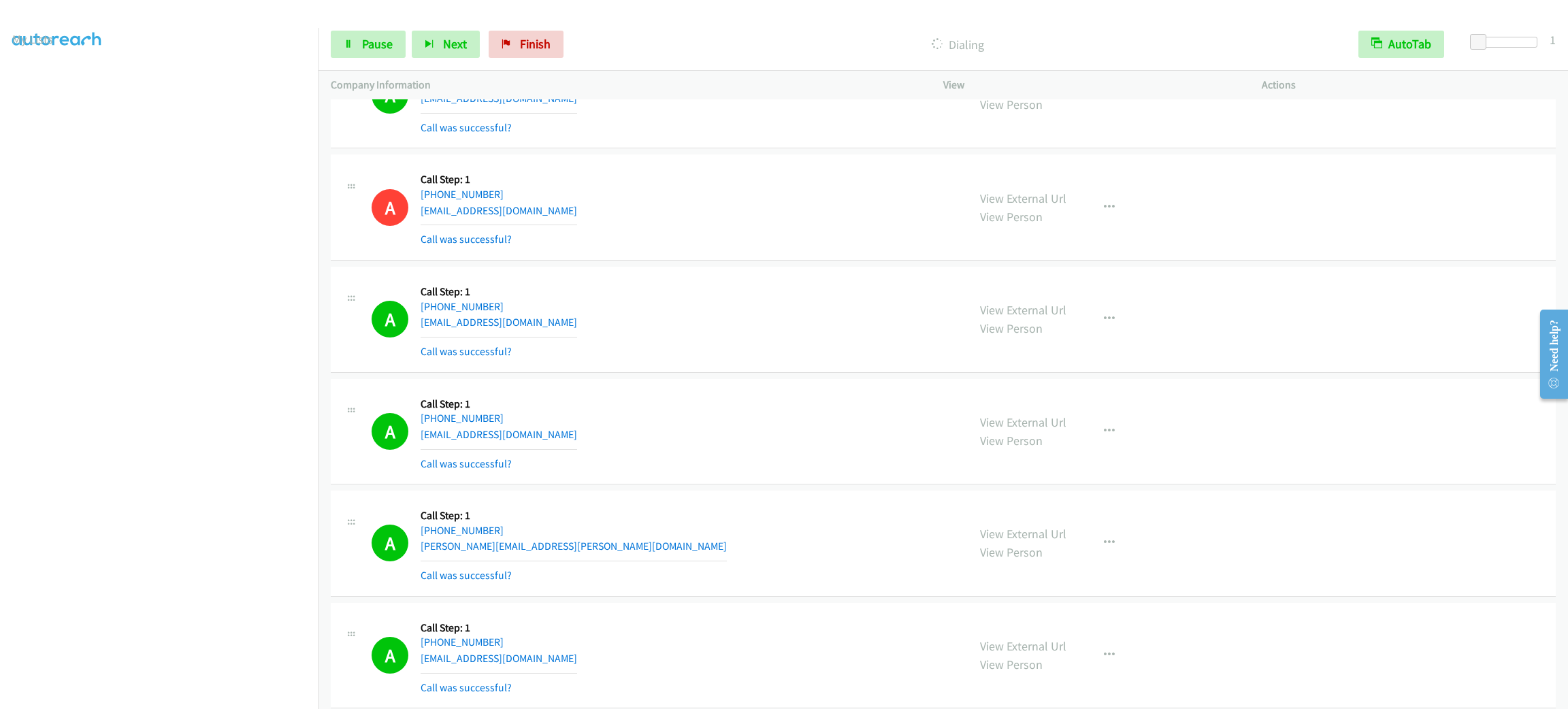
click at [896, 175] on div "A Callback Scheduled Call Step: 1 [GEOGRAPHIC_DATA]/[GEOGRAPHIC_DATA] [PHONE_NU…" at bounding box center [943, 208] width 1225 height 106
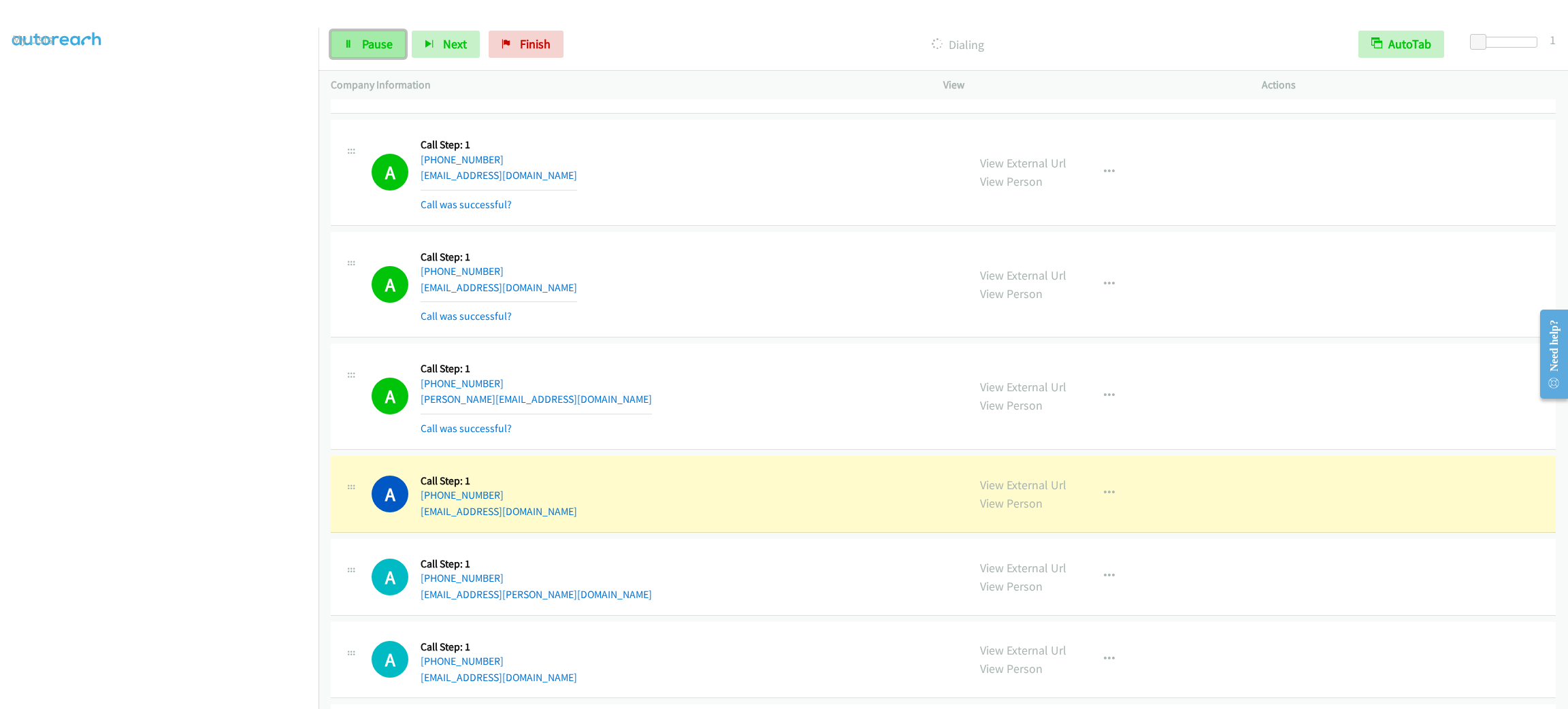
click at [367, 39] on span "Pause" at bounding box center [377, 43] width 31 height 16
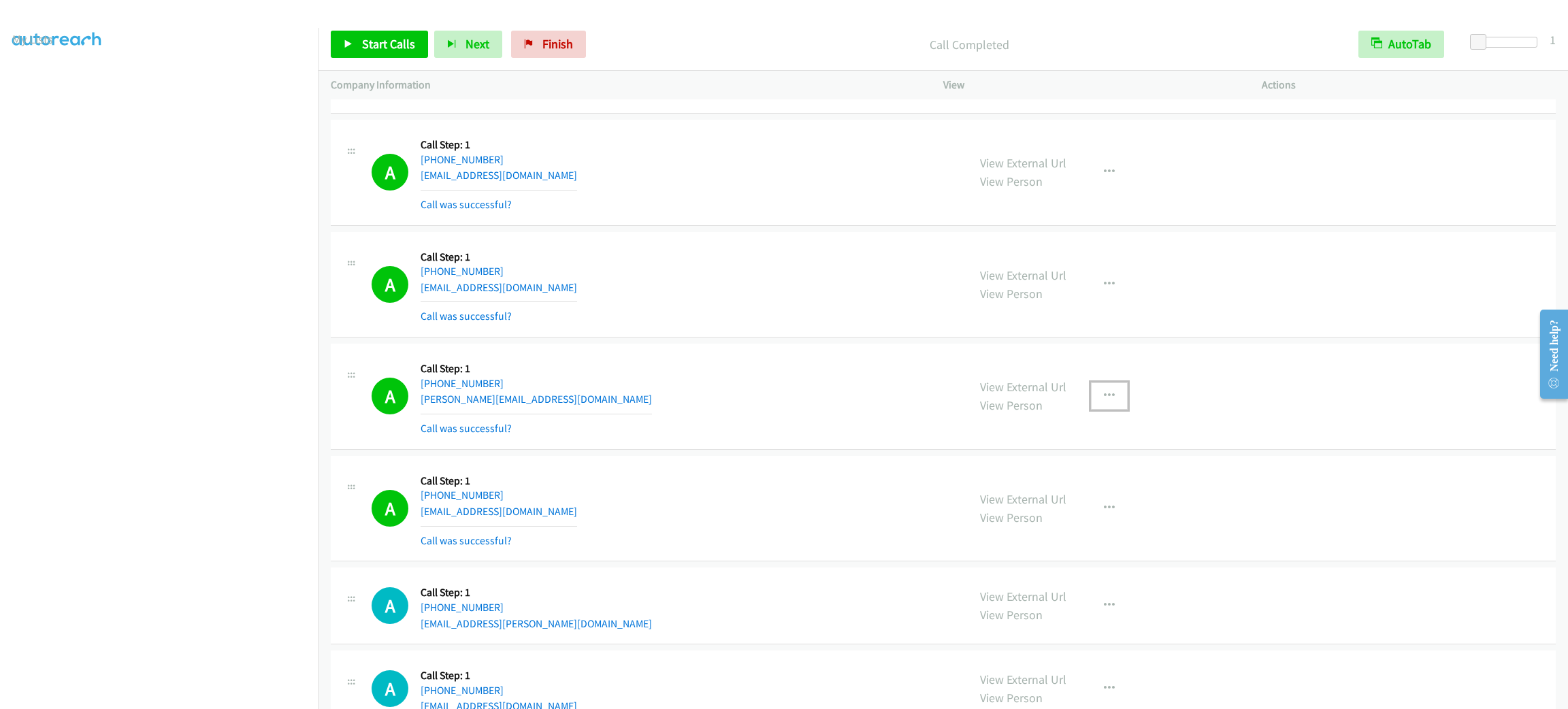
click at [1104, 402] on icon "button" at bounding box center [1109, 396] width 11 height 11
click at [1075, 526] on link "Add to do not call list" at bounding box center [1037, 513] width 181 height 27
click at [369, 38] on span "Start Calls" at bounding box center [388, 43] width 53 height 16
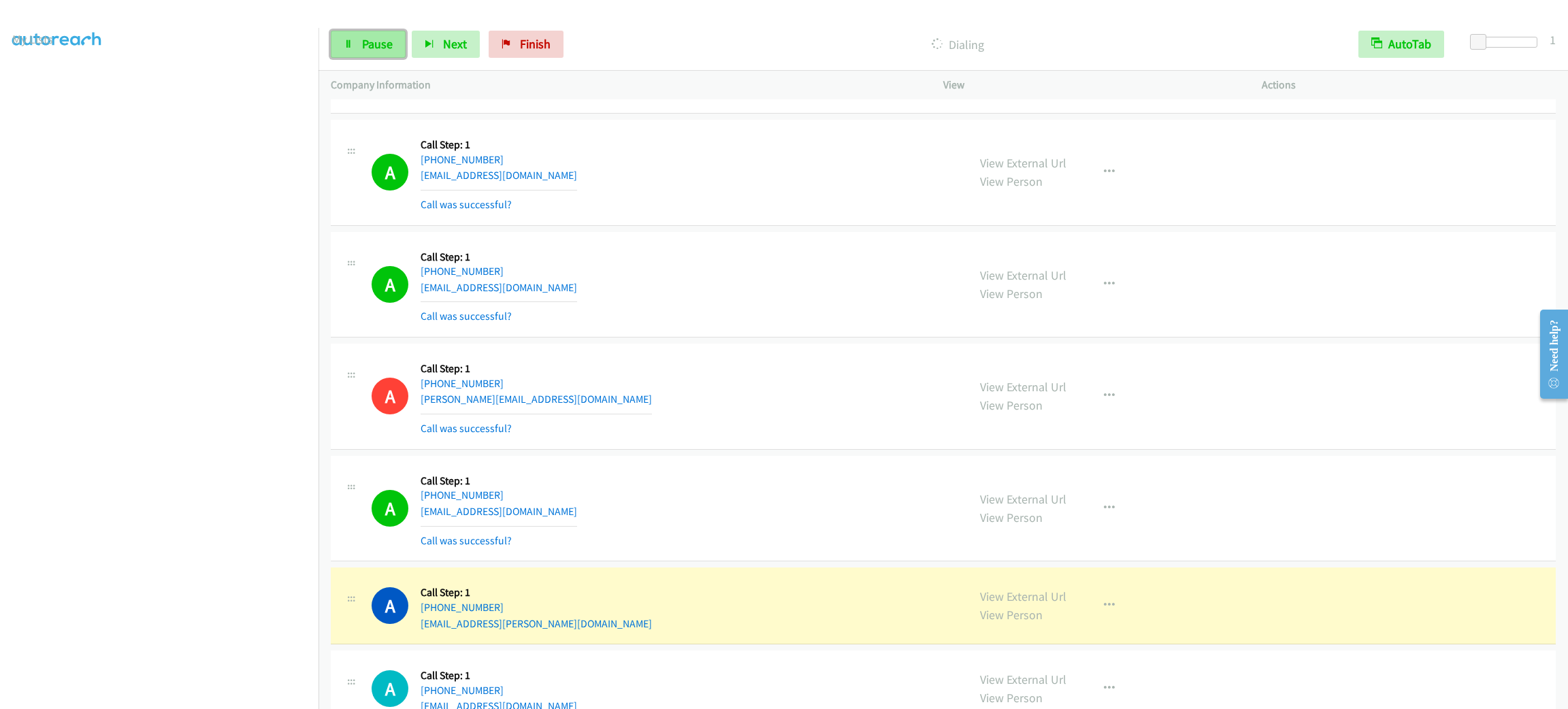
click at [378, 48] on span "Pause" at bounding box center [377, 43] width 31 height 16
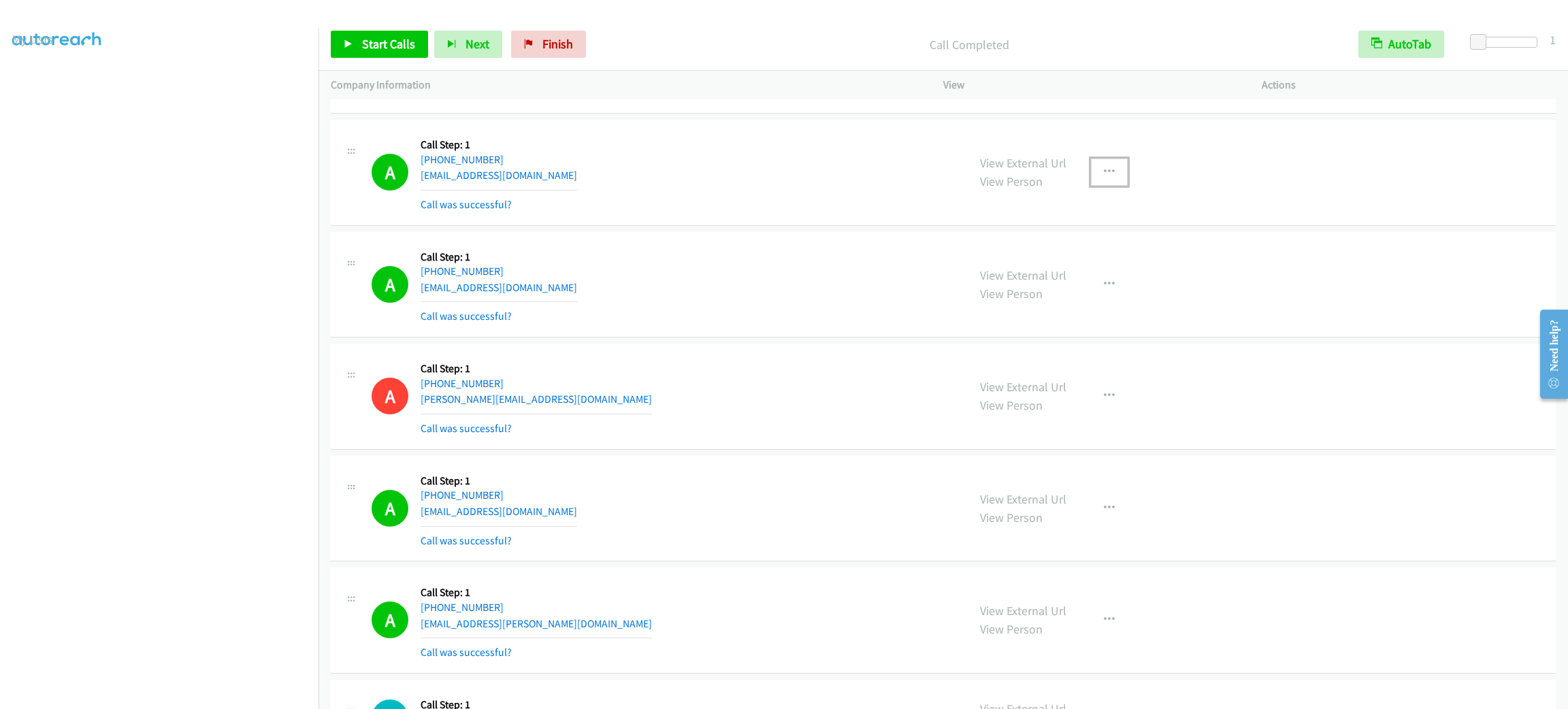
click at [1115, 178] on button "button" at bounding box center [1109, 172] width 37 height 27
click at [1069, 302] on link "Add to do not call list" at bounding box center [1037, 289] width 181 height 27
click at [396, 39] on span "Start Calls" at bounding box center [388, 43] width 53 height 16
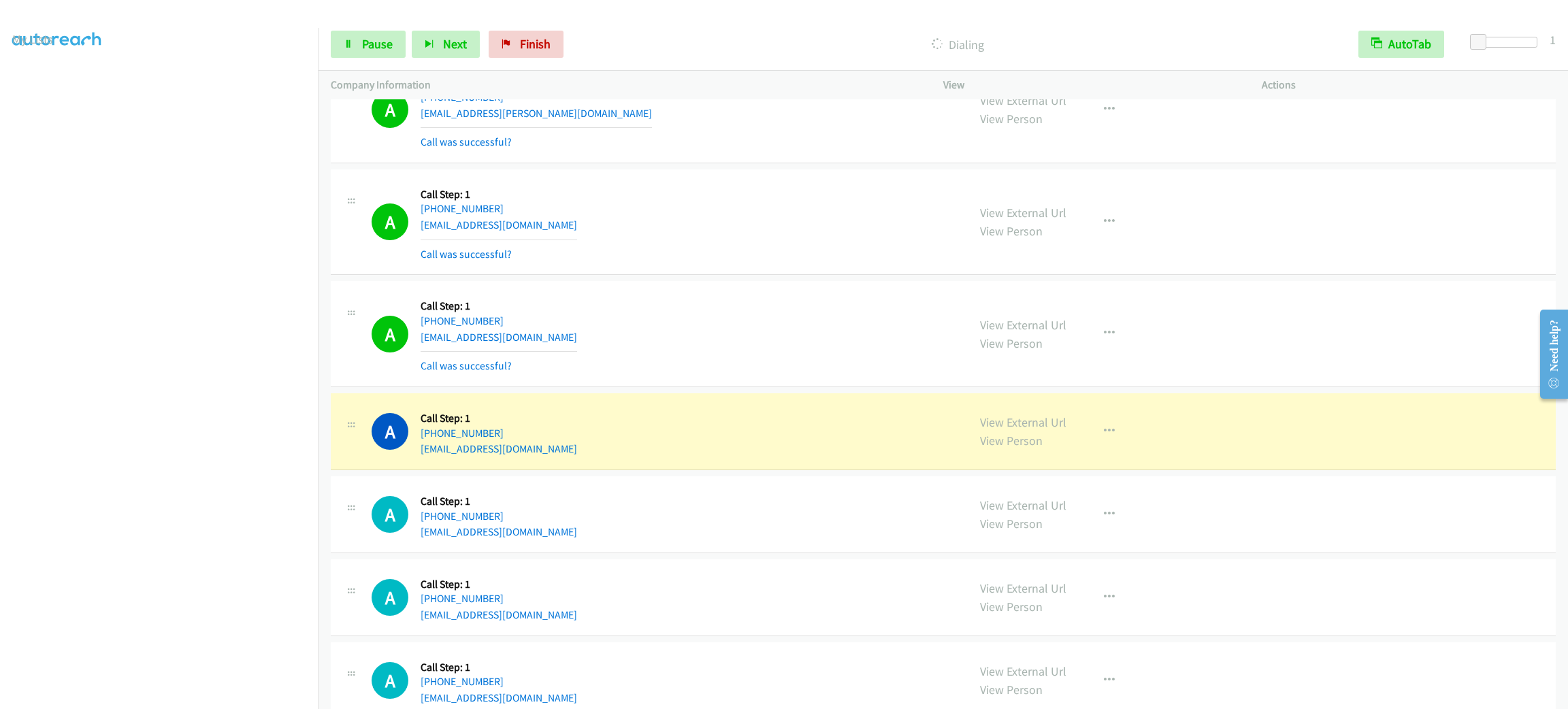
scroll to position [6351, 0]
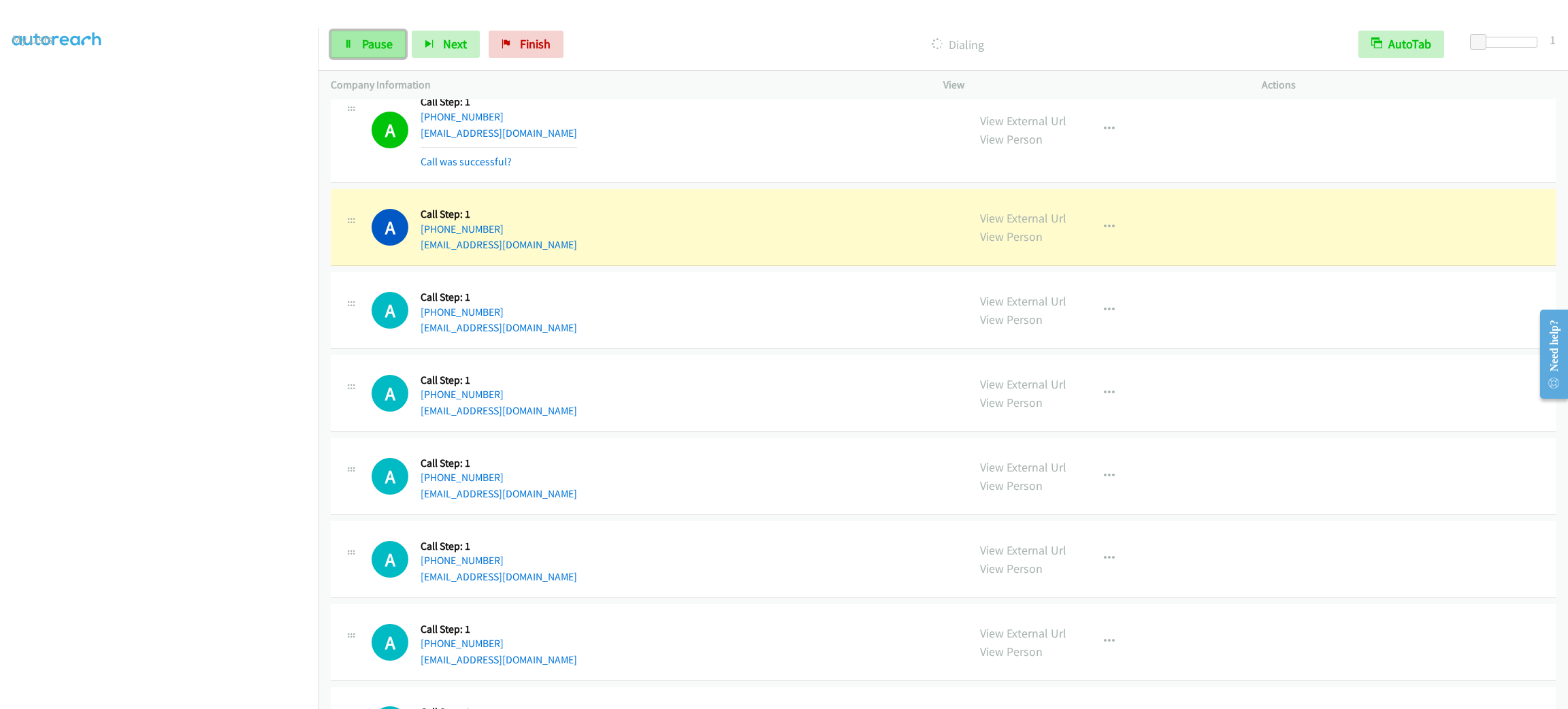
click at [365, 44] on span "Pause" at bounding box center [377, 43] width 31 height 16
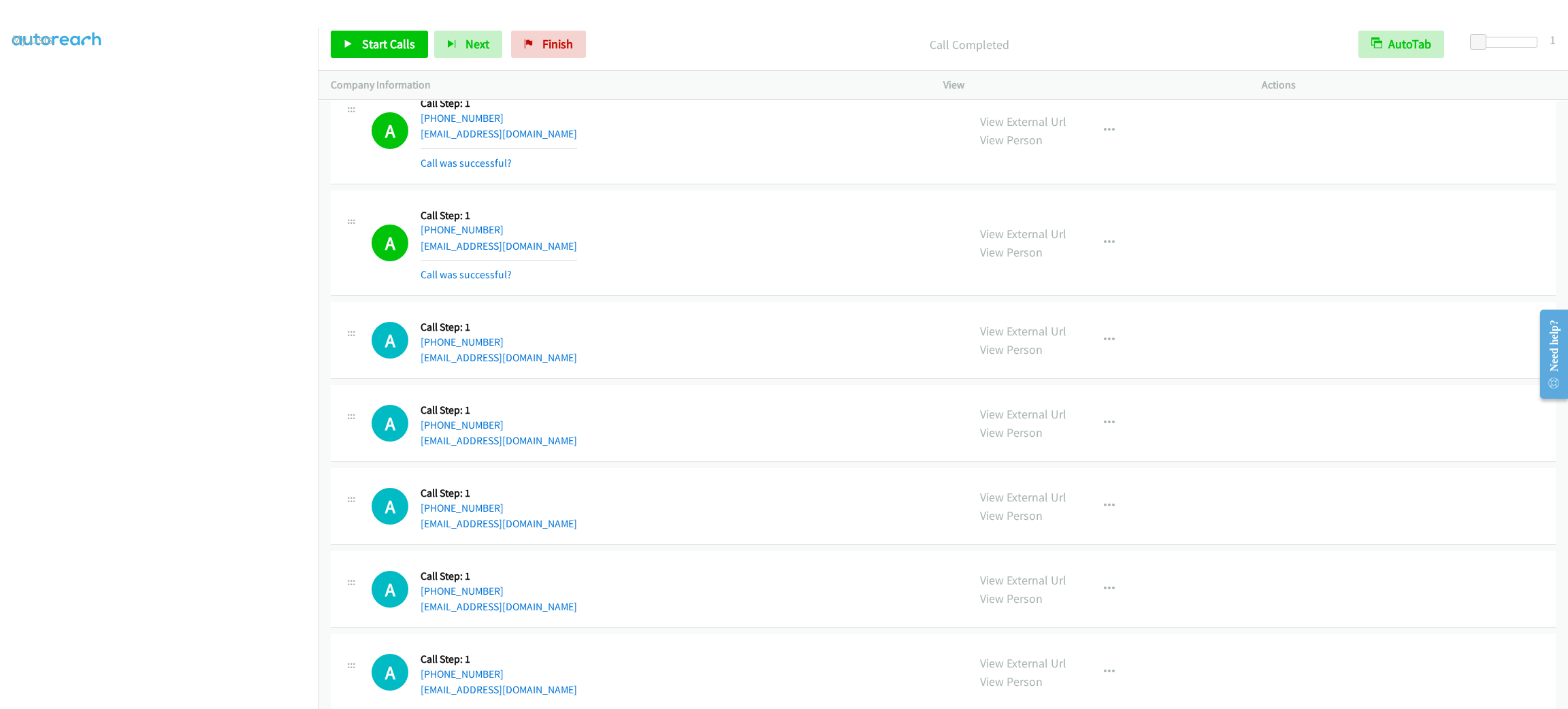
click at [814, 424] on div "A Callback Scheduled Call Step: 1 [GEOGRAPHIC_DATA]/[GEOGRAPHIC_DATA] [PHONE_NU…" at bounding box center [663, 423] width 584 height 52
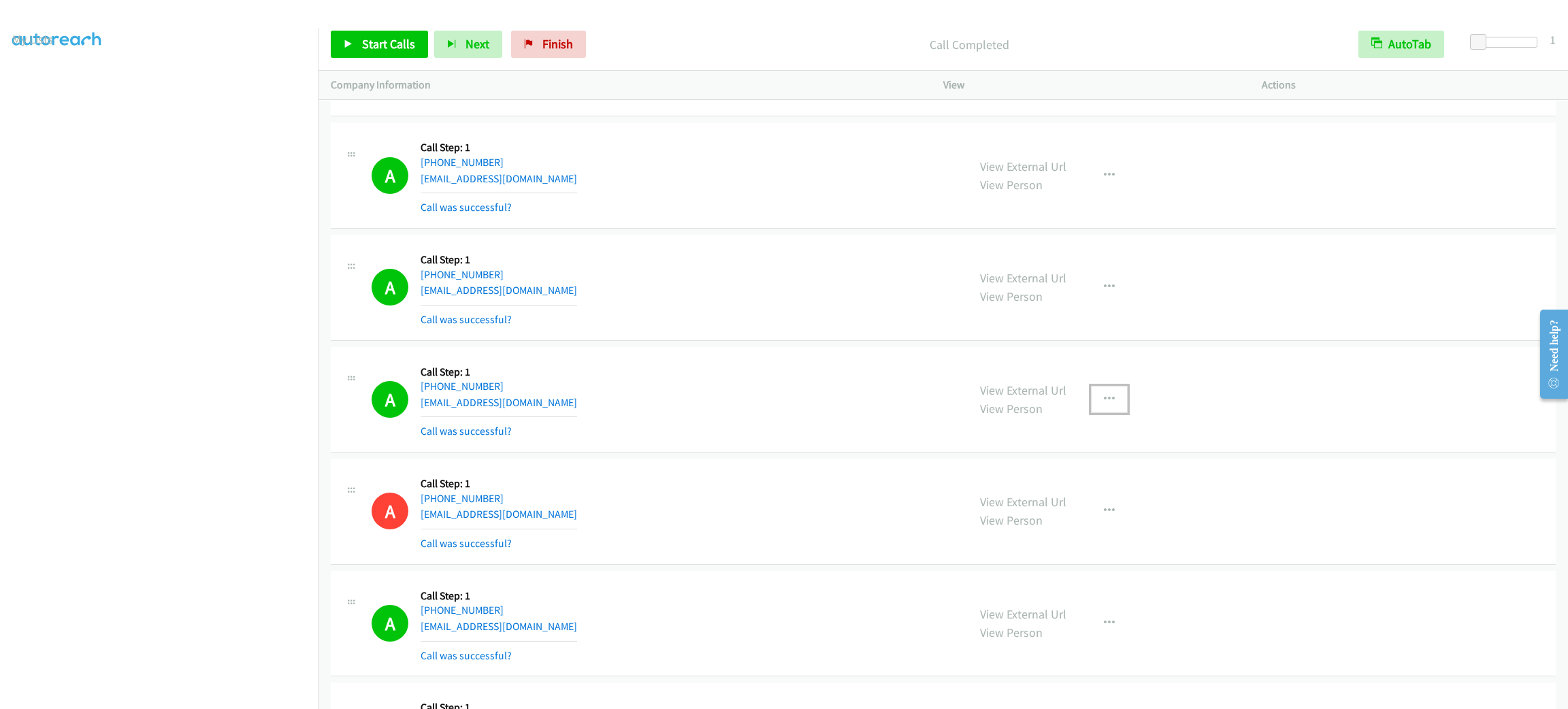
click at [1105, 402] on button "button" at bounding box center [1109, 399] width 37 height 27
click at [1089, 526] on link "Add to do not call list" at bounding box center [1037, 516] width 181 height 27
click at [399, 49] on span "Start Calls" at bounding box center [388, 43] width 53 height 16
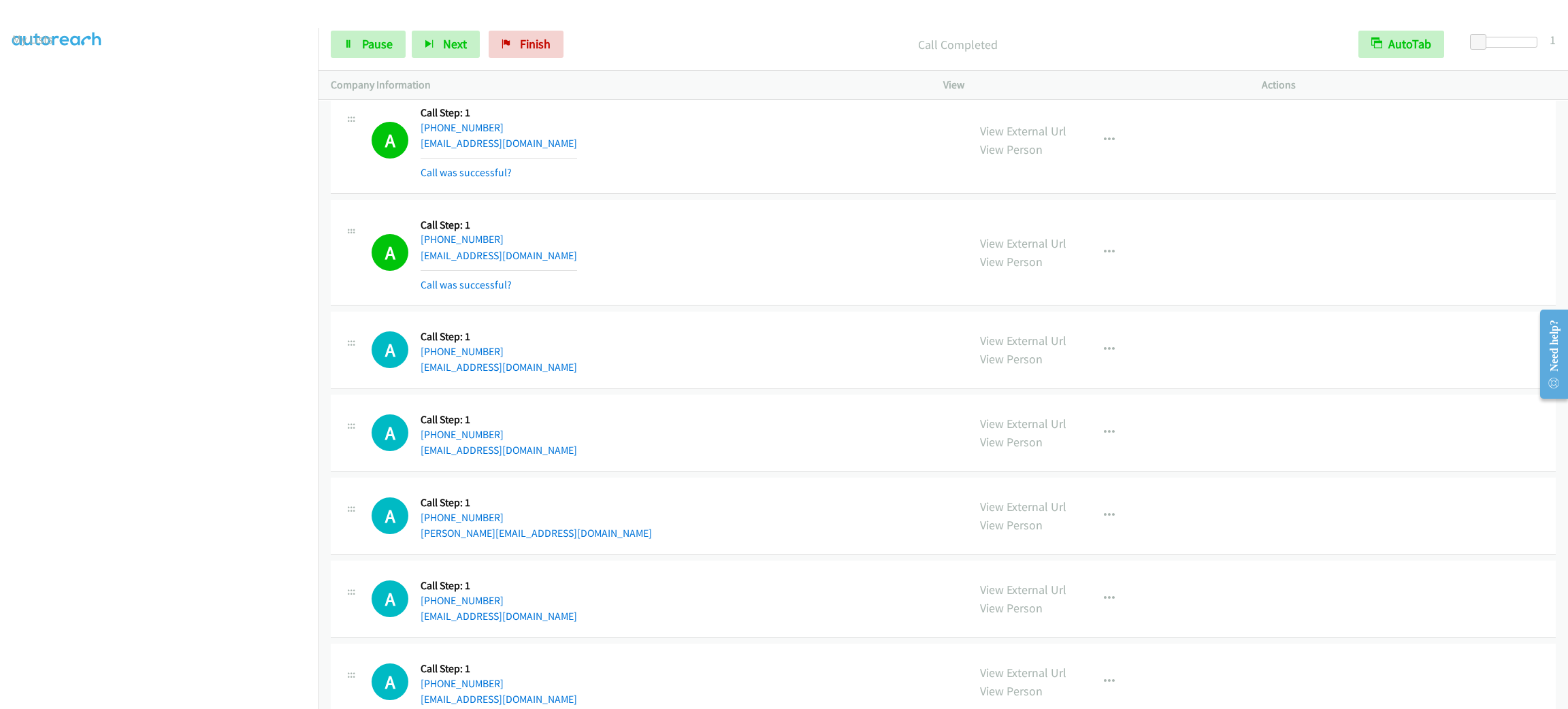
scroll to position [6750, 0]
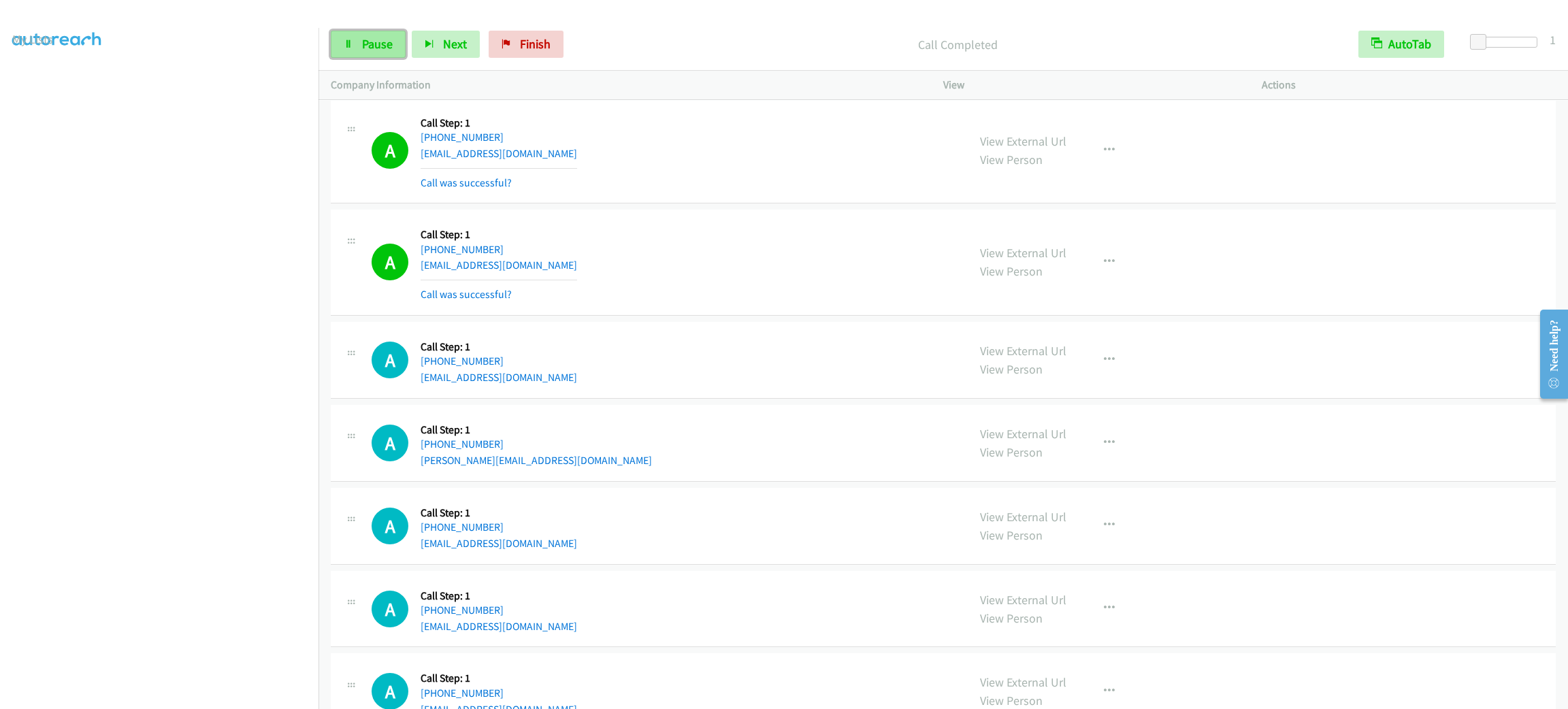
click at [356, 47] on link "Pause" at bounding box center [368, 44] width 75 height 27
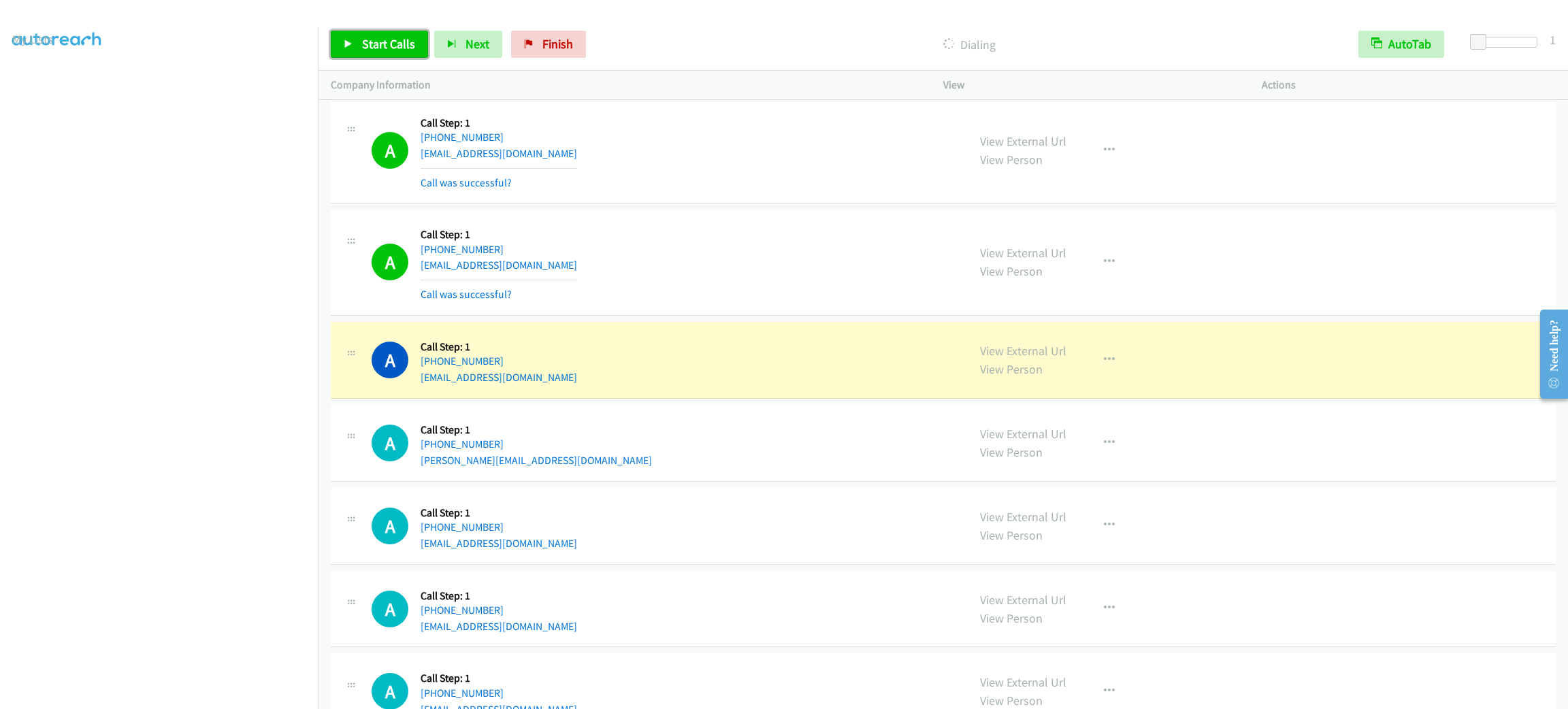
click at [393, 45] on span "Start Calls" at bounding box center [388, 43] width 53 height 16
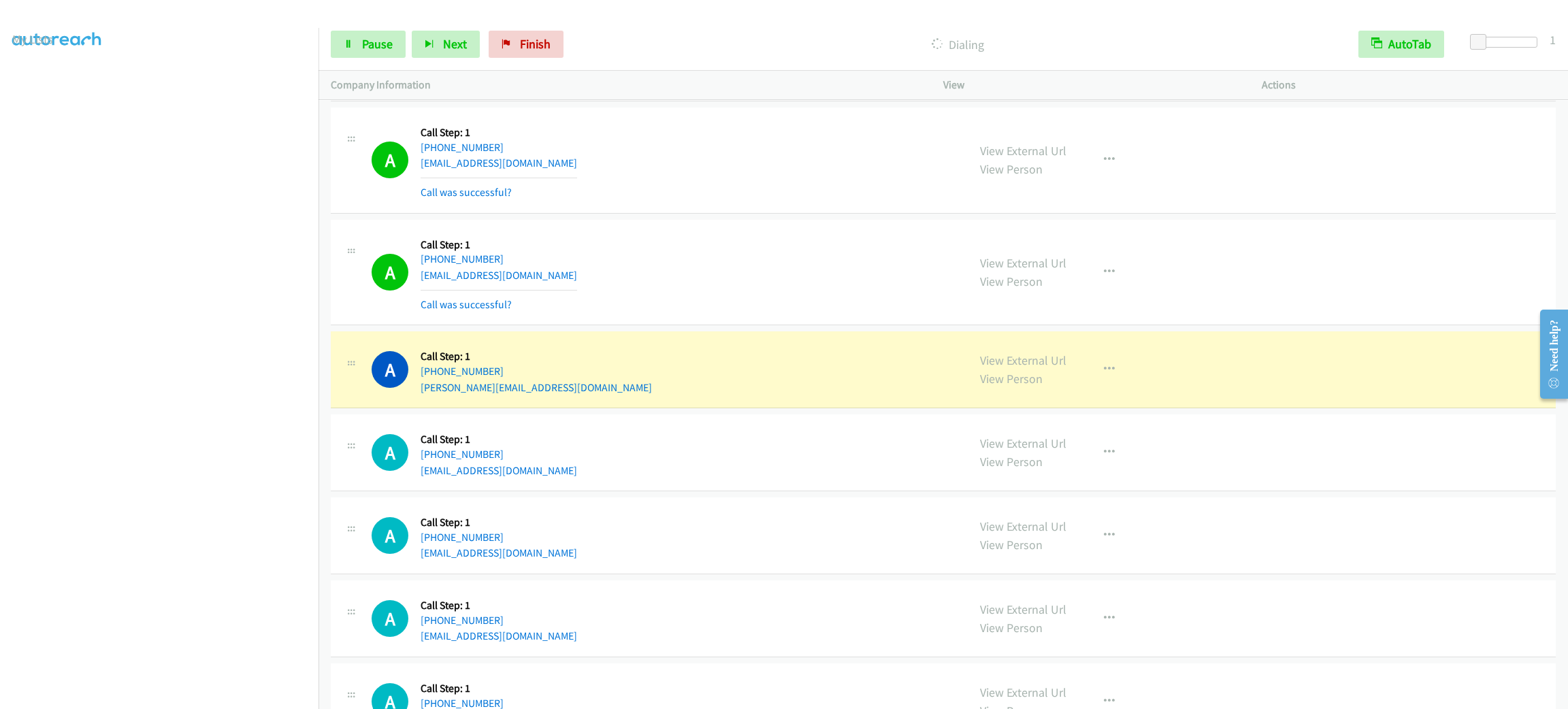
click at [706, 366] on div "A Callback Scheduled Call Step: 1 [GEOGRAPHIC_DATA]/[GEOGRAPHIC_DATA] [PHONE_NU…" at bounding box center [663, 369] width 584 height 52
click at [1091, 383] on button "button" at bounding box center [1109, 369] width 37 height 27
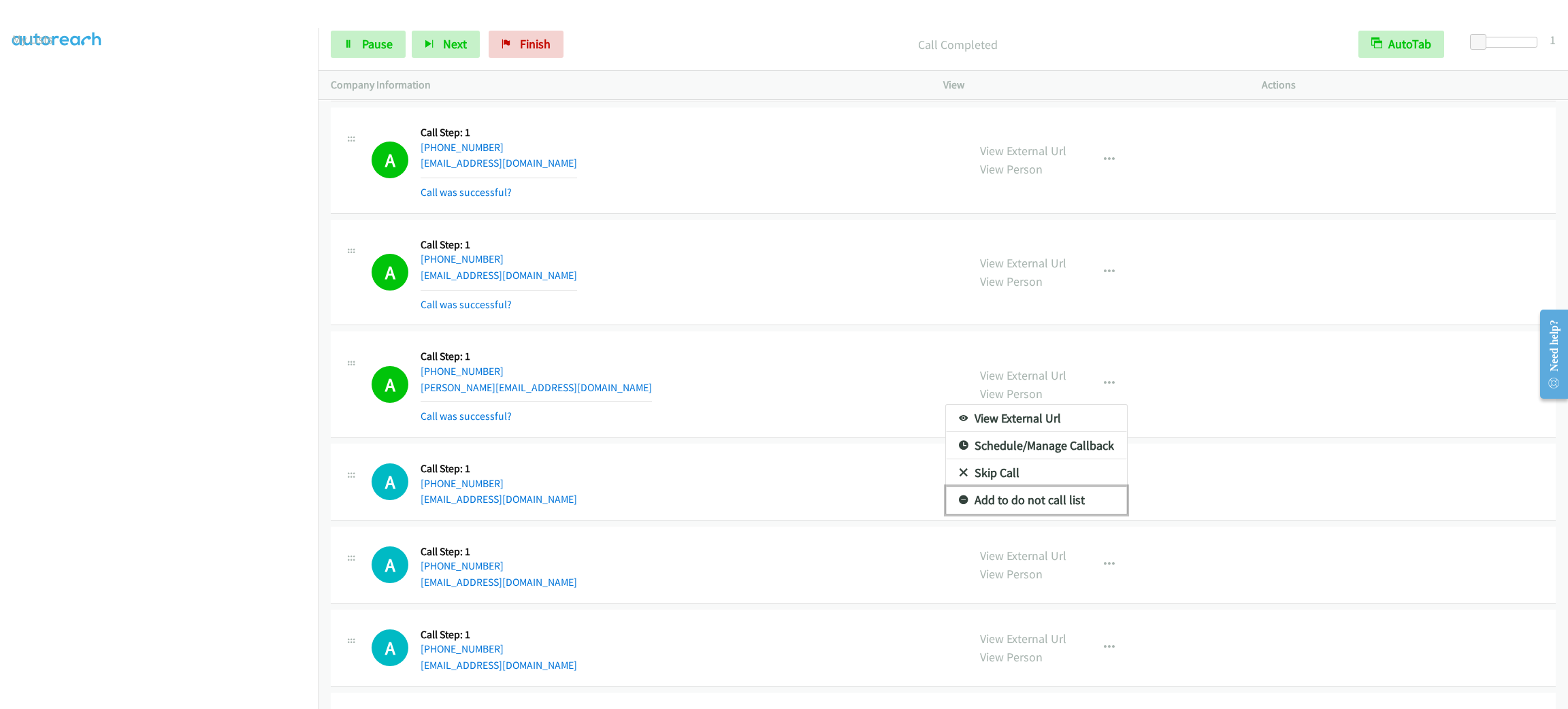
click at [1051, 510] on link "Add to do not call list" at bounding box center [1037, 500] width 181 height 27
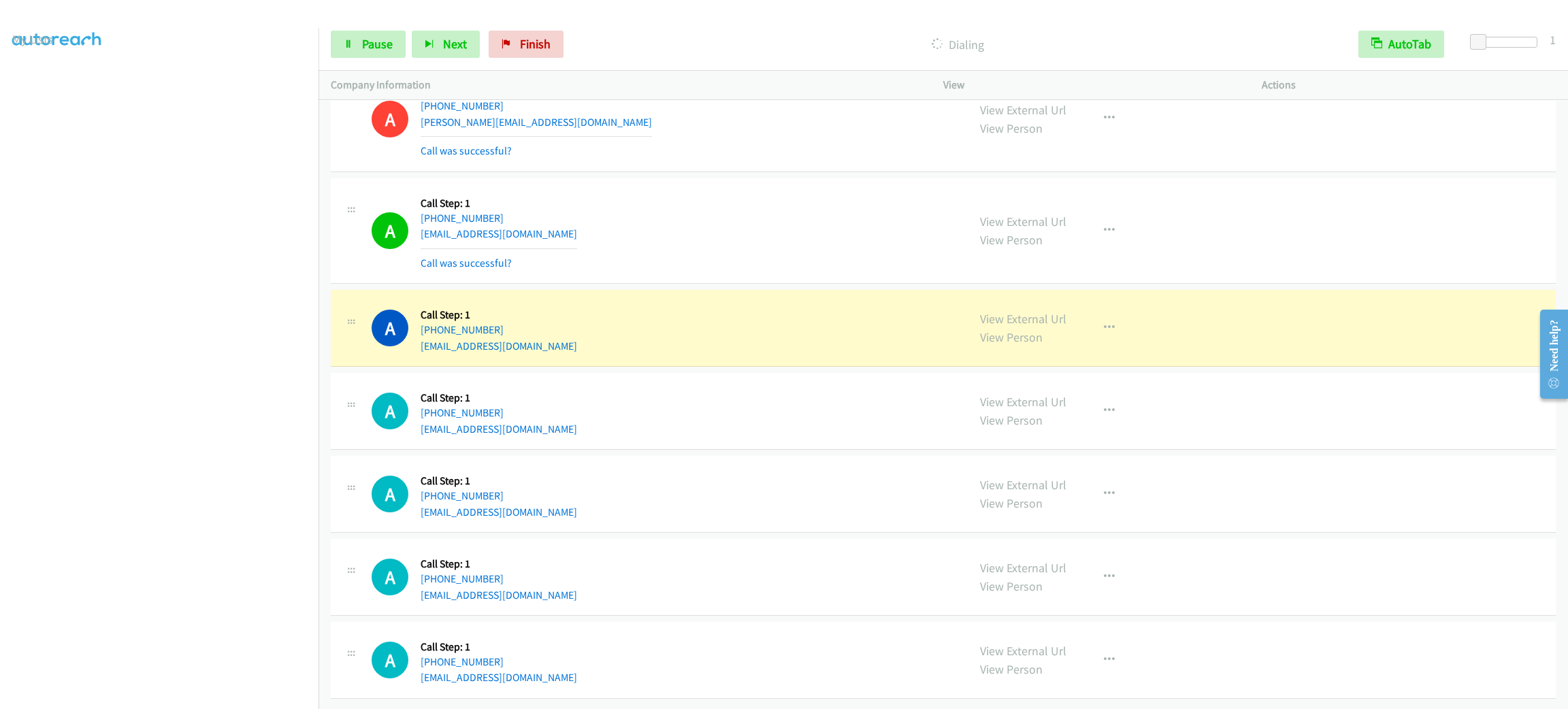
scroll to position [7151, 0]
drag, startPoint x: 478, startPoint y: 183, endPoint x: 417, endPoint y: 175, distance: 61.5
click at [417, 190] on div "A Callback Scheduled Call Step: 1 America/New_York [PHONE_NUMBER] [EMAIL_ADDRES…" at bounding box center [663, 231] width 584 height 81
drag, startPoint x: 417, startPoint y: 175, endPoint x: 553, endPoint y: 203, distance: 138.9
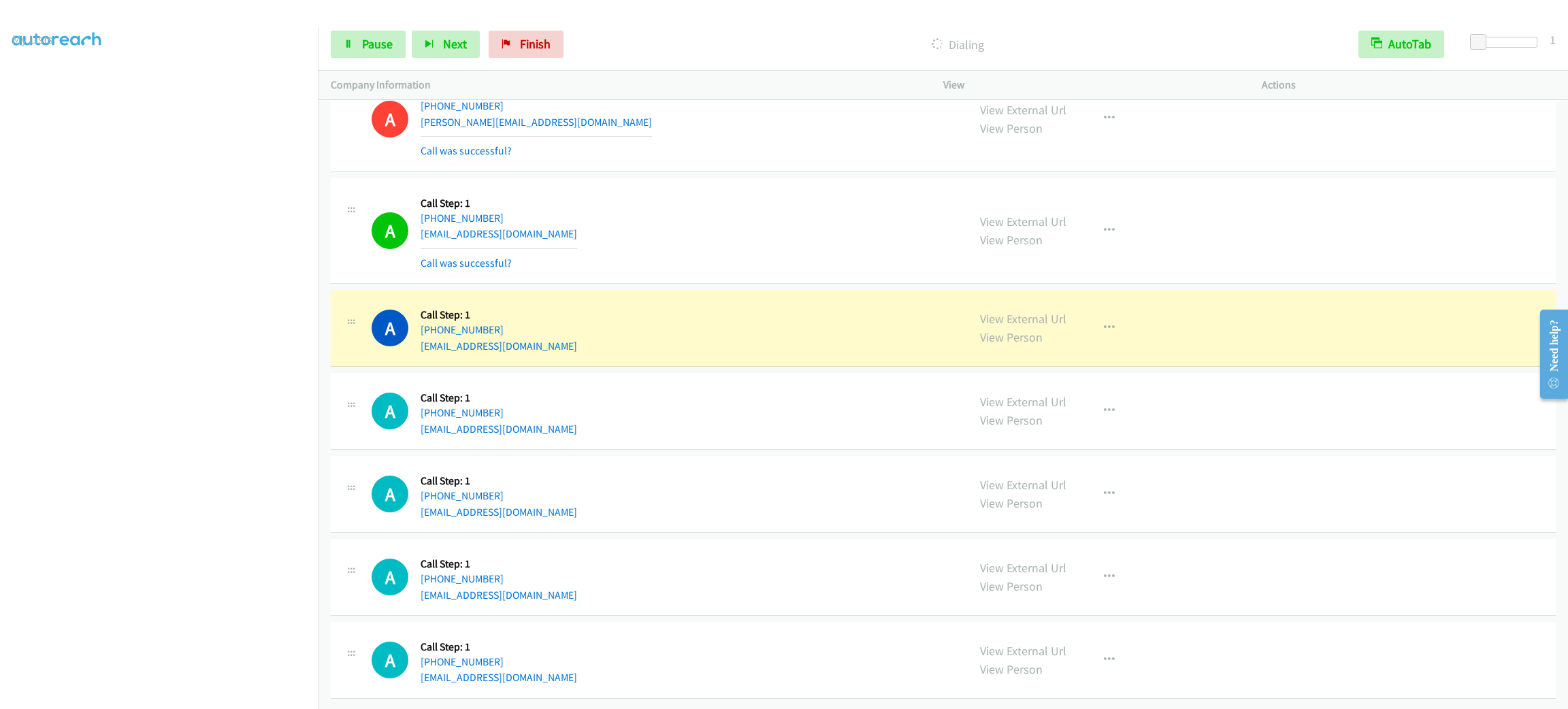
click at [553, 203] on div "A Callback Scheduled Call Step: 1 America/New_York [PHONE_NUMBER] [EMAIL_ADDRES…" at bounding box center [663, 231] width 584 height 81
click at [555, 190] on div "A Callback Scheduled Call Step: 1 America/New_York [PHONE_NUMBER] [EMAIL_ADDRES…" at bounding box center [663, 231] width 584 height 81
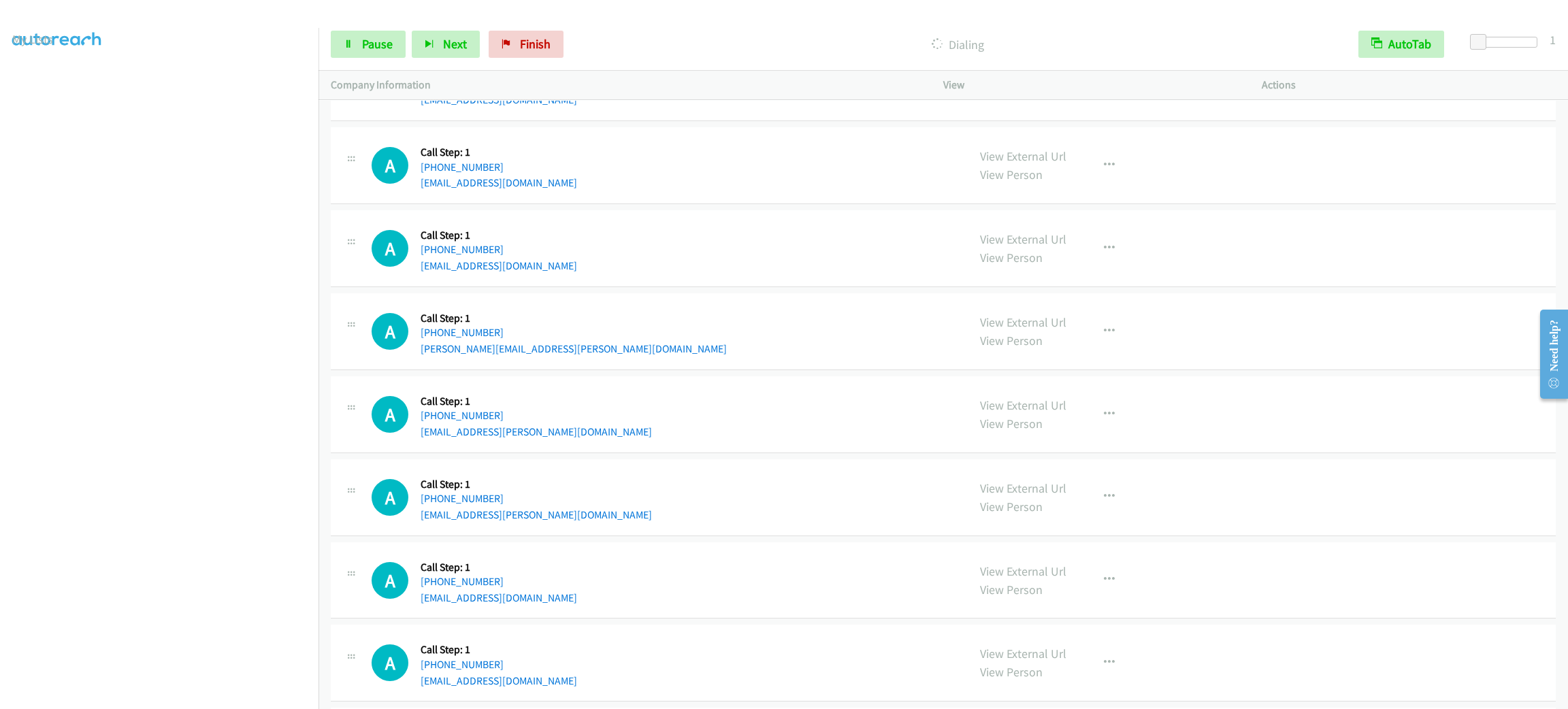
scroll to position [7588, 0]
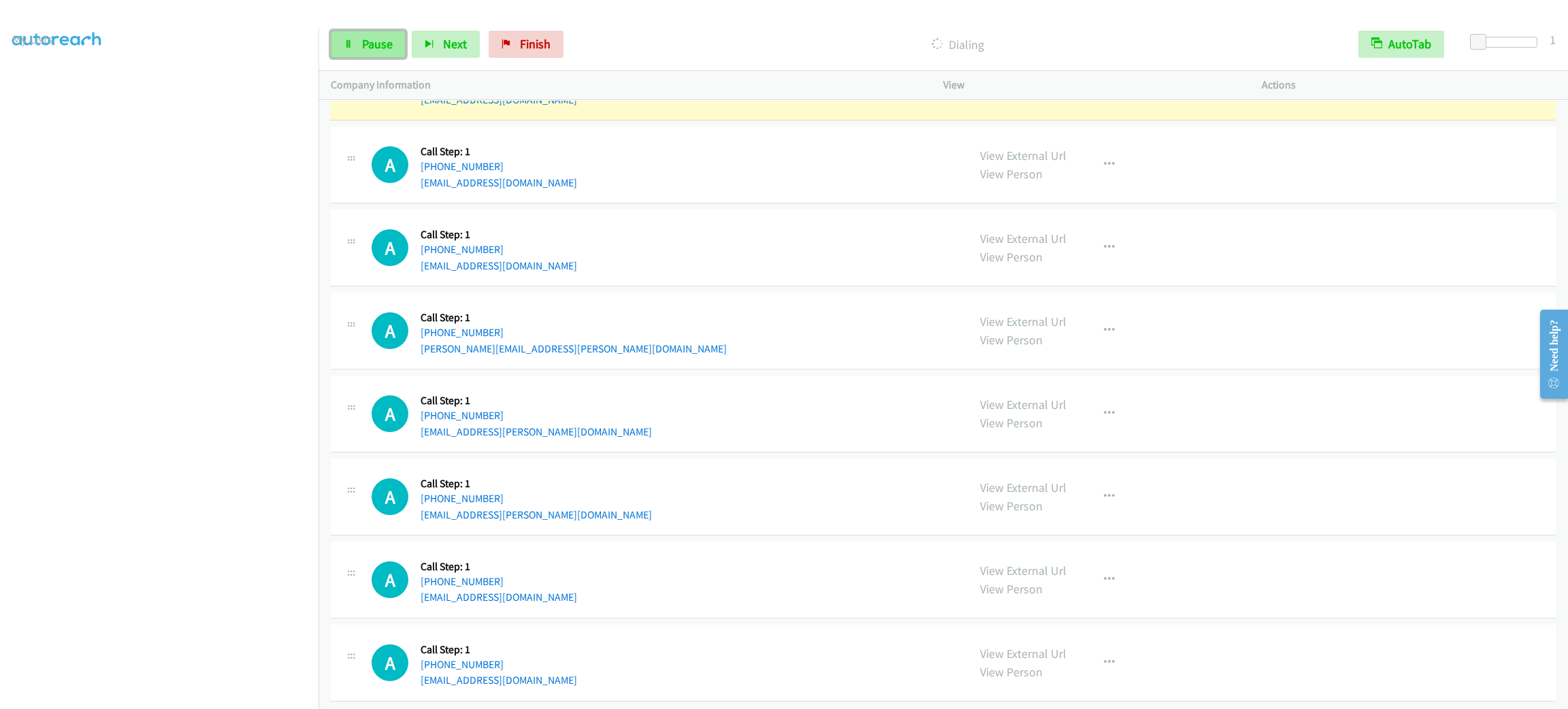
click at [370, 50] on span "Pause" at bounding box center [377, 43] width 31 height 16
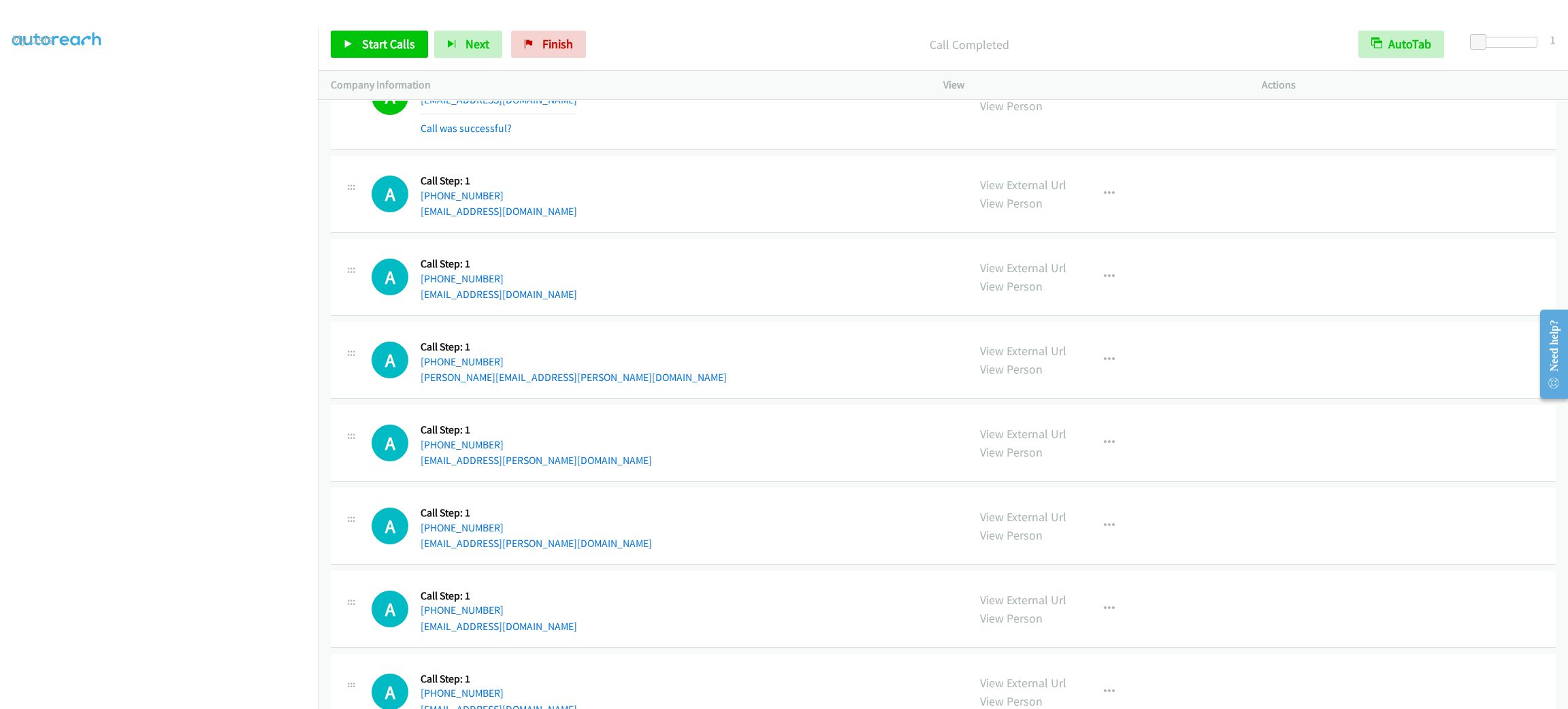
click at [611, 183] on div "A Callback Scheduled Call Step: 1 America/New_York [PHONE_NUMBER] [EMAIL_ADDRES…" at bounding box center [943, 194] width 1225 height 77
click at [619, 188] on div "A Callback Scheduled Call Step: 1 America/New_York [PHONE_NUMBER] [EMAIL_ADDRES…" at bounding box center [663, 193] width 584 height 52
click at [636, 195] on div "A Callback Scheduled Call Step: 1 America/New_York [PHONE_NUMBER] [EMAIL_ADDRES…" at bounding box center [663, 193] width 584 height 52
click at [654, 193] on div "A Callback Scheduled Call Step: 1 America/New_York [PHONE_NUMBER] [EMAIL_ADDRES…" at bounding box center [663, 193] width 584 height 52
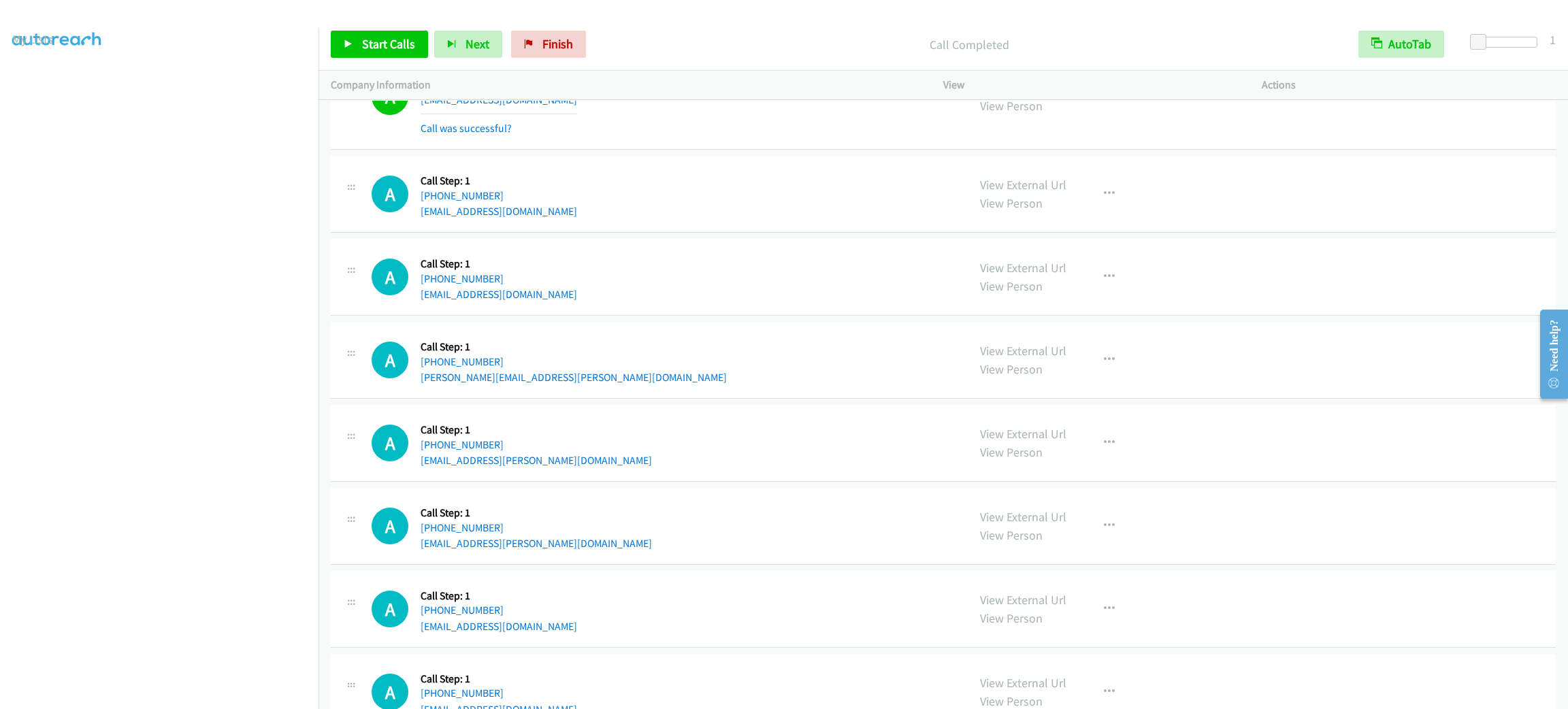
click at [654, 193] on div "A Callback Scheduled Call Step: 1 America/New_York [PHONE_NUMBER] [EMAIL_ADDRES…" at bounding box center [663, 193] width 584 height 52
click at [370, 43] on span "Start Calls" at bounding box center [388, 43] width 53 height 16
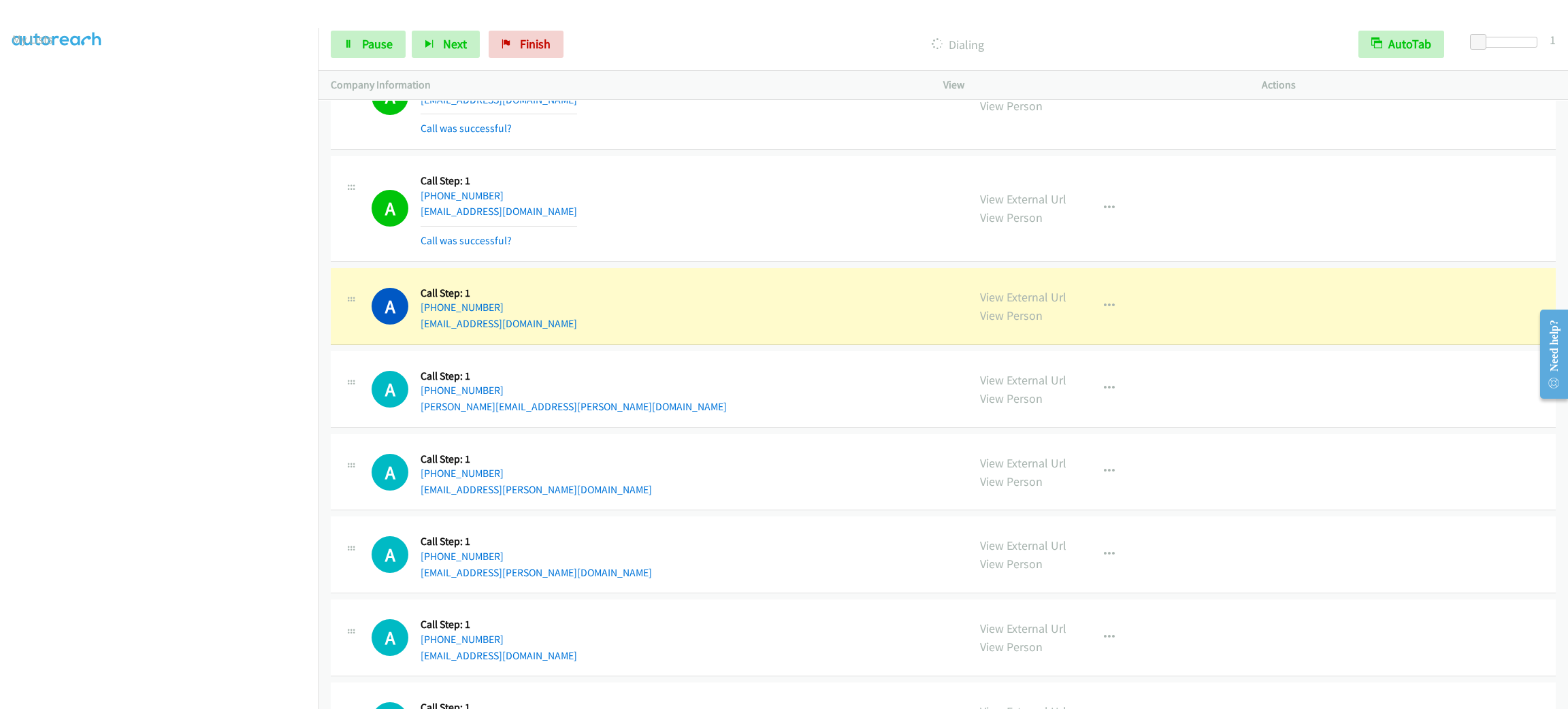
click at [1122, 223] on div "View External Url View Person View External Url Email Schedule/Manage Callback …" at bounding box center [1133, 208] width 331 height 81
click at [1115, 222] on button "button" at bounding box center [1109, 208] width 37 height 27
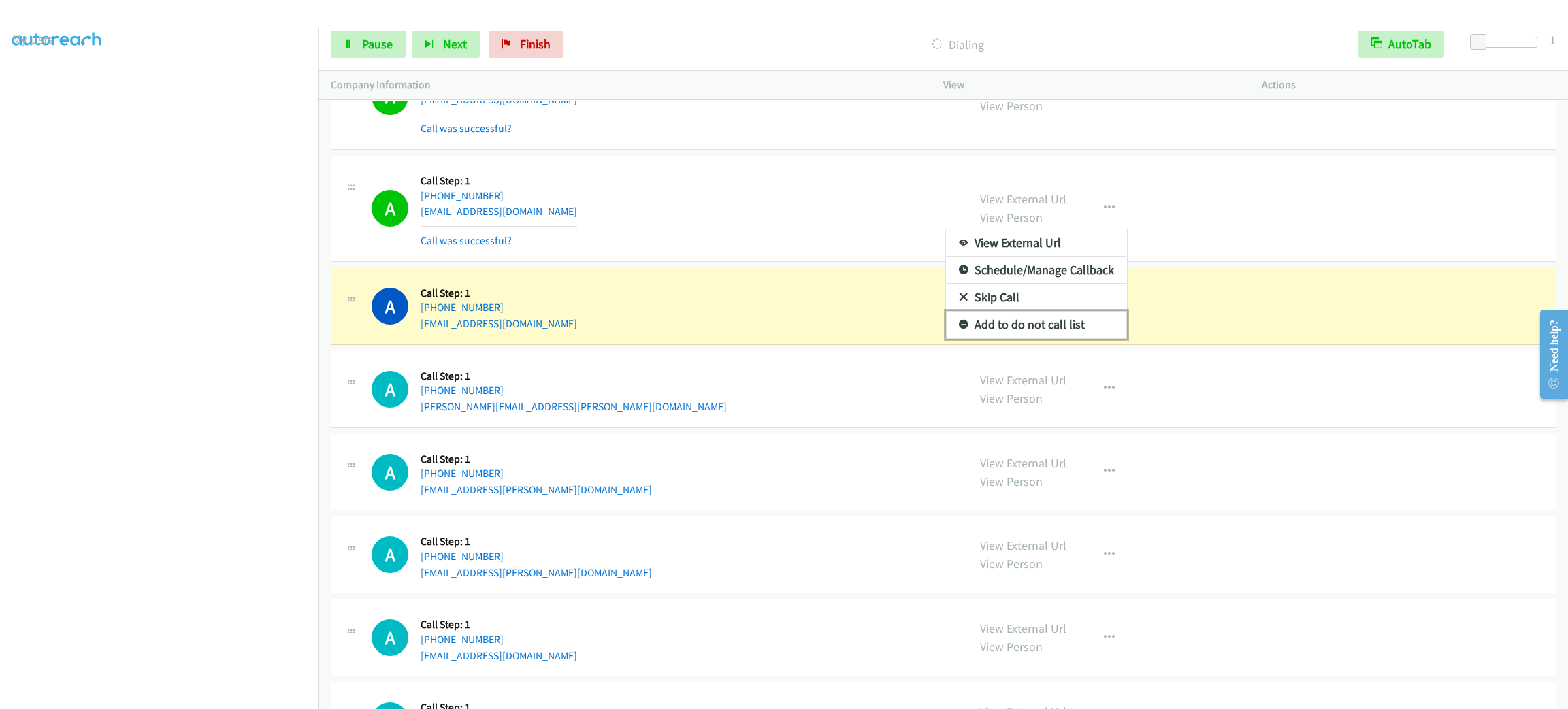
click at [1071, 338] on link "Add to do not call list" at bounding box center [1037, 325] width 181 height 27
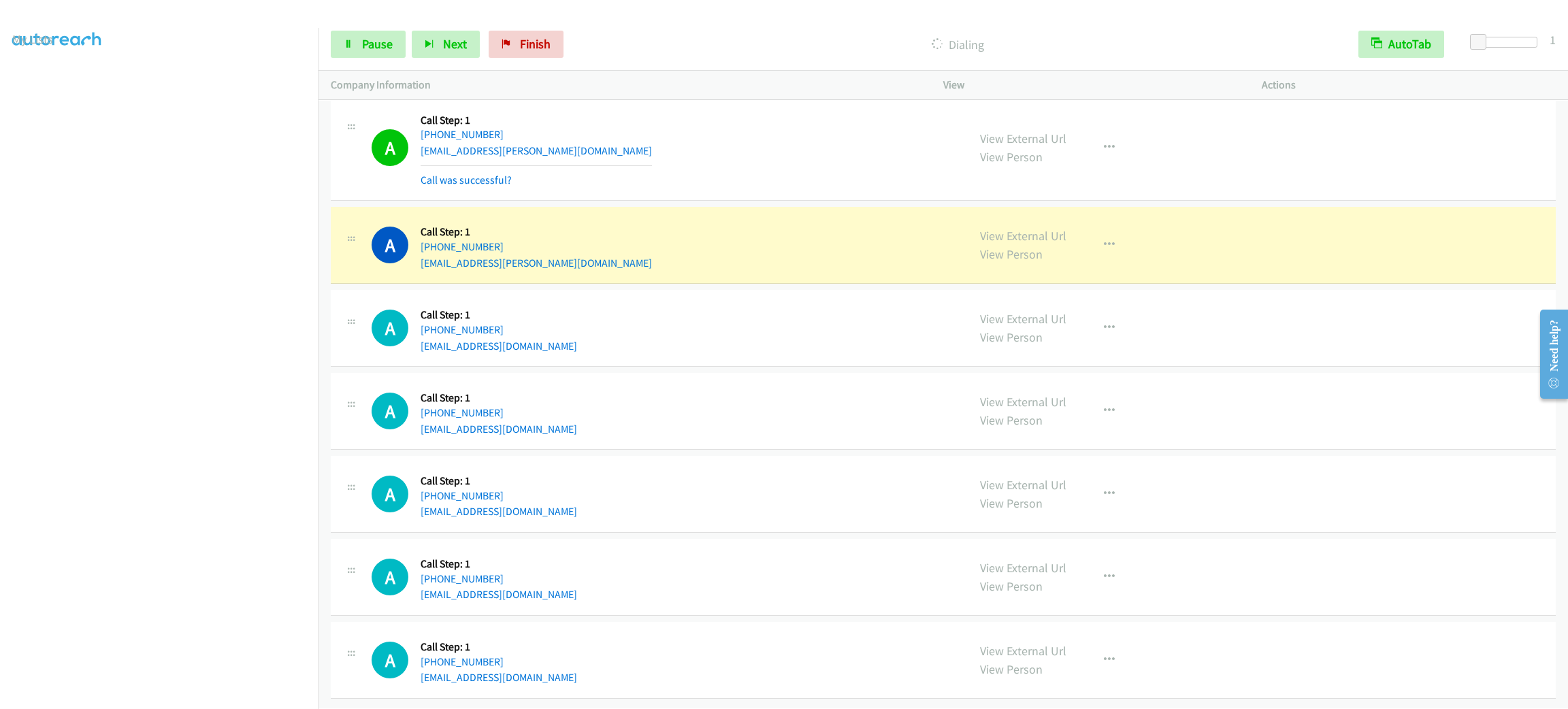
scroll to position [8019, 0]
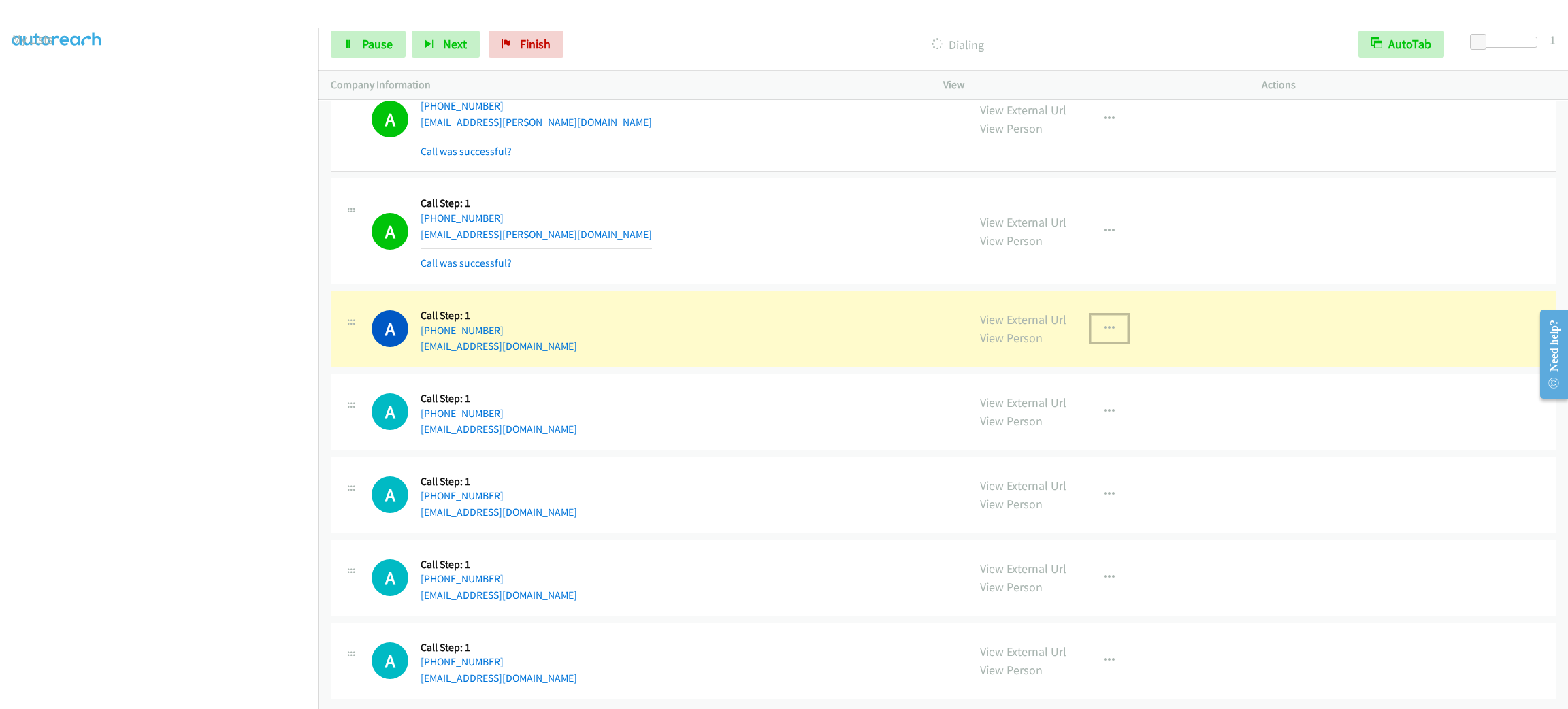
click at [1101, 331] on button "button" at bounding box center [1109, 328] width 37 height 27
click at [1100, 459] on link "Add to do not call list" at bounding box center [1037, 445] width 181 height 27
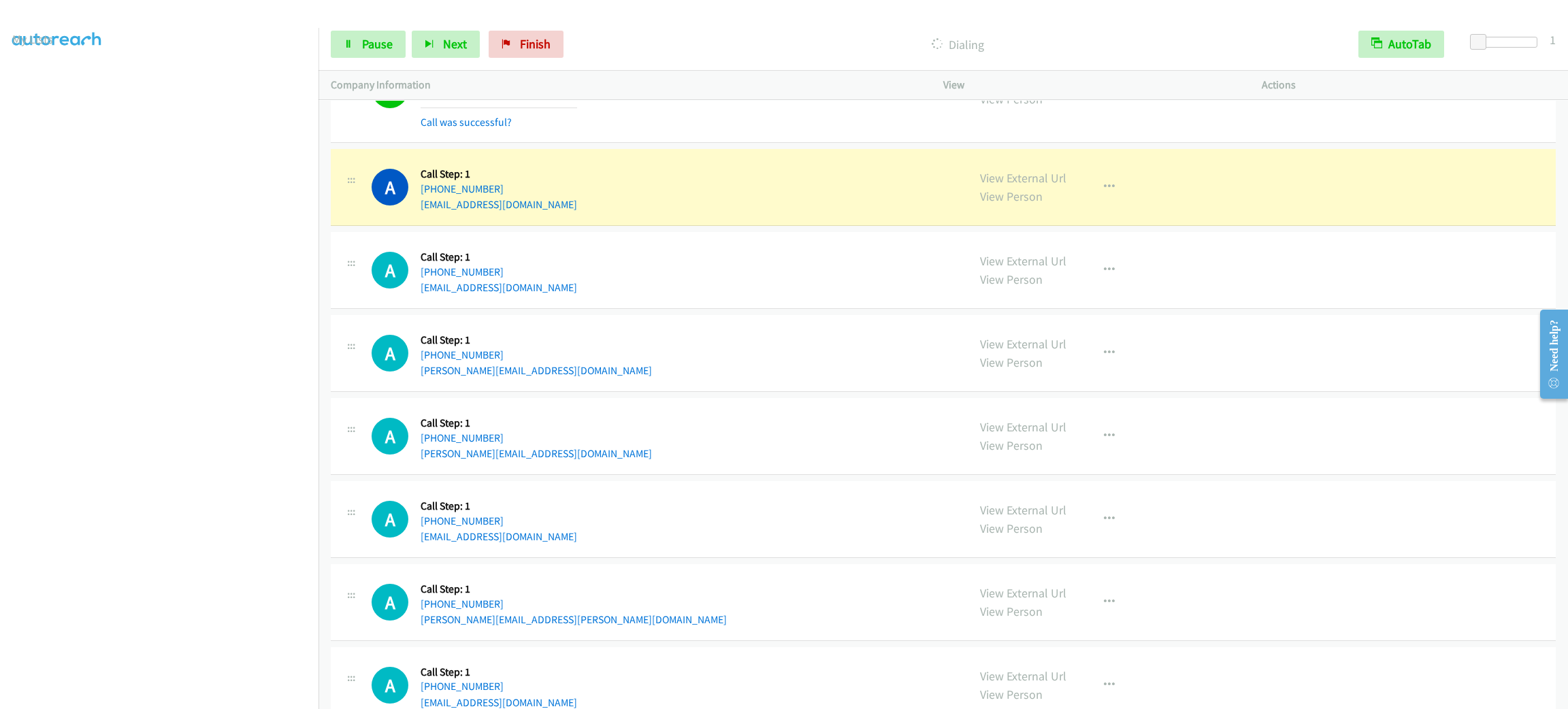
scroll to position [8705, 0]
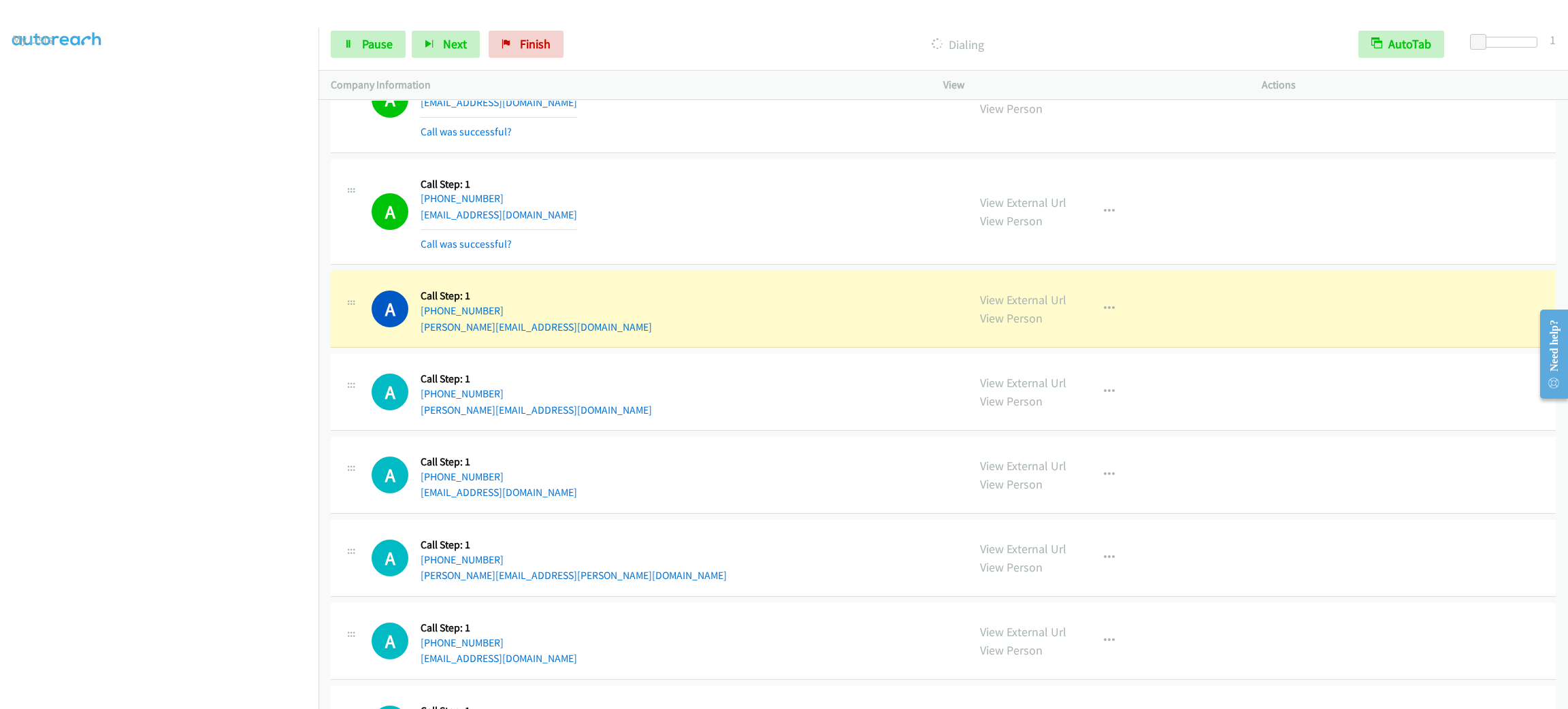
click at [729, 335] on div "A Callback Scheduled Call Step: 1 America/Los_Angeles [PHONE_NUMBER] [PERSON_NA…" at bounding box center [663, 309] width 584 height 52
click at [1076, 328] on div "View External Url View Person View External Url Email Schedule/Manage Callback …" at bounding box center [1133, 309] width 331 height 52
click at [1092, 322] on button "button" at bounding box center [1109, 309] width 37 height 27
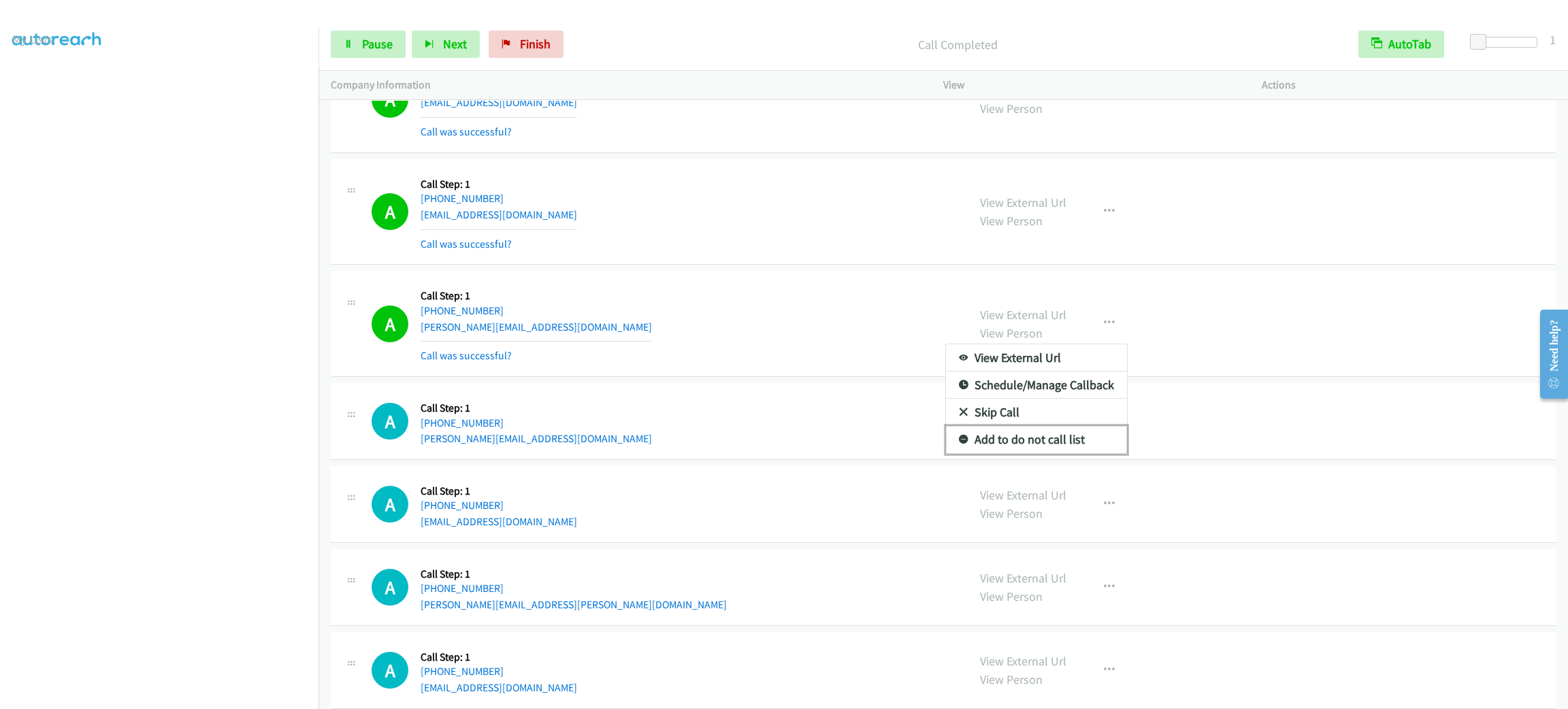
click at [1085, 453] on link "Add to do not call list" at bounding box center [1037, 439] width 181 height 27
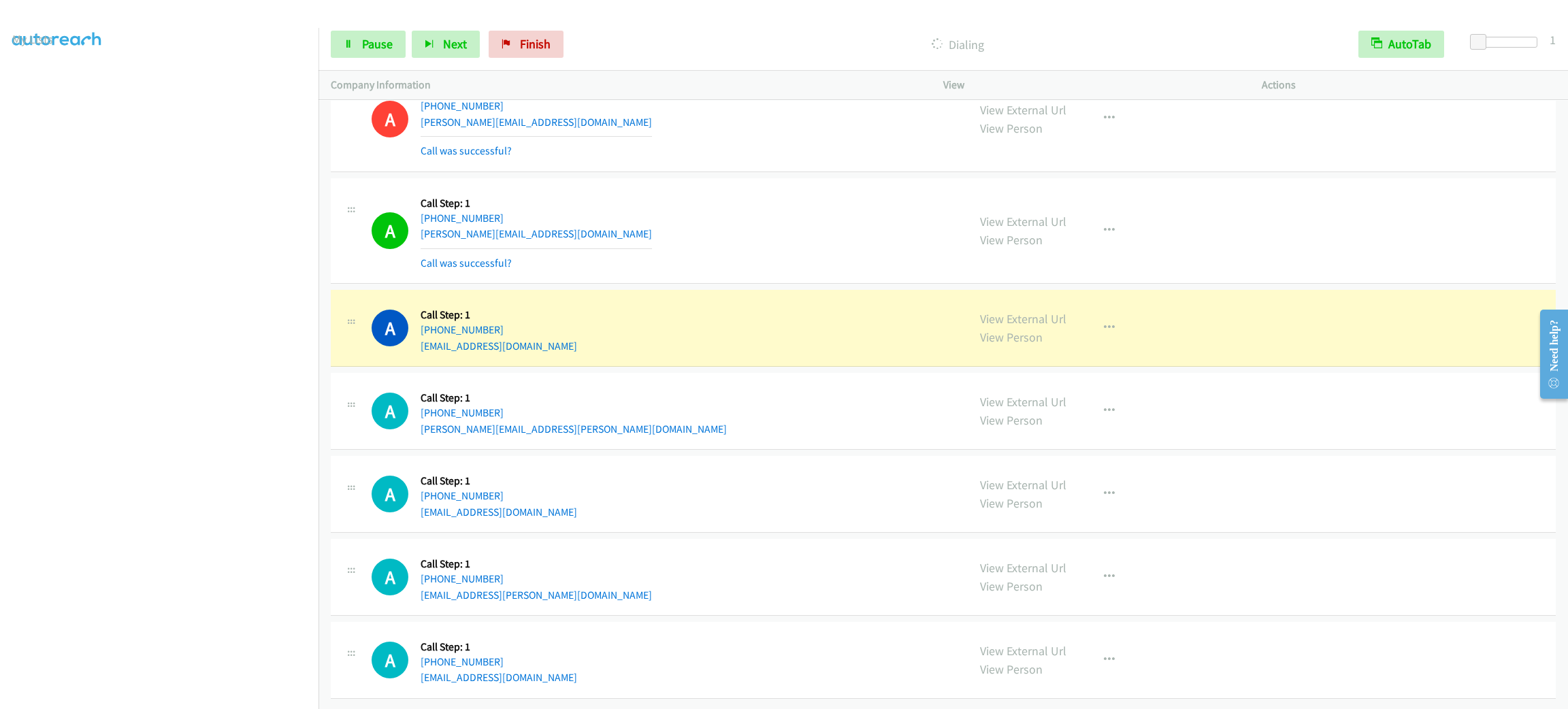
scroll to position [8948, 0]
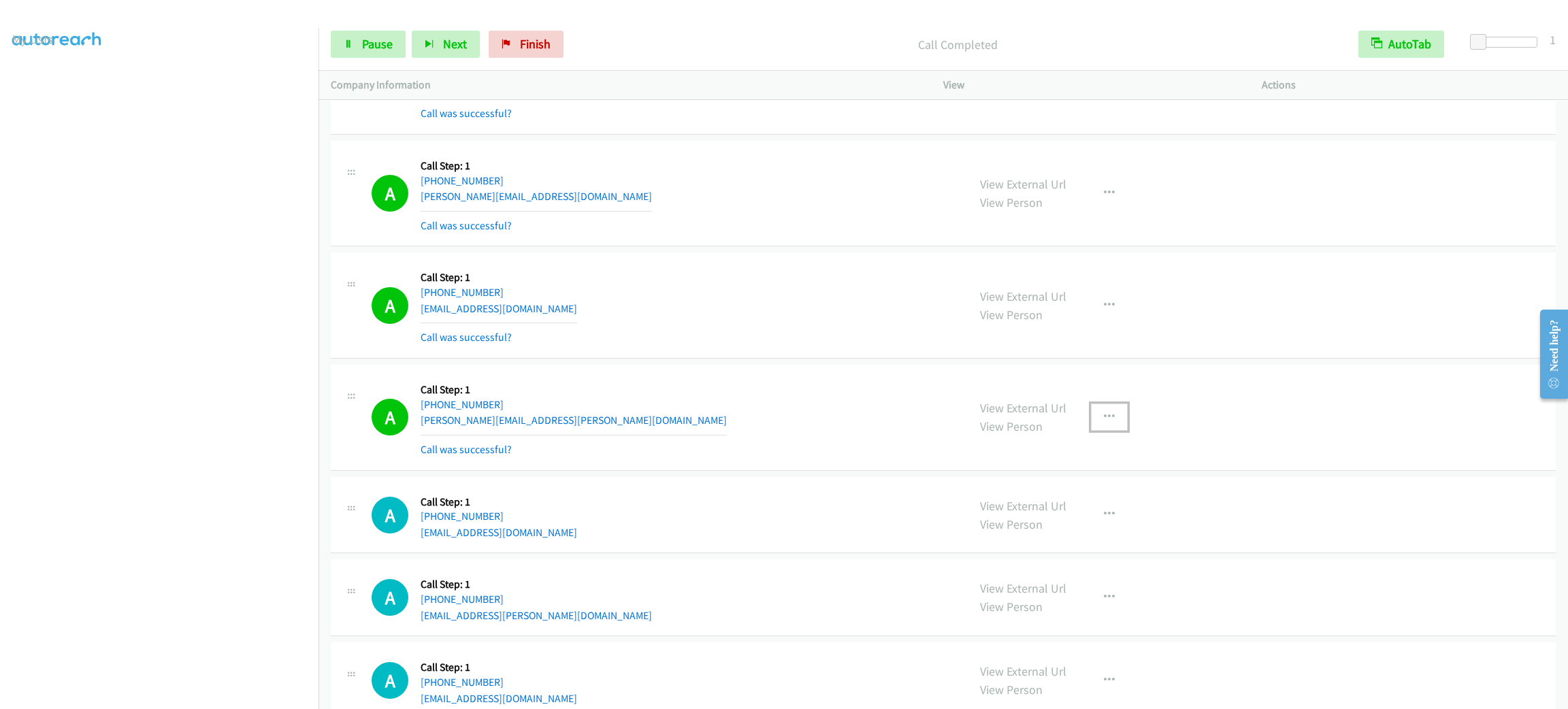
click at [1110, 431] on button "button" at bounding box center [1109, 417] width 37 height 27
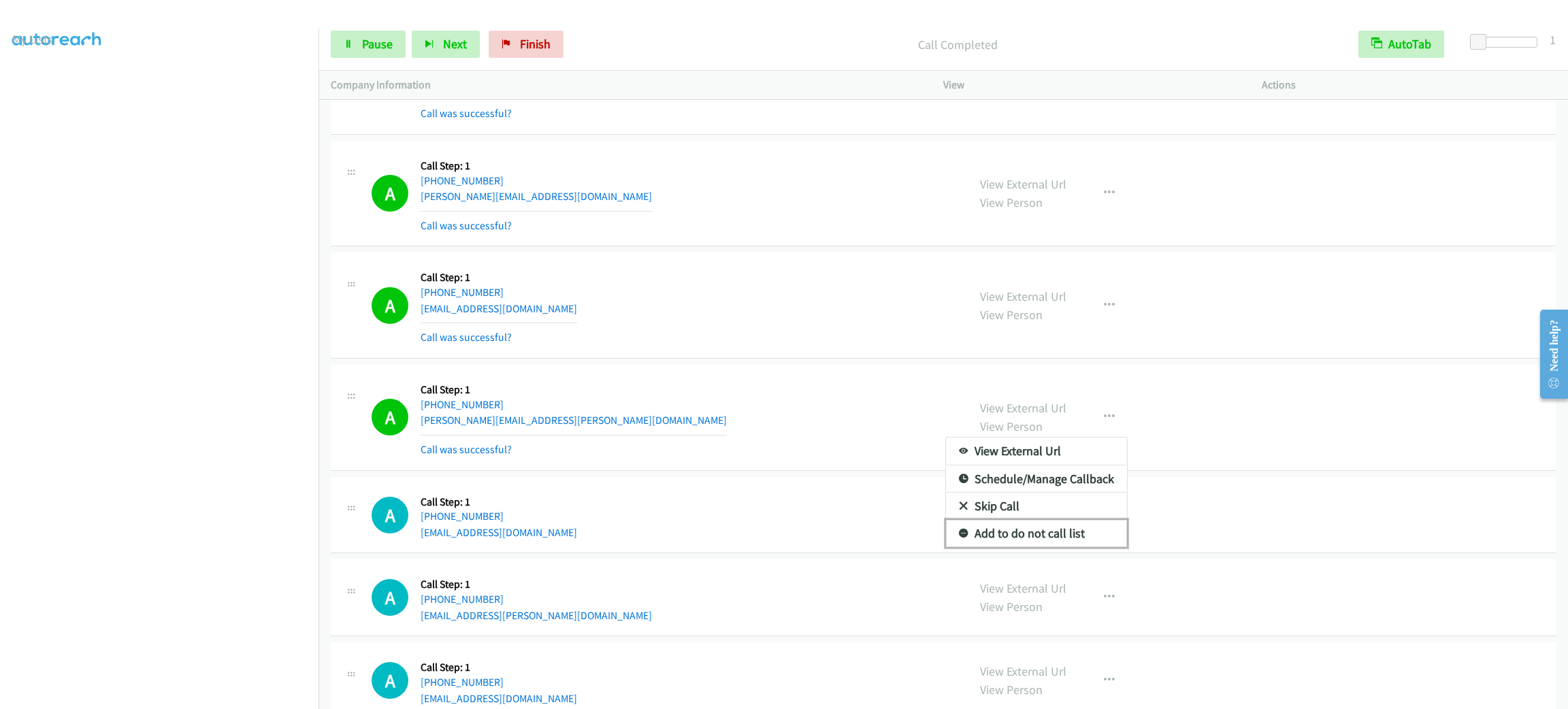
click at [1070, 547] on link "Add to do not call list" at bounding box center [1037, 534] width 181 height 27
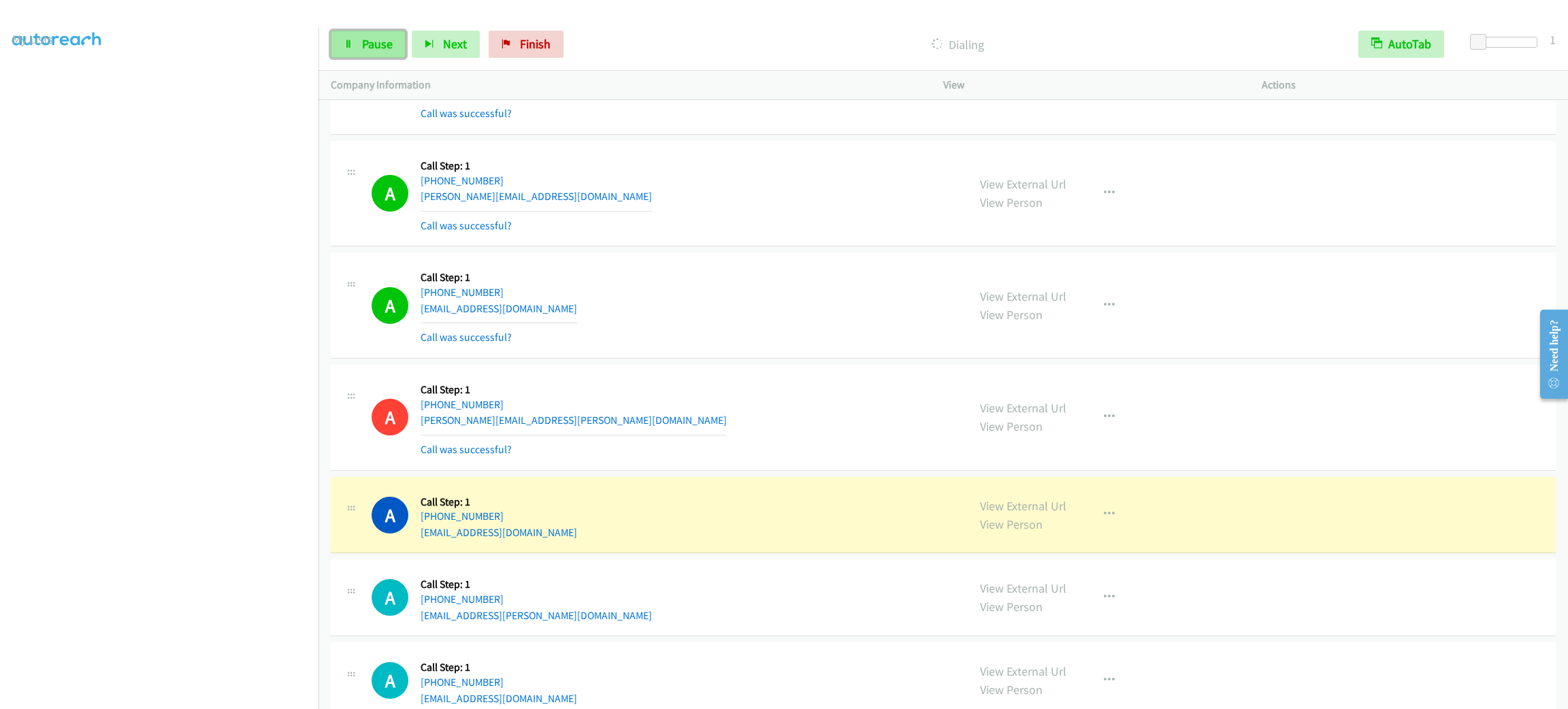
click at [396, 51] on link "Pause" at bounding box center [368, 44] width 75 height 27
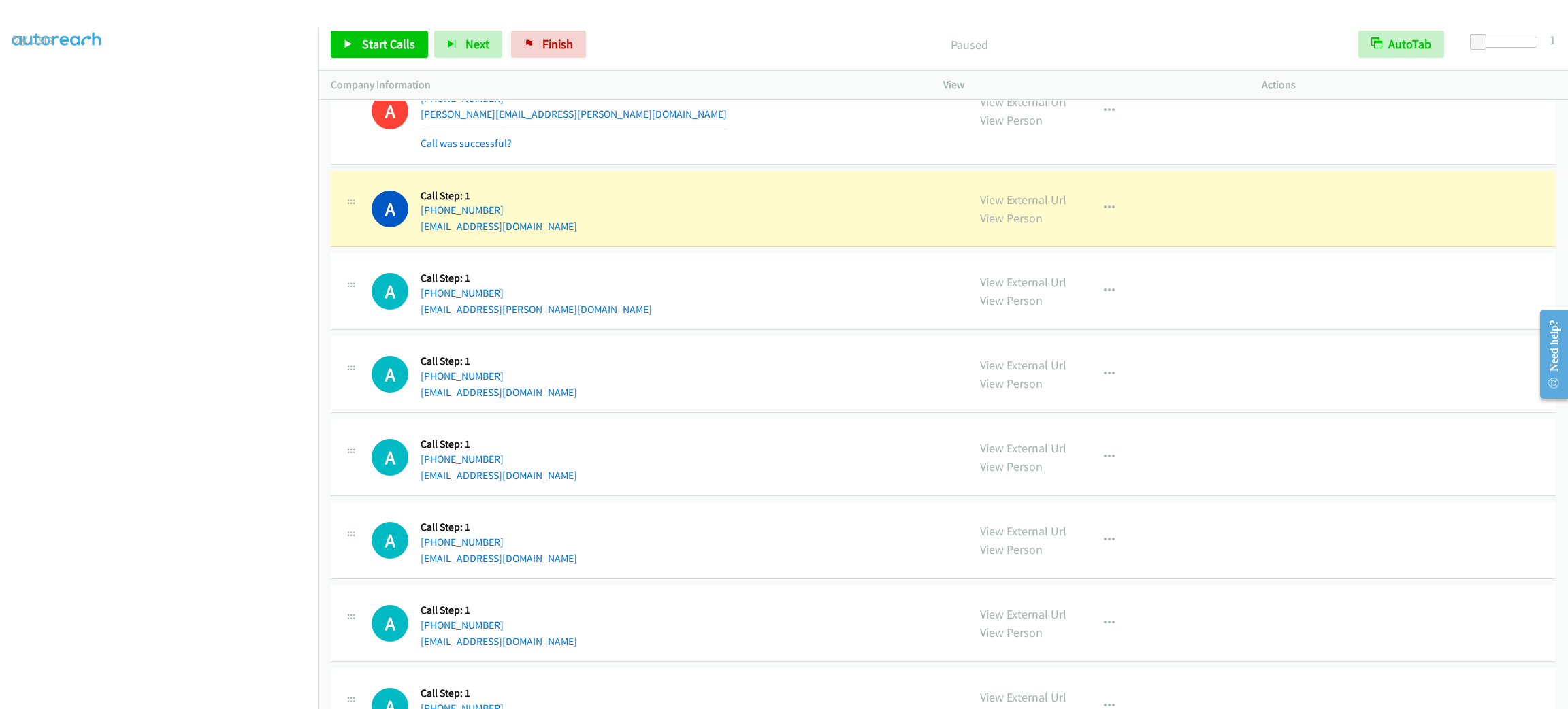
scroll to position [9356, 0]
